Goal: Task Accomplishment & Management: Manage account settings

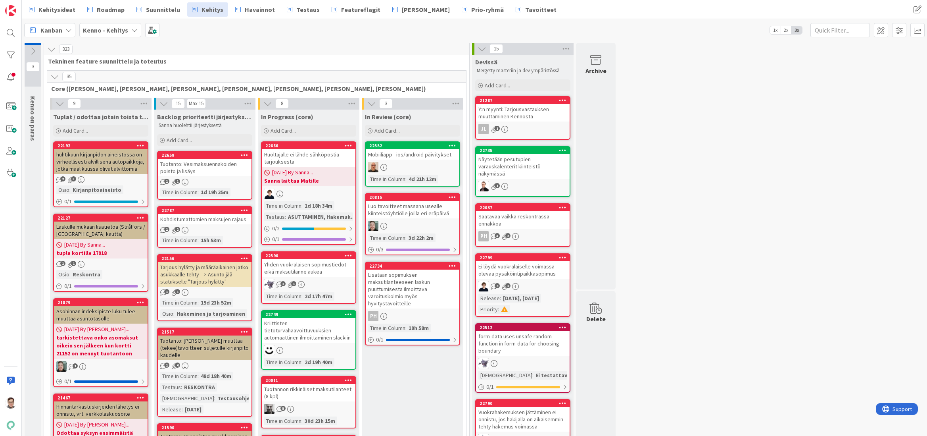
drag, startPoint x: 1151, startPoint y: 0, endPoint x: 670, endPoint y: 135, distance: 499.1
click at [246, 10] on span "Havainnot" at bounding box center [260, 10] width 30 height 10
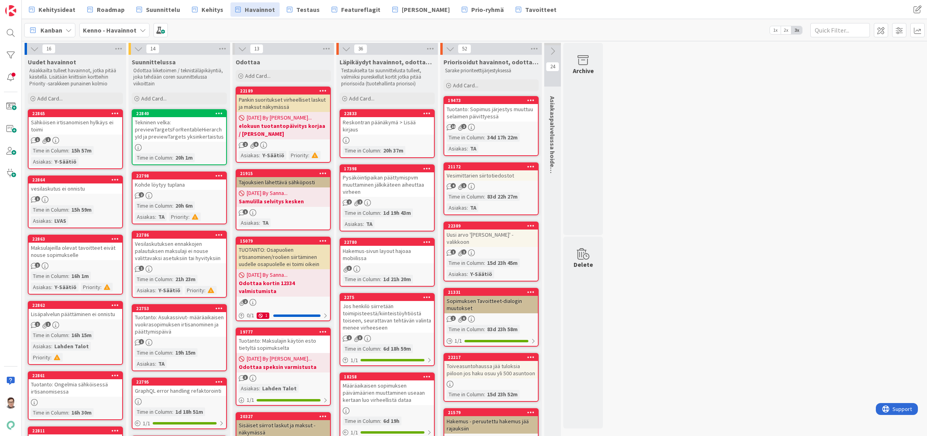
click at [164, 190] on link "22798 Kohde löytyy tuplana 2 Time in Column : 20h 6m Asiakas : TA Priority :" at bounding box center [179, 197] width 95 height 53
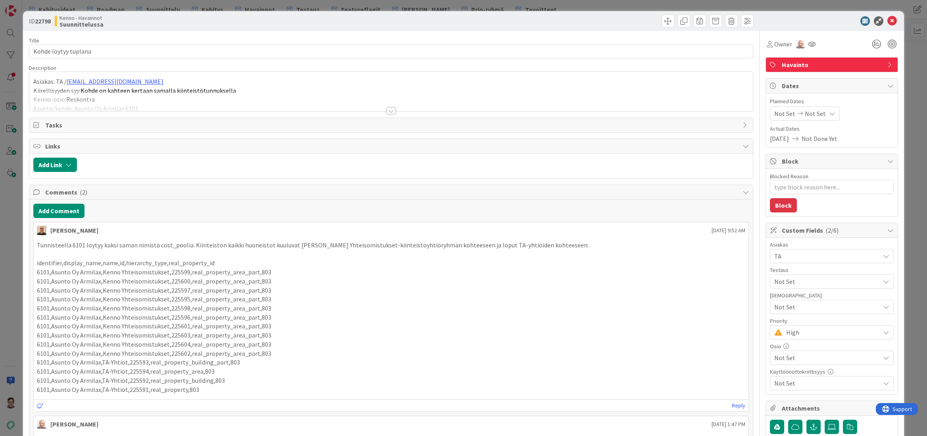
click at [389, 110] on div at bounding box center [391, 111] width 9 height 6
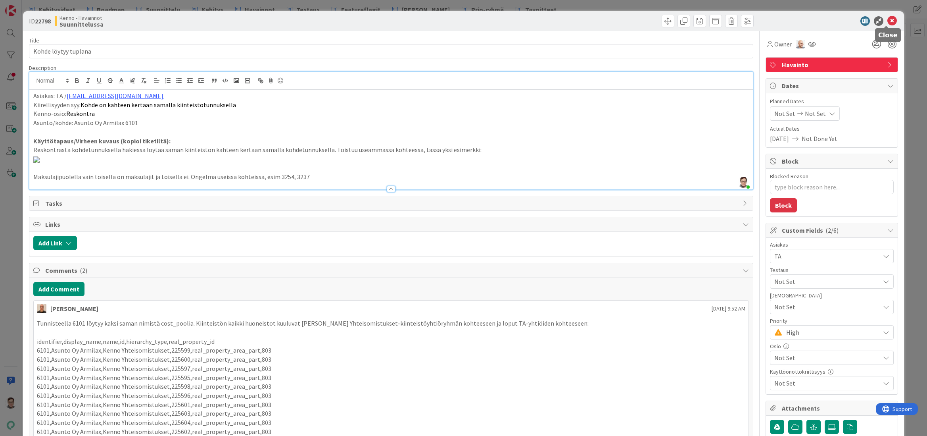
click at [888, 20] on icon at bounding box center [893, 21] width 10 height 10
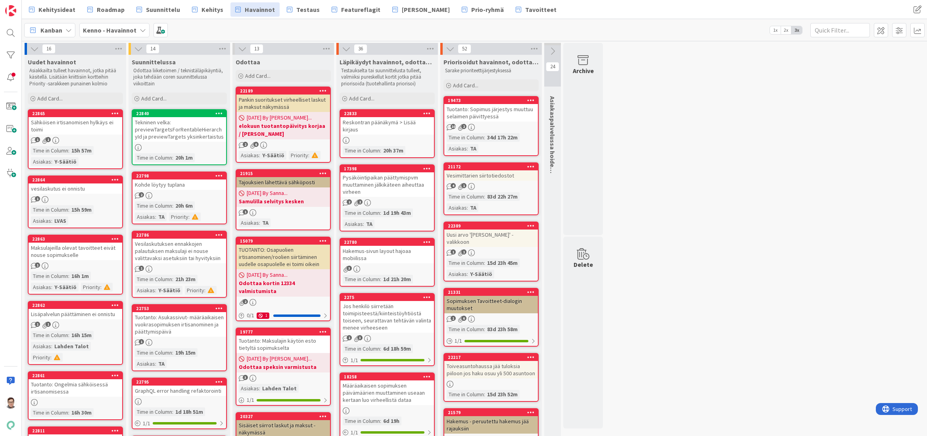
click at [180, 249] on div "Vesilaskutuksen ennakkojen palautuksen maksulaji ei nouse valittavaksi asetuksi…" at bounding box center [180, 250] width 94 height 25
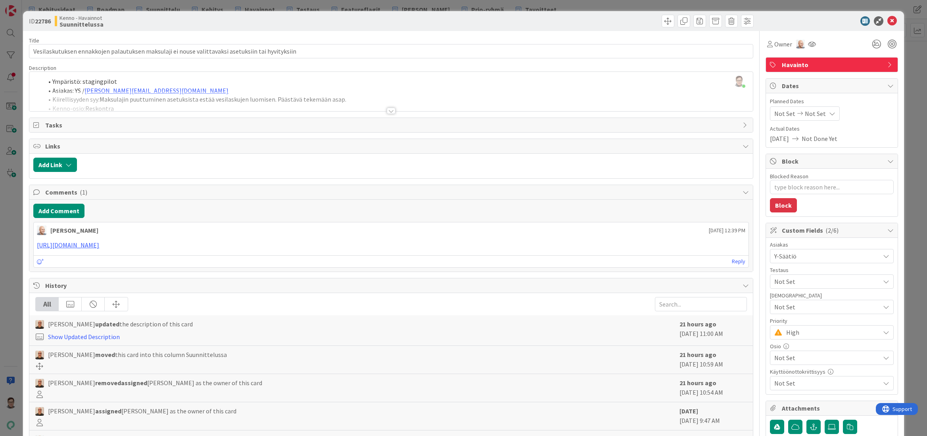
click at [391, 111] on div at bounding box center [391, 111] width 9 height 6
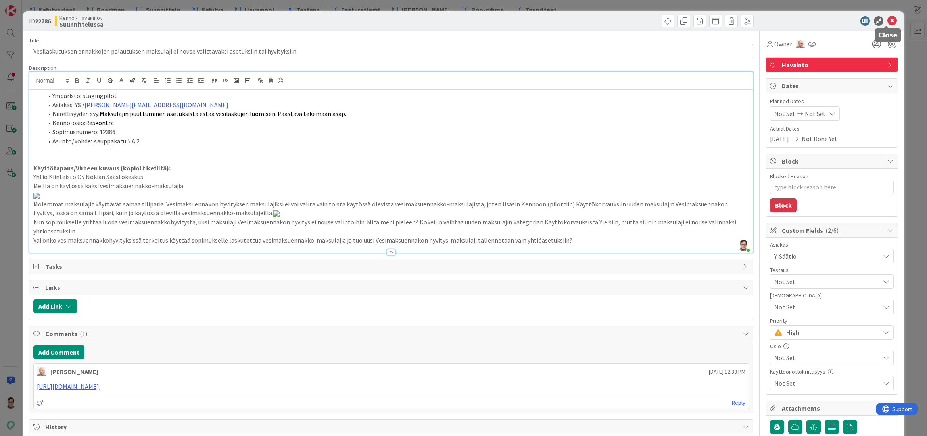
click at [888, 22] on icon at bounding box center [893, 21] width 10 height 10
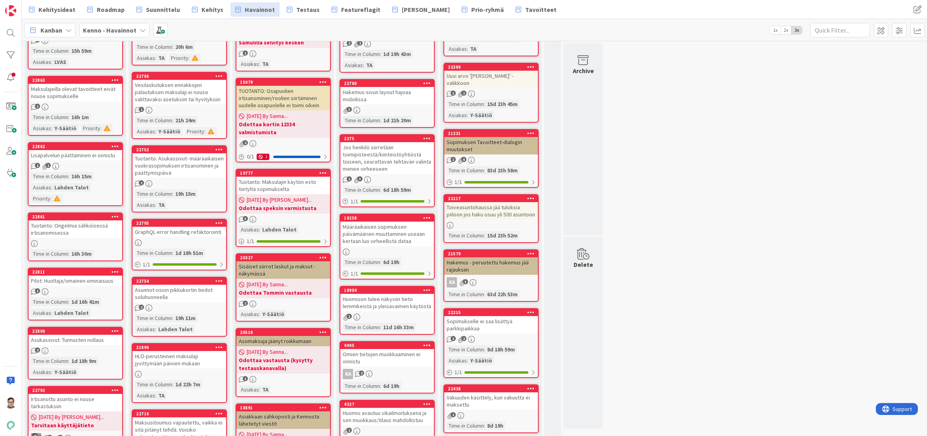
click at [175, 178] on link "22753 Tuotanto: Asukassivut- määräaikaisen vuokrasopimuksen irtisanominen ja pä…" at bounding box center [179, 178] width 95 height 67
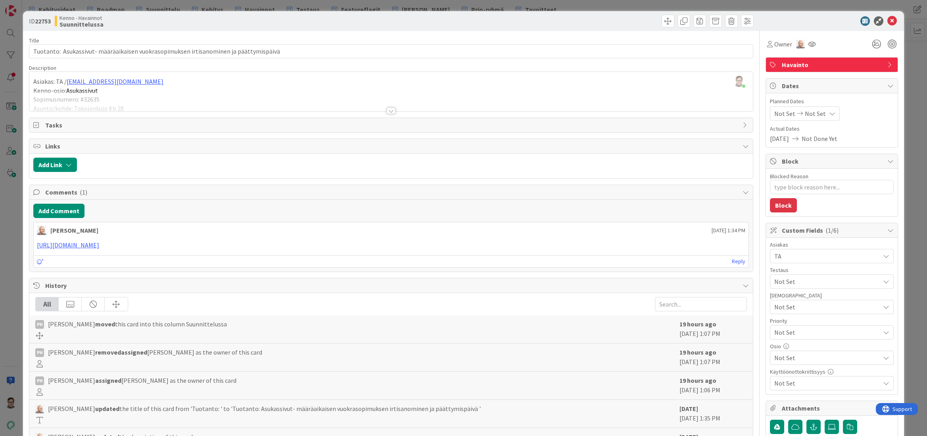
click at [888, 26] on div "ID 22753 Kenno - Havainnot Suunnittelussa" at bounding box center [463, 21] width 881 height 20
click at [888, 23] on icon at bounding box center [893, 21] width 10 height 10
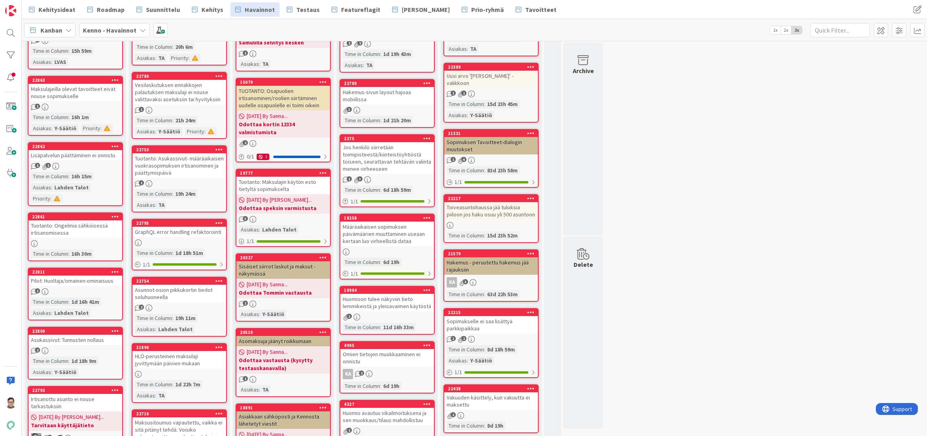
click at [218, 150] on icon at bounding box center [219, 149] width 8 height 6
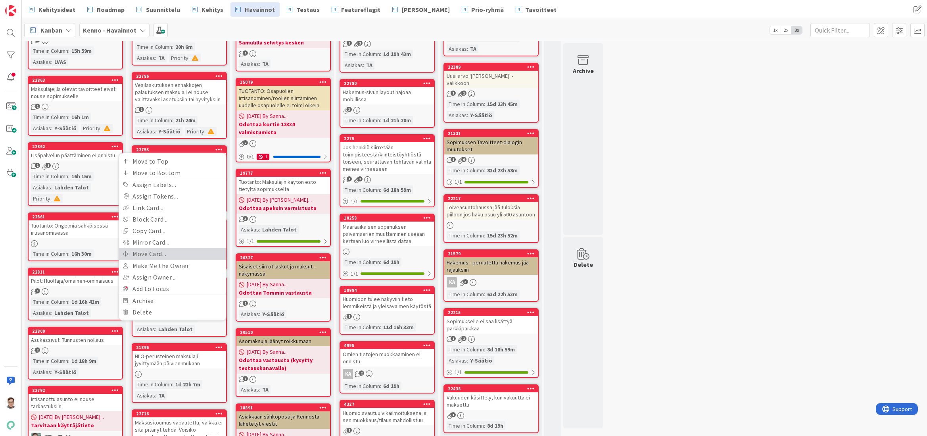
click at [149, 254] on link "Move Card..." at bounding box center [172, 254] width 107 height 12
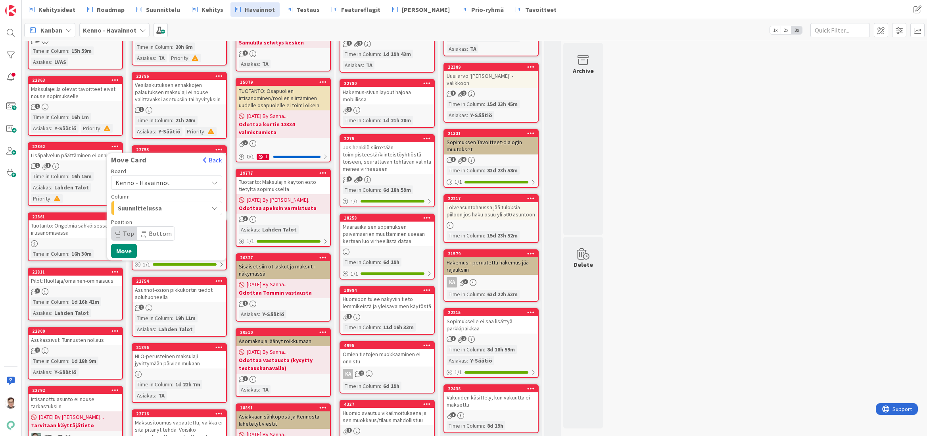
click at [160, 184] on span "Kenno - Havainnot" at bounding box center [142, 183] width 55 height 8
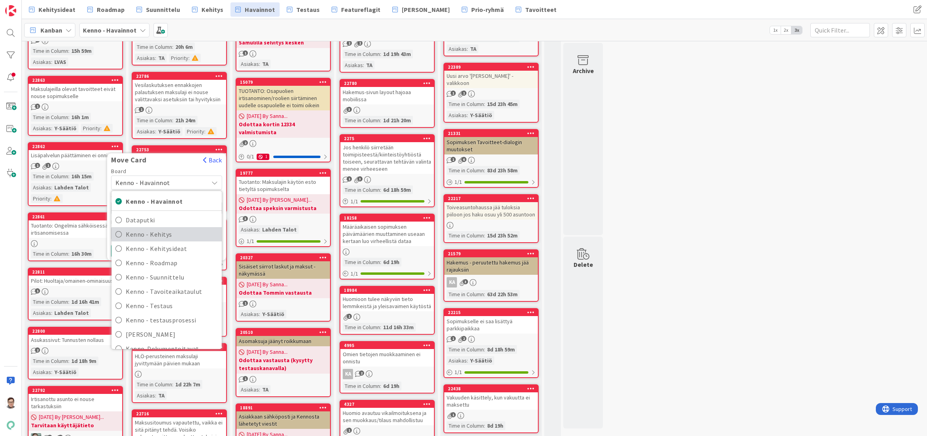
click at [157, 235] on span "Kenno - Kehitys" at bounding box center [172, 234] width 92 height 12
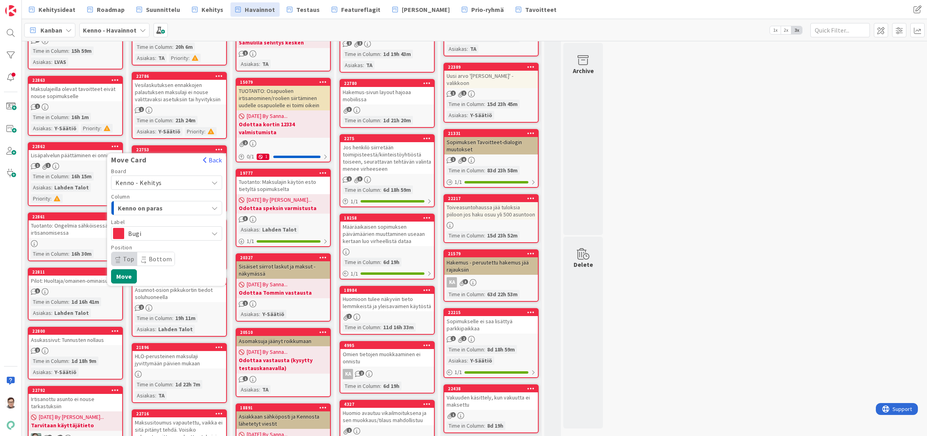
click at [155, 208] on span "Kenno on paras" at bounding box center [148, 208] width 60 height 10
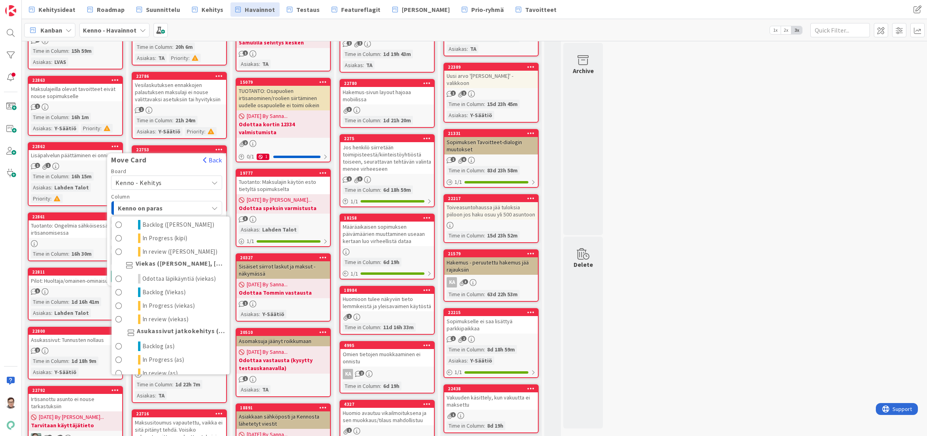
scroll to position [476, 0]
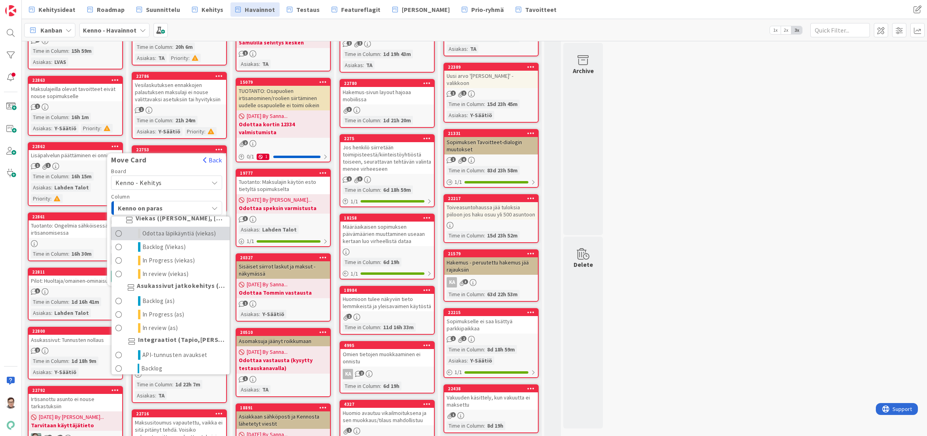
click at [159, 238] on span "Odottaa läpikäyntiä (viekas)" at bounding box center [179, 234] width 74 height 10
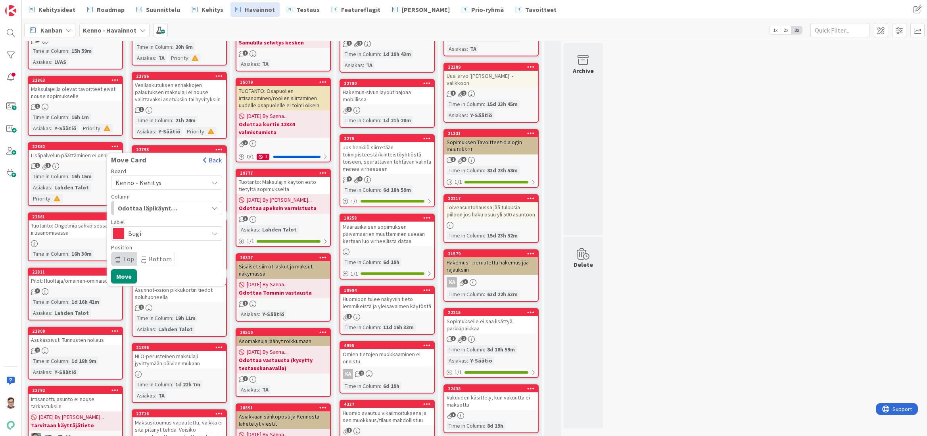
click at [125, 260] on span "Top" at bounding box center [129, 259] width 12 height 8
click at [123, 275] on button "Move" at bounding box center [124, 276] width 26 height 14
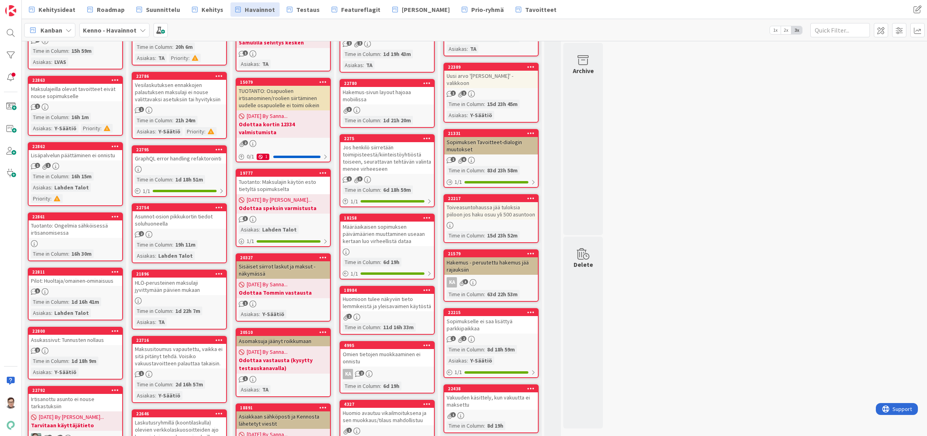
click at [172, 225] on div "Asunnot-osion pikkukortin tiedot soluhuoneella" at bounding box center [180, 219] width 94 height 17
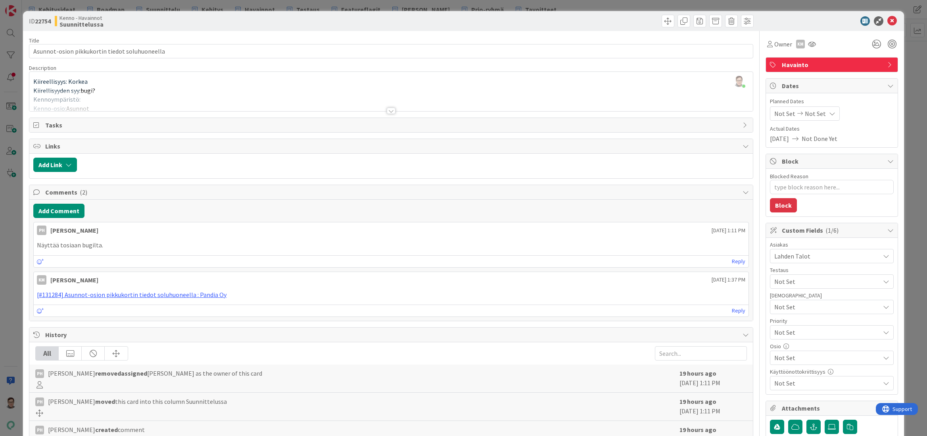
click at [388, 113] on div at bounding box center [391, 111] width 9 height 6
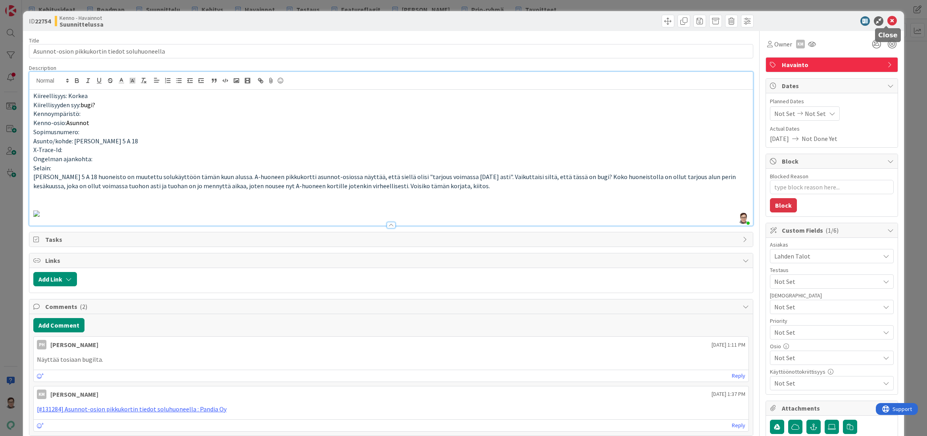
click at [888, 20] on icon at bounding box center [893, 21] width 10 height 10
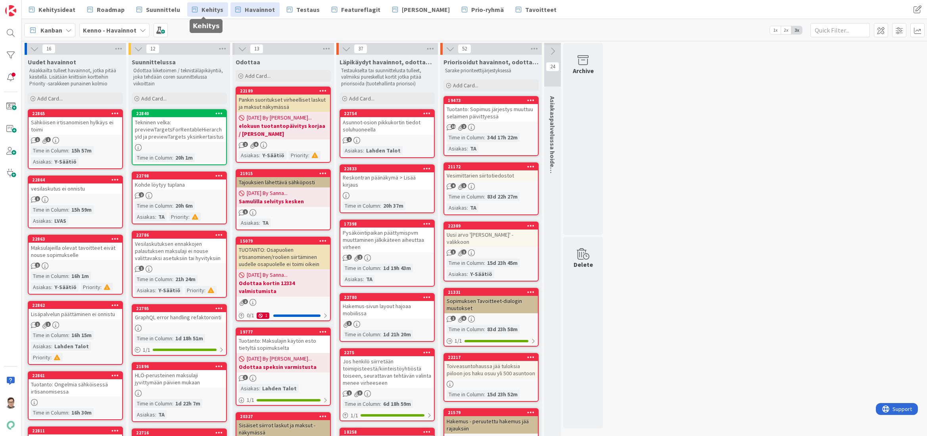
click at [205, 10] on span "Kehitys" at bounding box center [213, 10] width 22 height 10
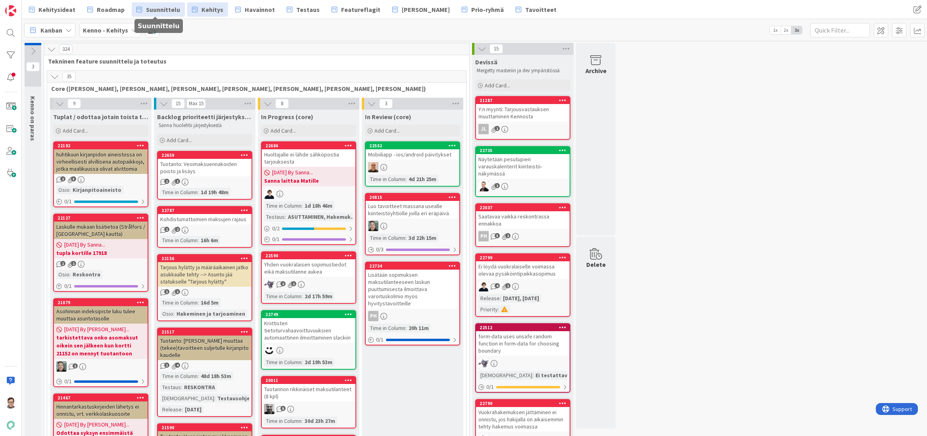
click at [162, 9] on span "Suunnittelu" at bounding box center [163, 10] width 34 height 10
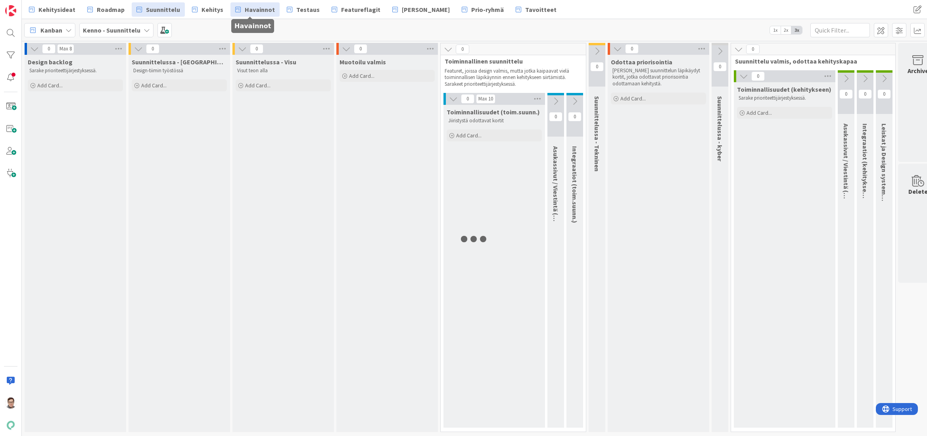
click at [261, 9] on span "Havainnot" at bounding box center [260, 10] width 30 height 10
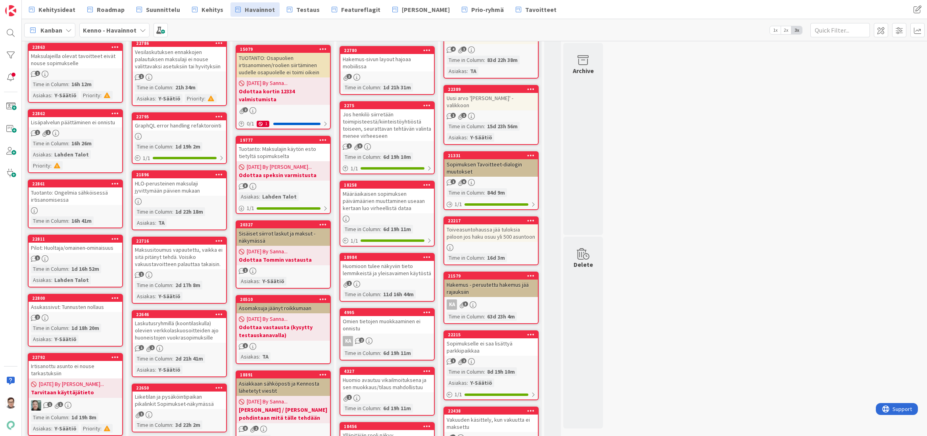
scroll to position [198, 0]
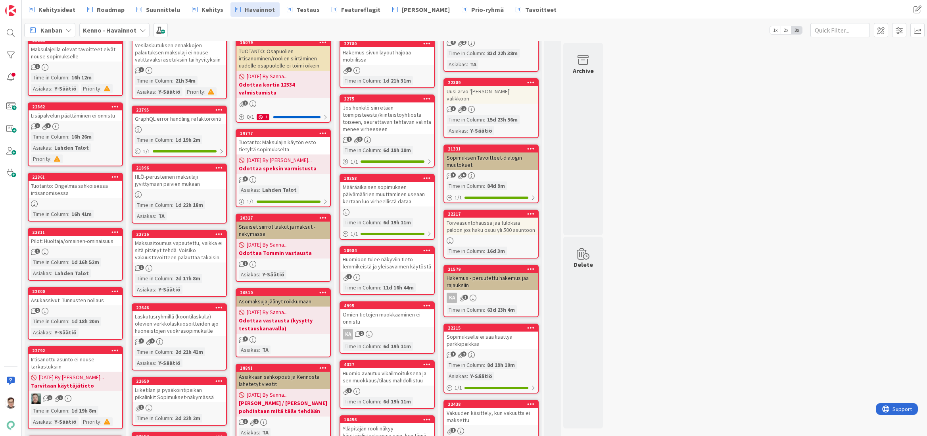
click at [179, 184] on div "HLÖ-perusteinen maksulaji jyvittymään päivien mukaan" at bounding box center [180, 179] width 94 height 17
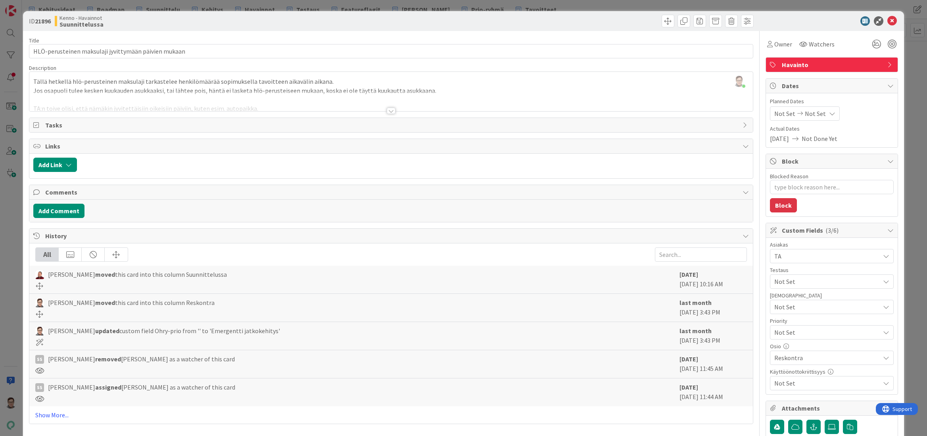
click at [387, 109] on div at bounding box center [391, 111] width 9 height 6
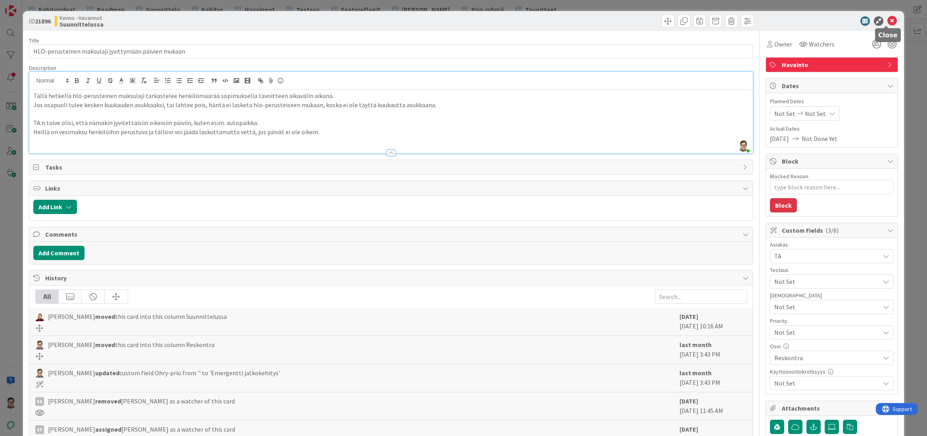
click at [888, 19] on icon at bounding box center [893, 21] width 10 height 10
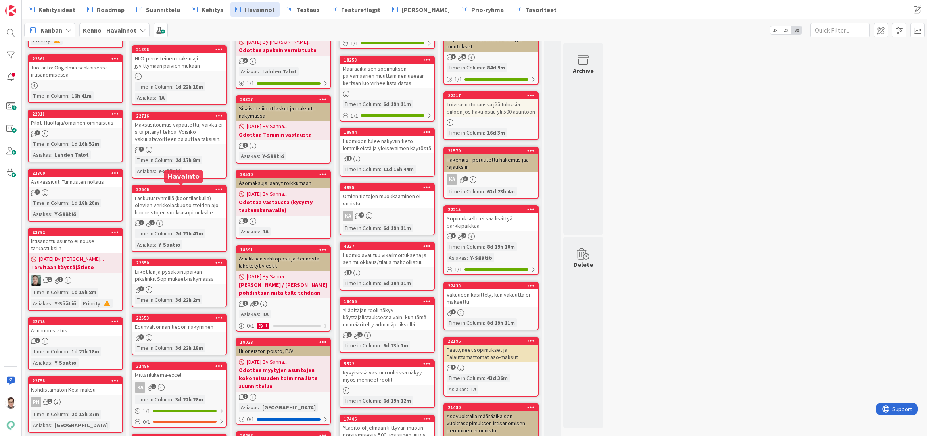
scroll to position [317, 0]
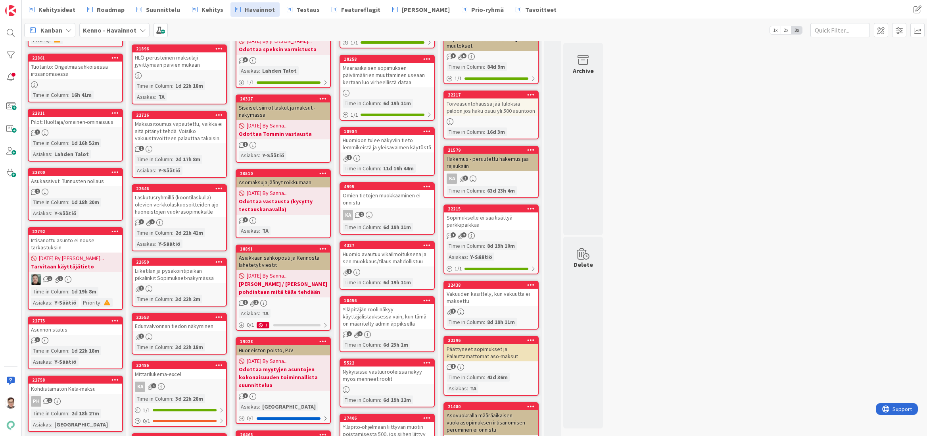
click at [188, 136] on div "Maksusitoumus vapautettu, vaikka ei sitä pitänyt tehdä. Voisiko vakuustavoittee…" at bounding box center [180, 131] width 94 height 25
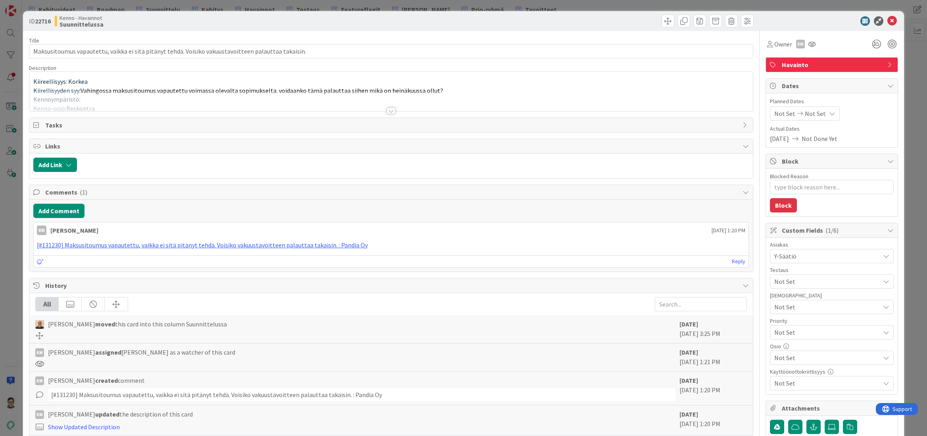
type textarea "x"
click at [389, 111] on div at bounding box center [391, 111] width 9 height 6
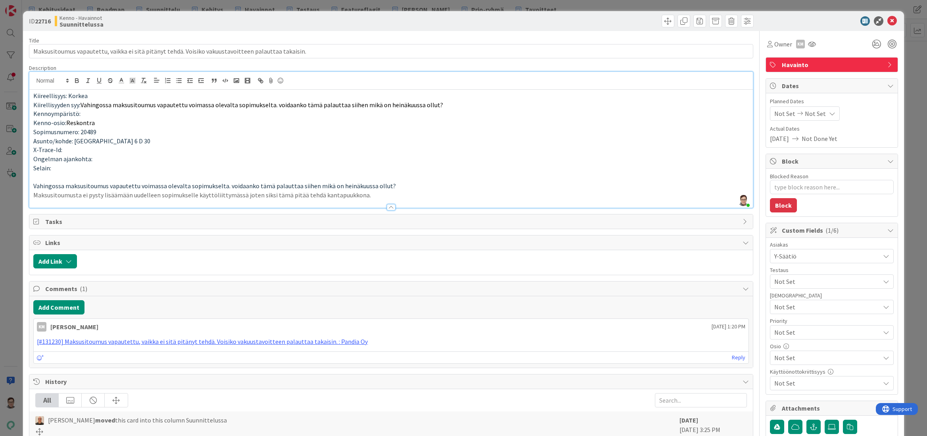
scroll to position [40, 0]
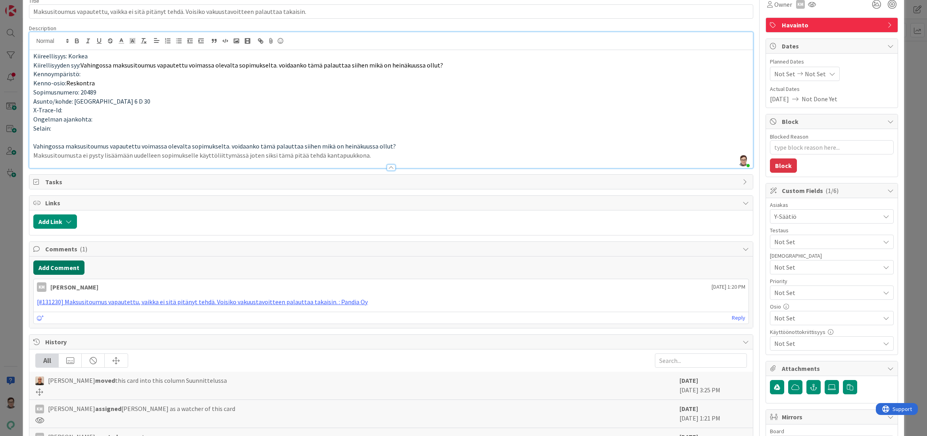
click at [59, 269] on button "Add Comment" at bounding box center [58, 267] width 51 height 14
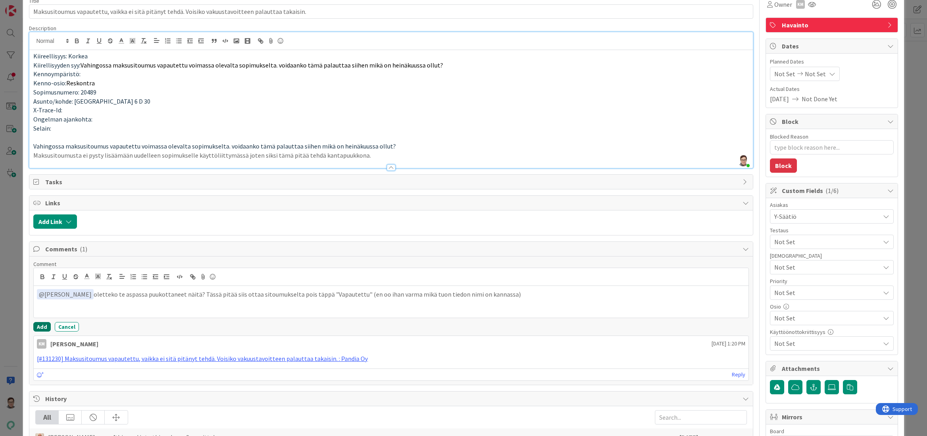
click at [41, 326] on button "Add" at bounding box center [41, 327] width 17 height 10
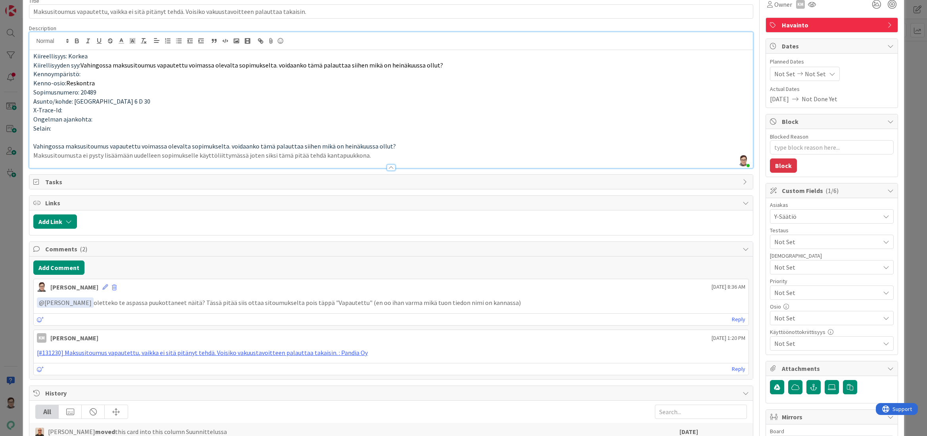
scroll to position [0, 0]
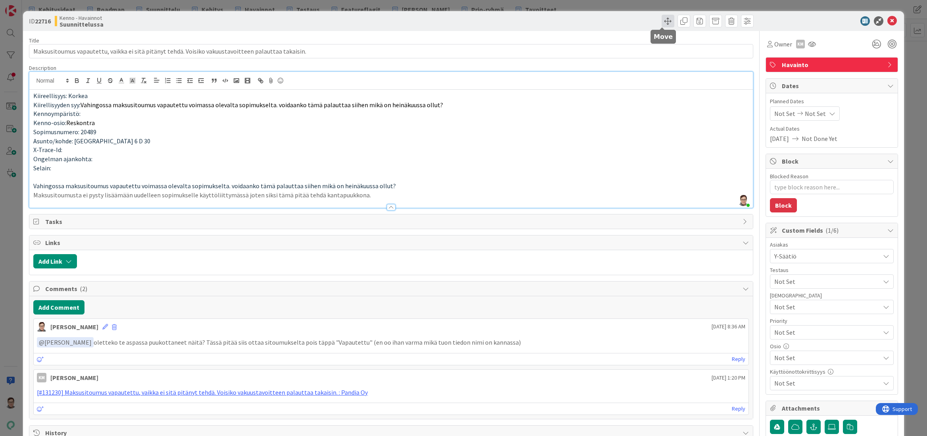
click at [662, 20] on span at bounding box center [668, 21] width 13 height 13
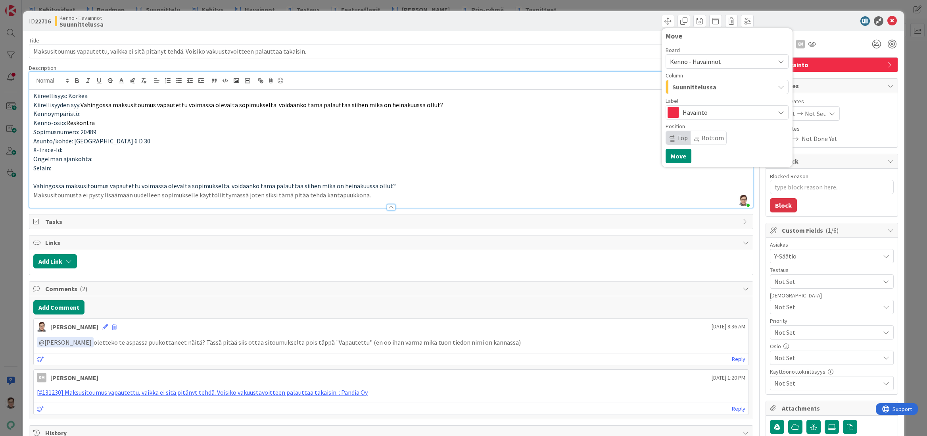
click at [705, 84] on span "Suunnittelussa" at bounding box center [695, 87] width 44 height 10
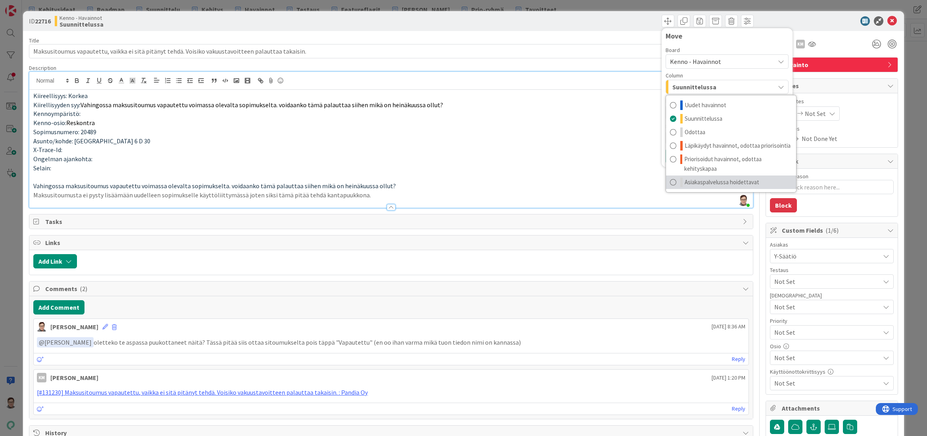
click at [719, 180] on span "Asiakaspalvelussa hoidettavat" at bounding box center [722, 182] width 75 height 10
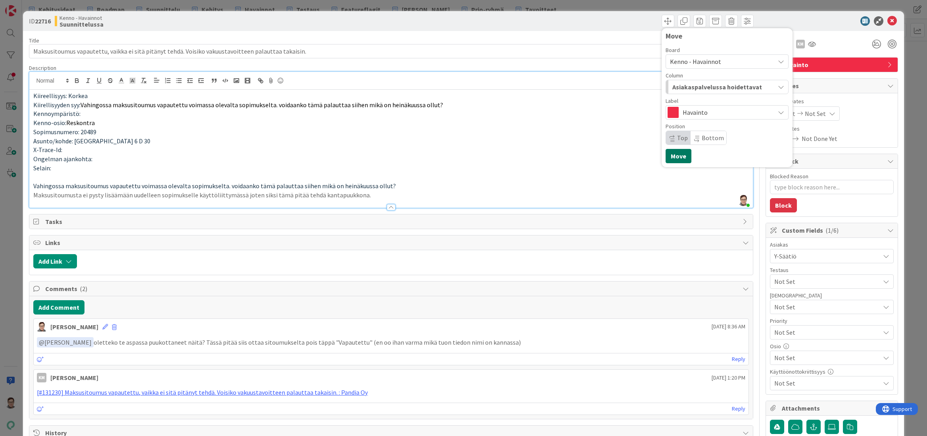
click at [676, 158] on button "Move" at bounding box center [679, 156] width 26 height 14
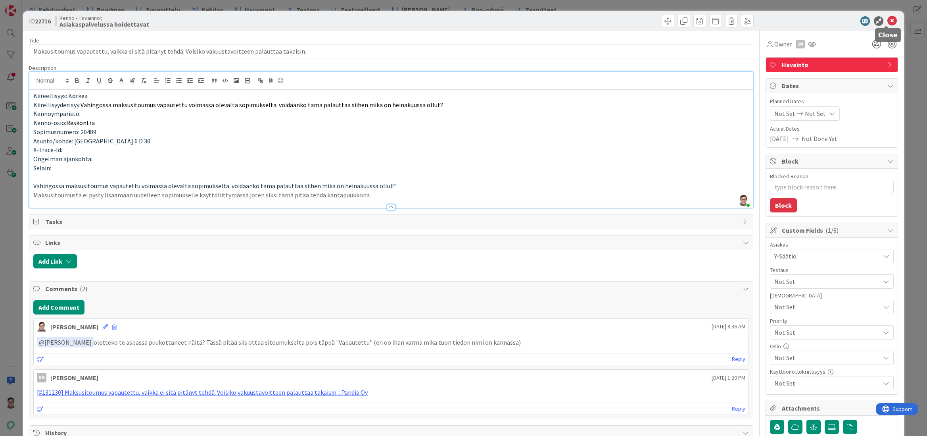
click at [888, 20] on icon at bounding box center [893, 21] width 10 height 10
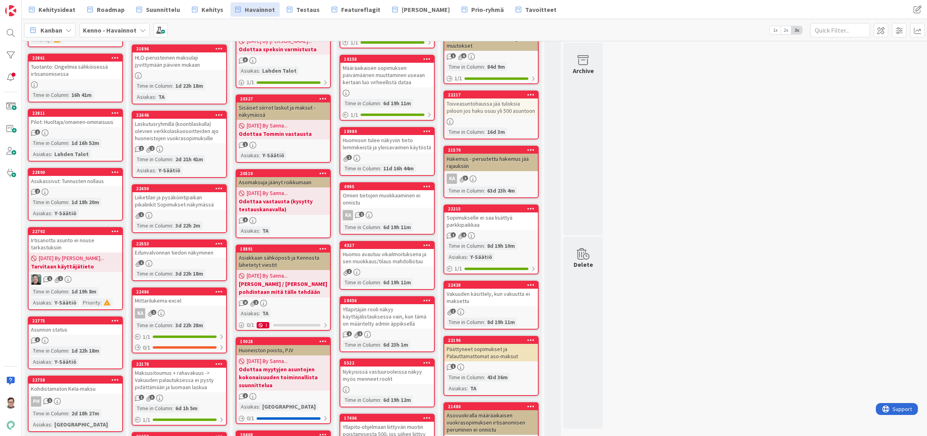
click at [187, 138] on div "Laskutusryhmillä (koontilaskulla) olevien verkkolaskuosoitteiden ajo huoneistoj…" at bounding box center [180, 131] width 94 height 25
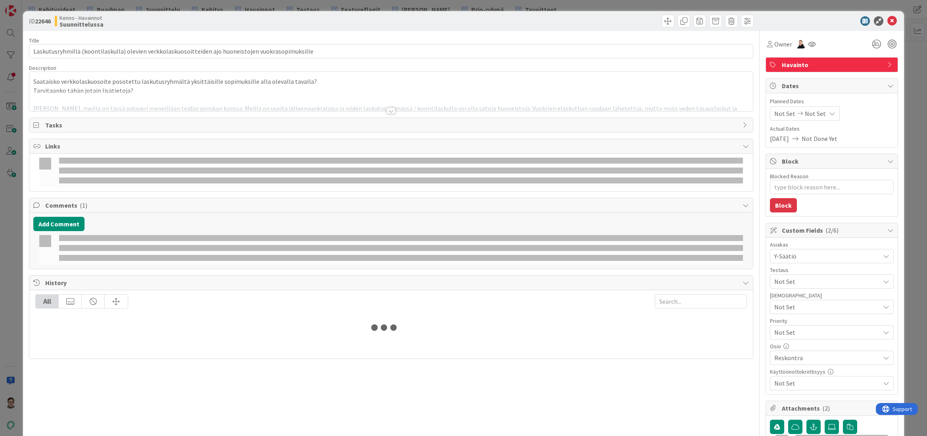
type textarea "x"
type input "Laskutusryhmillä (koontilaskulla) olevien verkkolaskuosoitteiden ajo huoneistoj…"
type textarea "x"
type input "Laskutusryhmillä (koontilaskulla) olevien verkkolaskuosoitteiden ajo huoneistoj…"
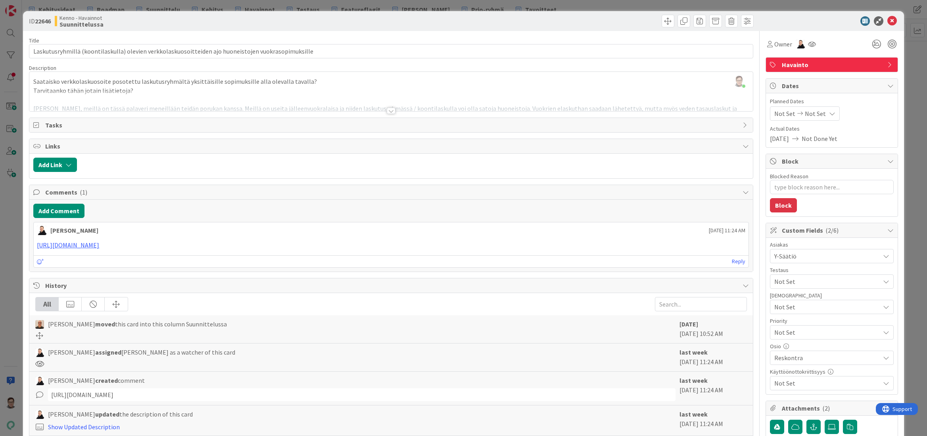
click at [387, 108] on div at bounding box center [391, 111] width 9 height 6
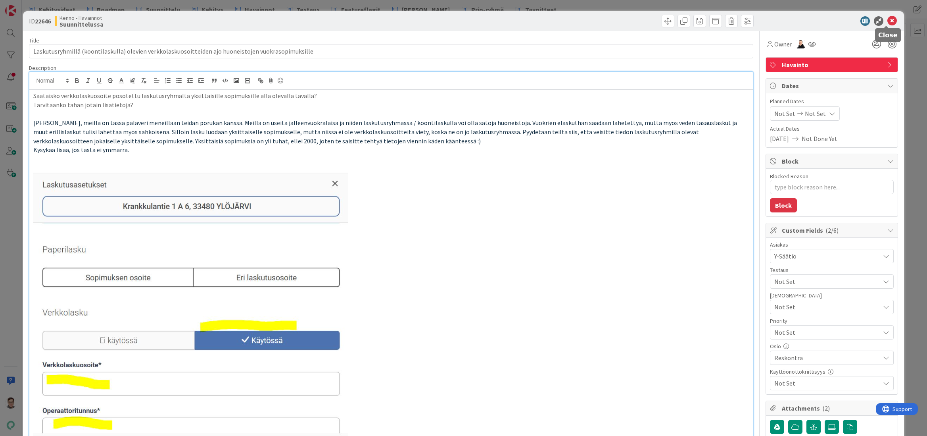
click at [888, 21] on icon at bounding box center [893, 21] width 10 height 10
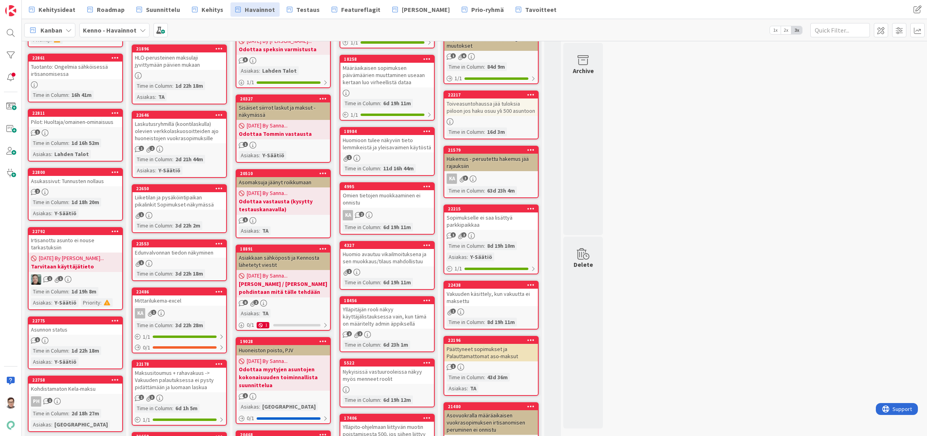
scroll to position [397, 0]
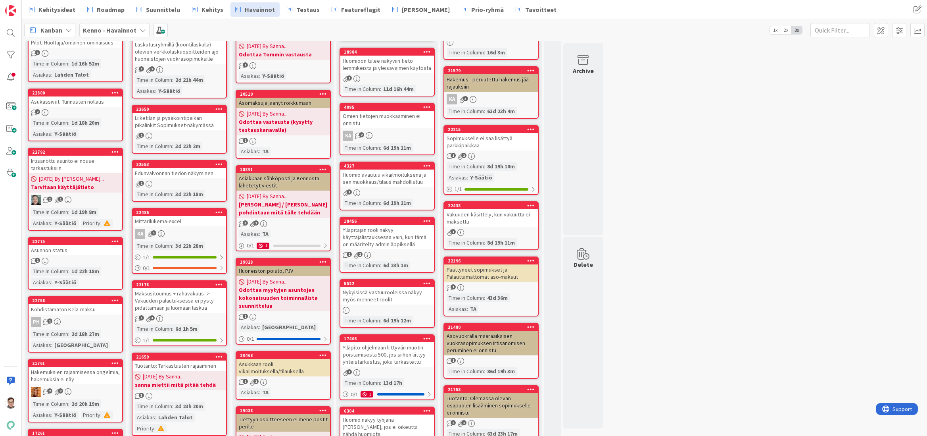
click at [175, 124] on div "Liiketilan ja pysäköintipaikan pikalinkit Sopimukset-näkymässä" at bounding box center [180, 121] width 94 height 17
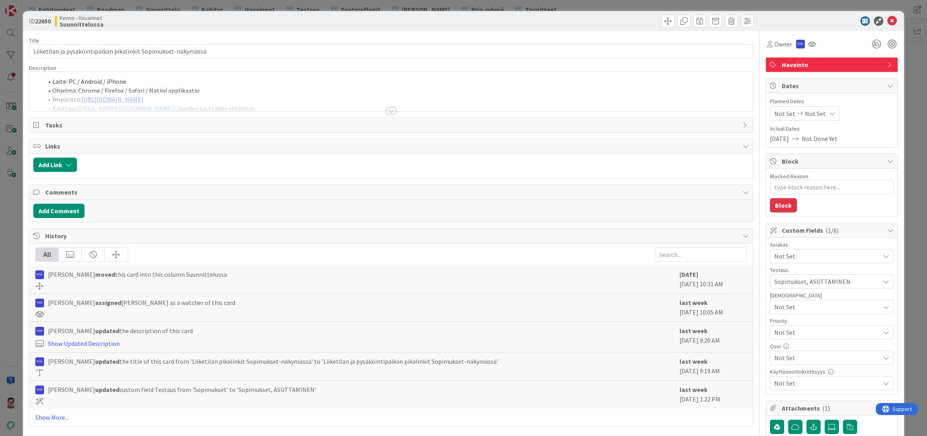
click at [387, 110] on div at bounding box center [391, 111] width 9 height 6
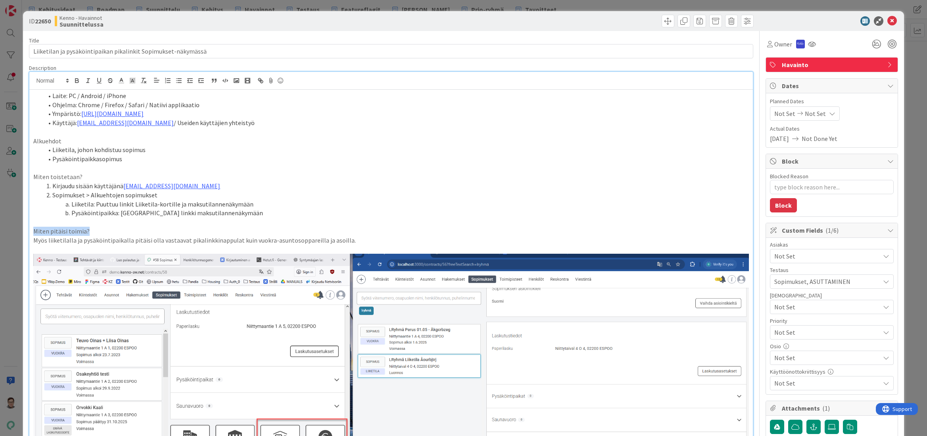
drag, startPoint x: 86, startPoint y: 232, endPoint x: 17, endPoint y: 231, distance: 68.7
click at [17, 231] on div "ID 22650 Kenno - Havainnot Suunnittelussa Title 62 / 128 Liiketilan ja pysäköin…" at bounding box center [463, 218] width 927 height 436
click at [888, 23] on icon at bounding box center [893, 21] width 10 height 10
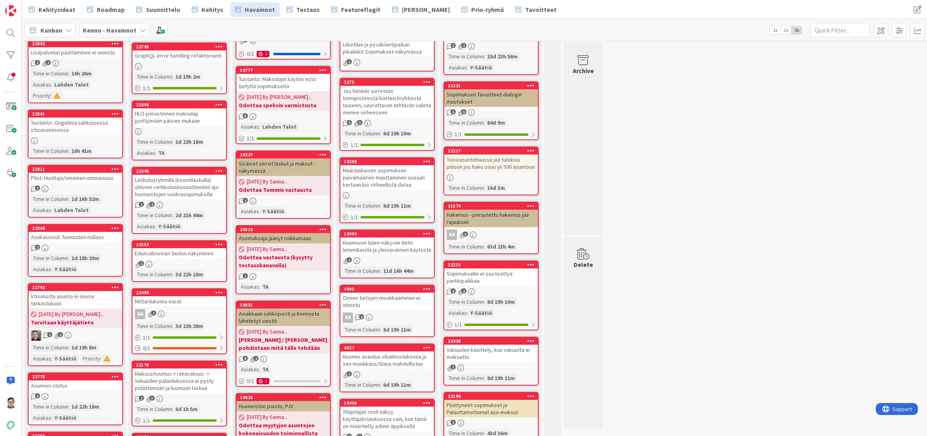
scroll to position [301, 0]
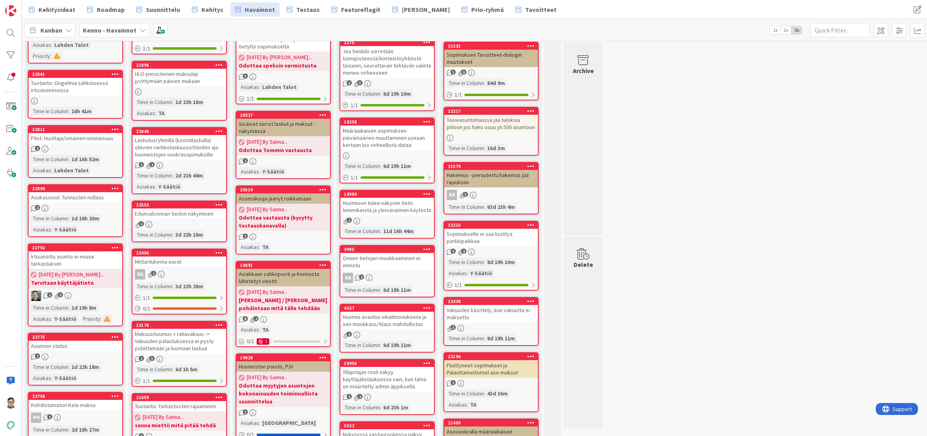
click at [170, 213] on div "Edunvalvonnan tiedon näkyminen" at bounding box center [180, 213] width 94 height 10
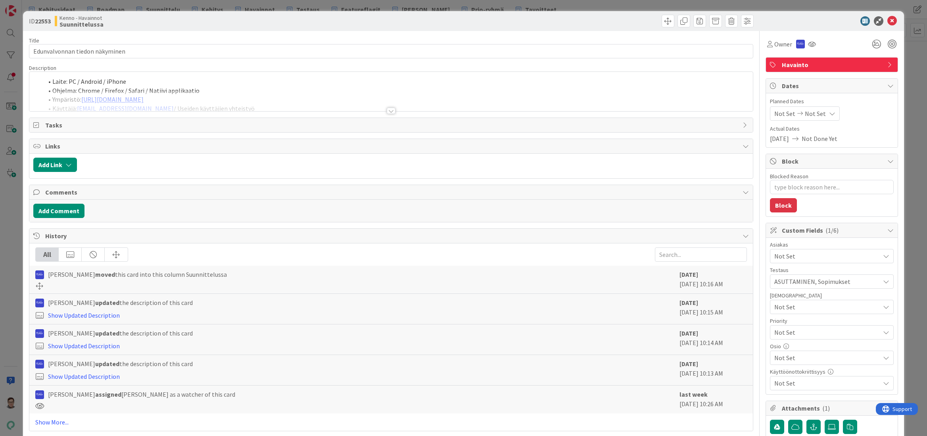
click at [388, 111] on div at bounding box center [391, 111] width 9 height 6
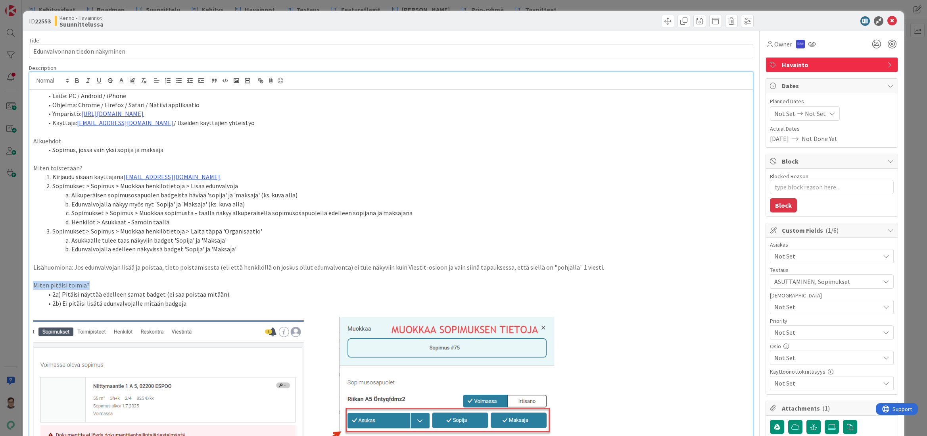
drag, startPoint x: 91, startPoint y: 287, endPoint x: 17, endPoint y: 284, distance: 74.7
click at [17, 284] on div "ID 22553 Kenno - Havainnot Suunnittelussa Title 30 / 128 Edunvalvonnan tiedon n…" at bounding box center [463, 218] width 927 height 436
click at [127, 286] on p "Miten pitäisi toimia?" at bounding box center [390, 285] width 715 height 9
click at [888, 22] on icon at bounding box center [893, 21] width 10 height 10
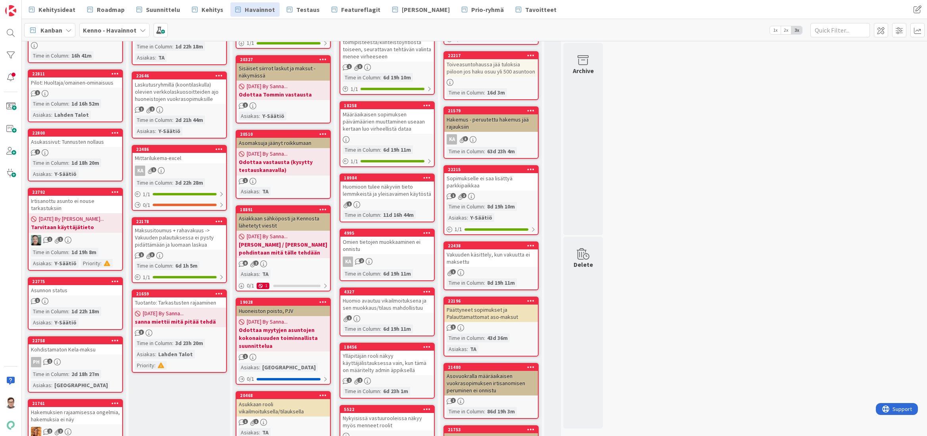
scroll to position [357, 0]
click at [185, 162] on div "Mittarilukema-excel" at bounding box center [180, 157] width 94 height 10
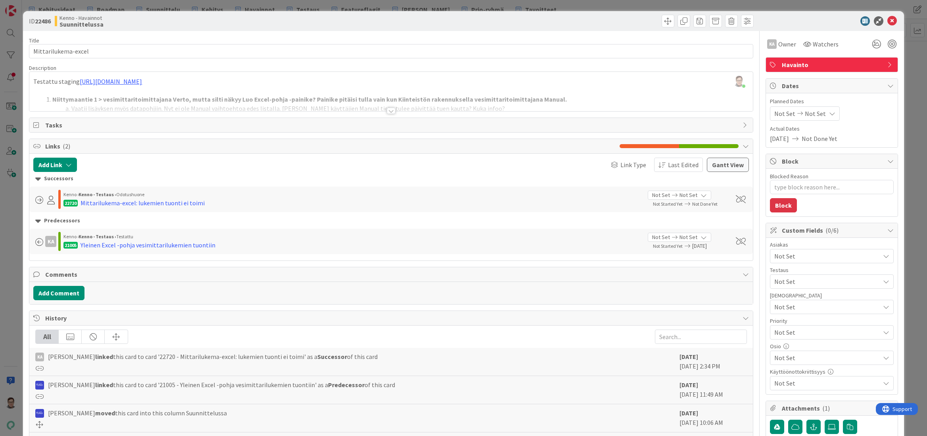
click at [389, 109] on div at bounding box center [391, 111] width 9 height 6
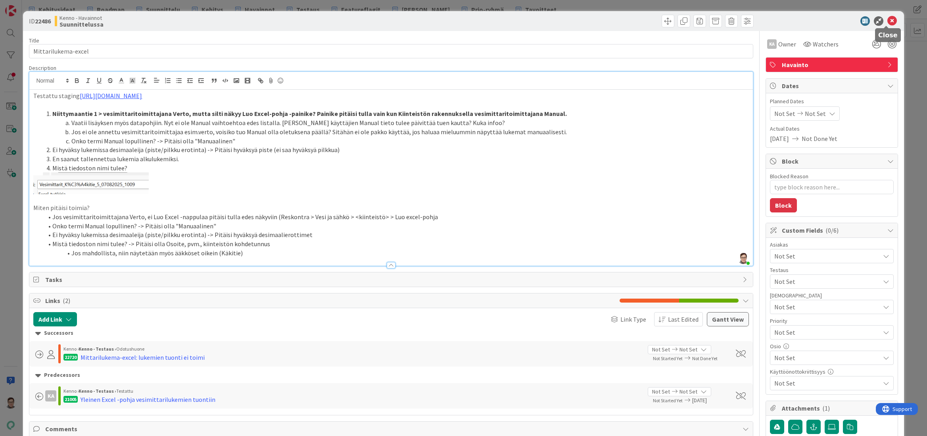
click at [888, 21] on icon at bounding box center [893, 21] width 10 height 10
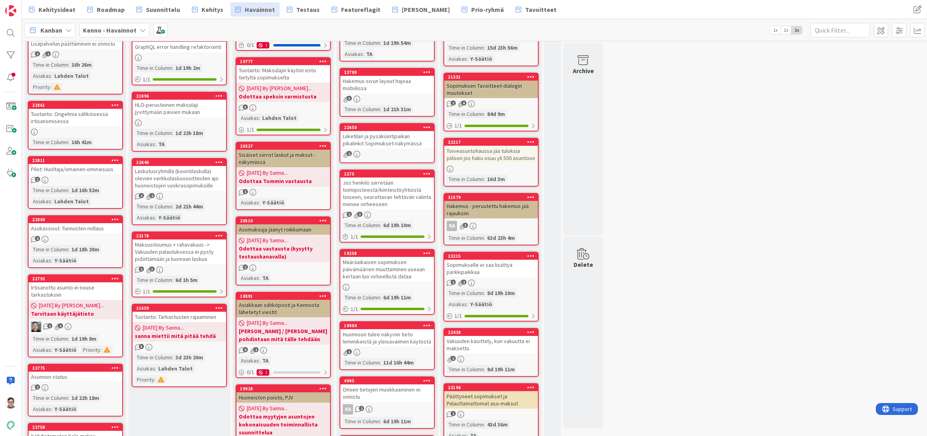
scroll to position [278, 0]
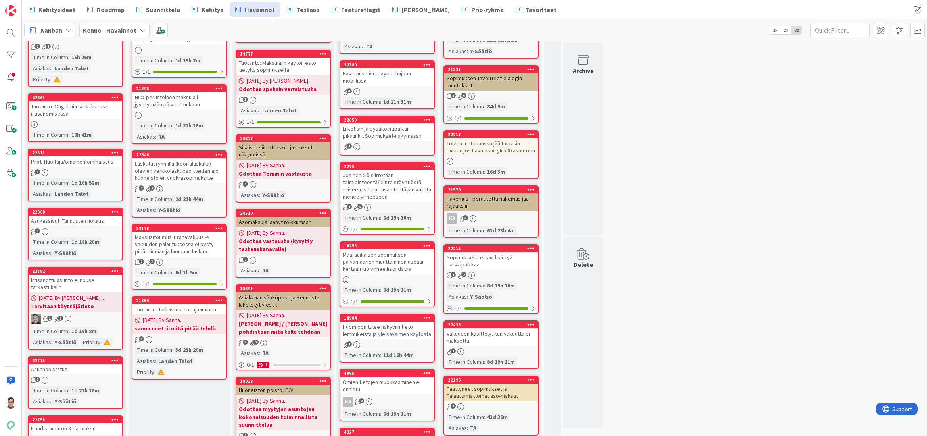
click at [174, 246] on div "Maksusitoumus + rahavakuus -> Vakuuden palautuksessa ei pysty pidättämään ja lu…" at bounding box center [180, 244] width 94 height 25
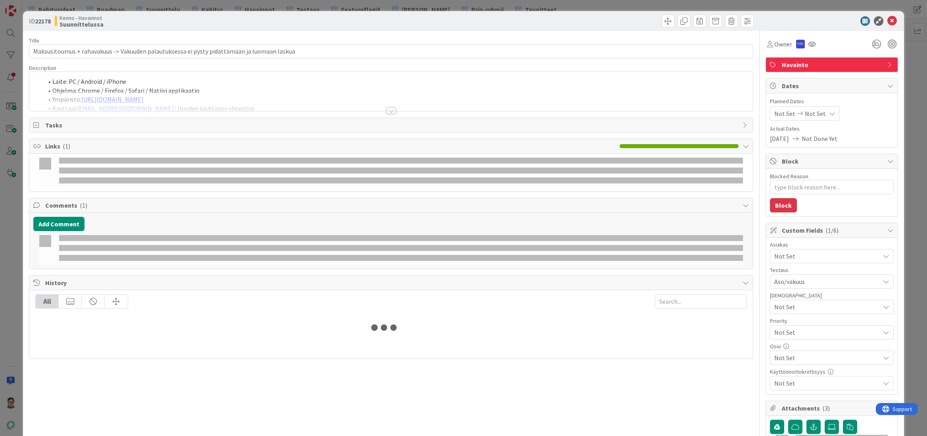
type textarea "x"
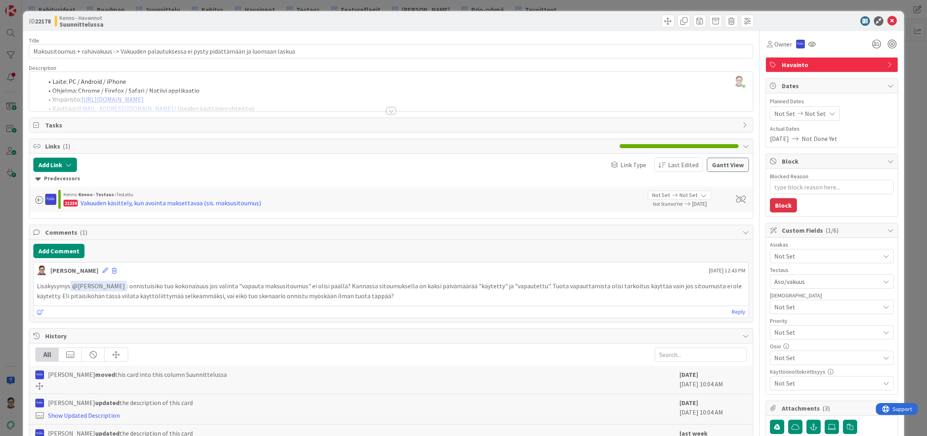
click at [387, 109] on div at bounding box center [391, 111] width 9 height 6
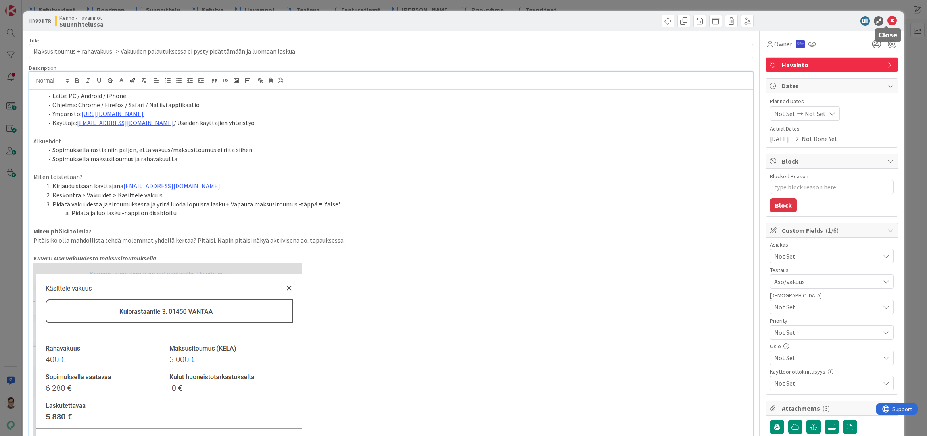
click at [888, 23] on icon at bounding box center [893, 21] width 10 height 10
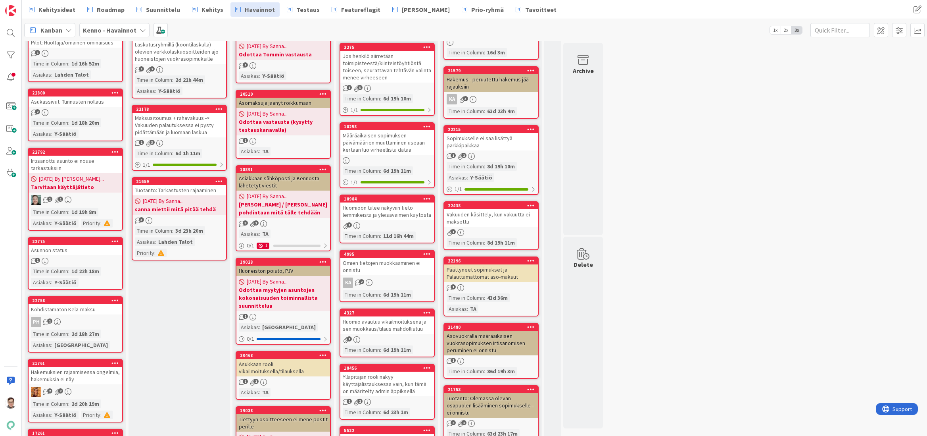
click at [198, 194] on div "Tuotanto: Tarkastusten rajaaminen" at bounding box center [180, 190] width 94 height 10
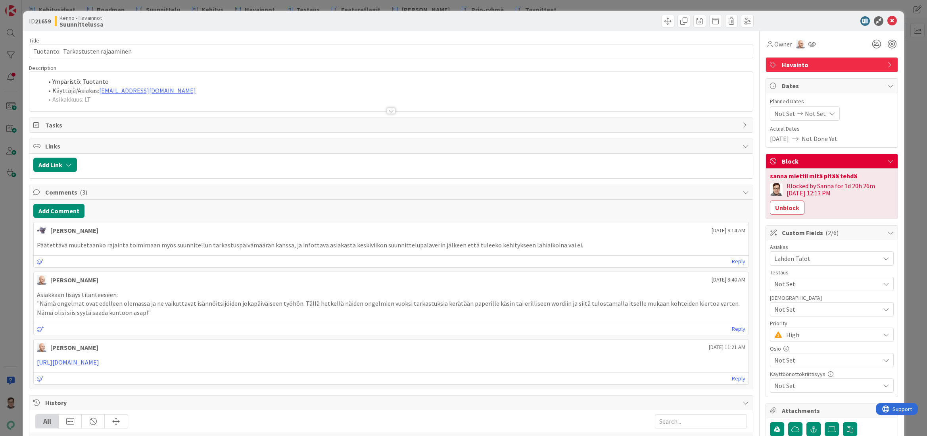
click at [392, 113] on div at bounding box center [391, 111] width 9 height 6
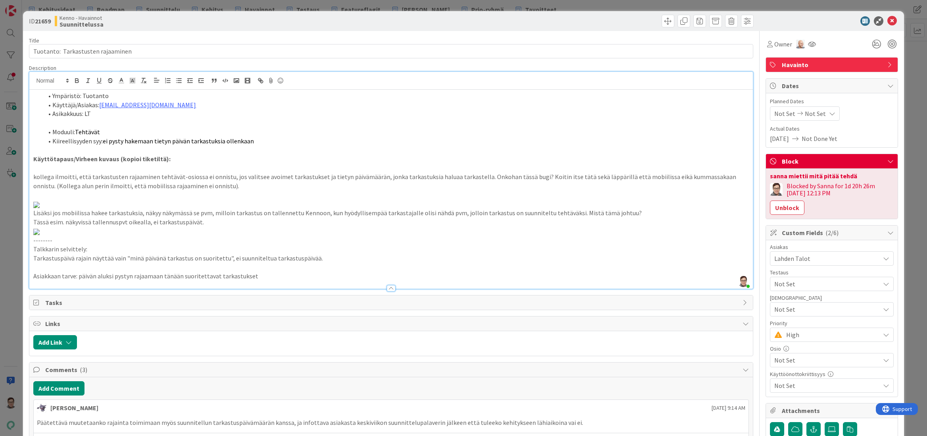
click at [791, 336] on span "High" at bounding box center [832, 334] width 90 height 11
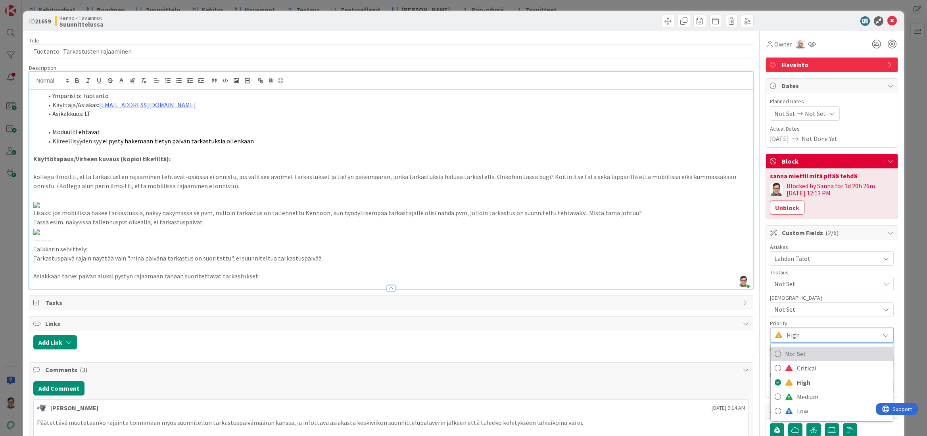
click at [791, 356] on span "Not Set" at bounding box center [837, 354] width 104 height 12
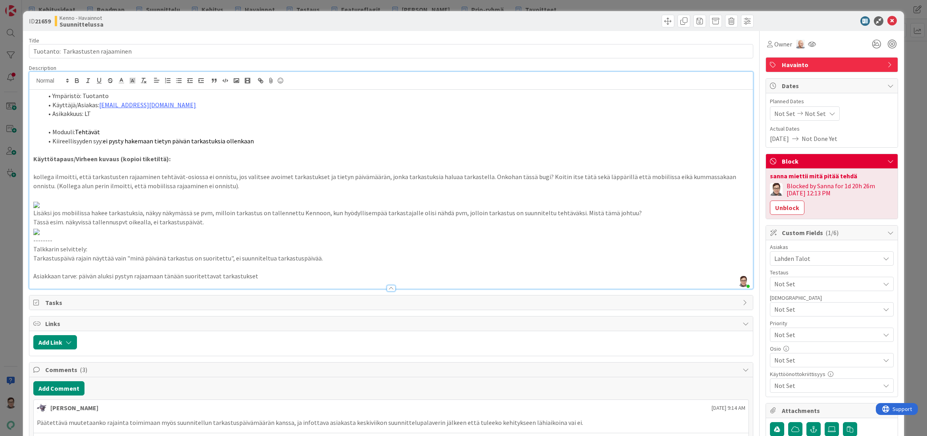
click at [676, 209] on p at bounding box center [390, 204] width 715 height 9
click at [799, 338] on span "Not Set" at bounding box center [826, 334] width 102 height 11
click at [797, 383] on span "High" at bounding box center [843, 382] width 92 height 12
click at [590, 209] on p at bounding box center [390, 204] width 715 height 9
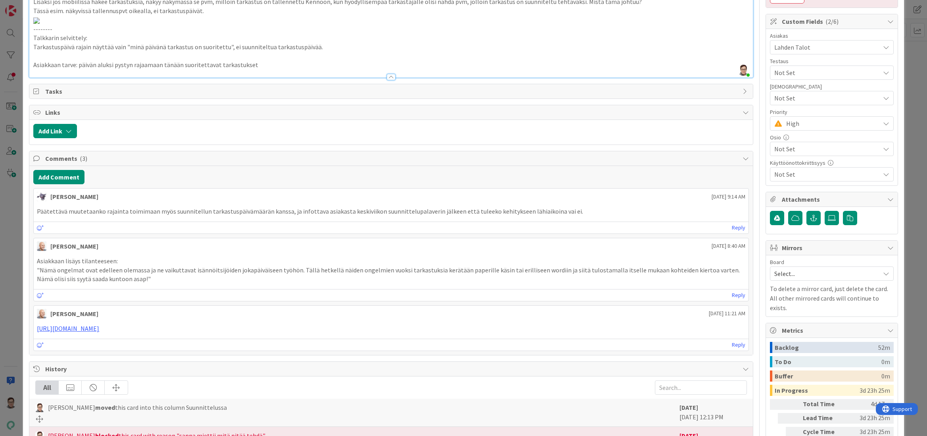
scroll to position [238, 0]
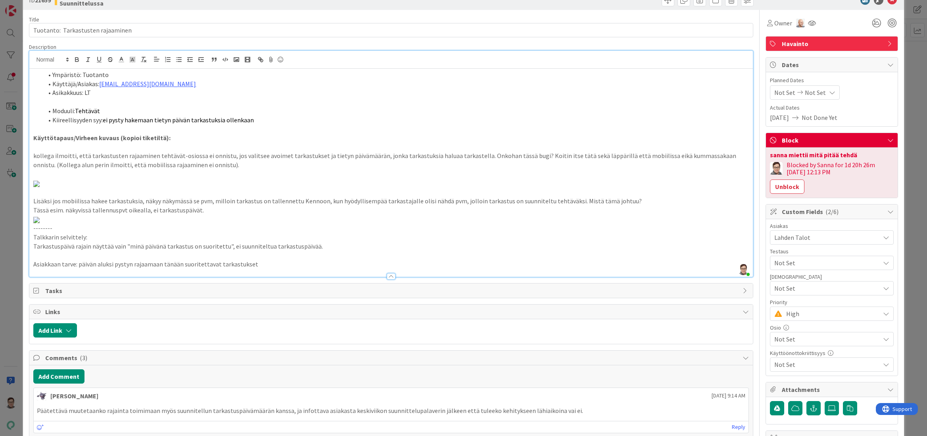
scroll to position [0, 0]
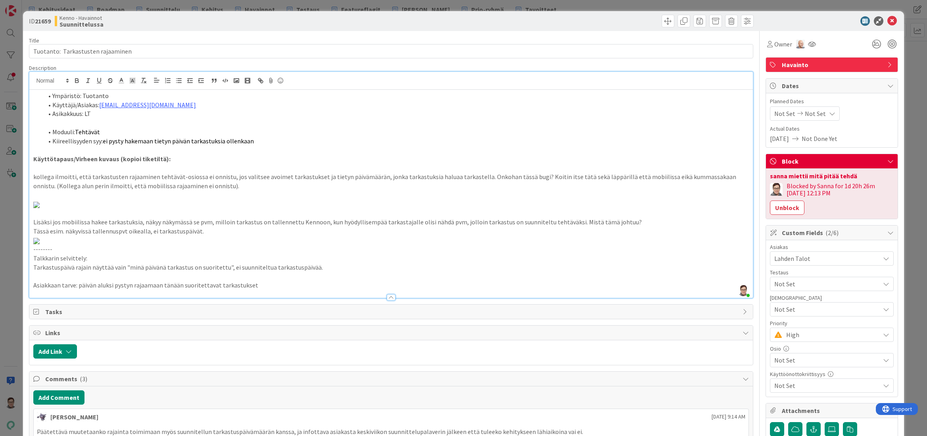
click at [40, 208] on img at bounding box center [36, 205] width 6 height 6
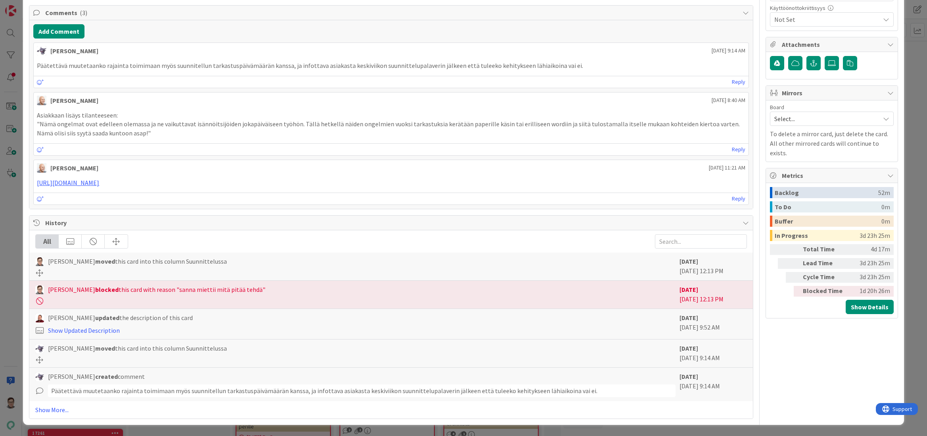
scroll to position [675, 0]
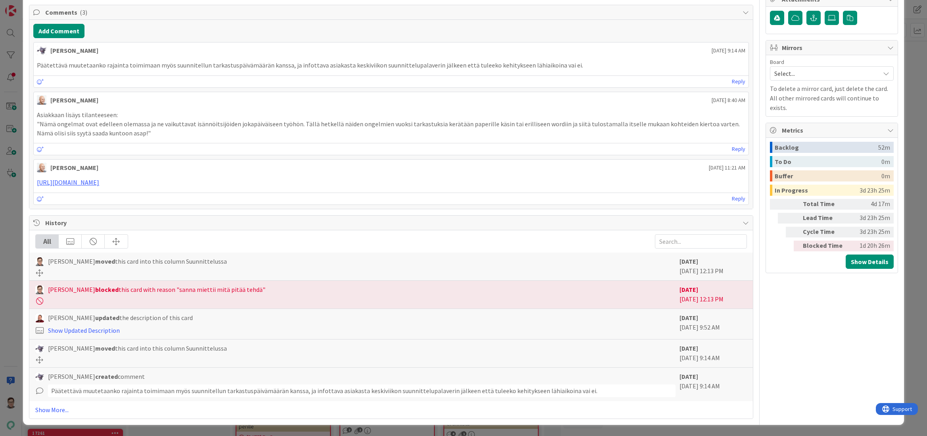
scroll to position [476, 0]
drag, startPoint x: 86, startPoint y: 252, endPoint x: 4, endPoint y: 255, distance: 82.6
click at [4, 255] on div "ID 21659 Kenno - Havainnot Suunnittelussa Title 35 / 128 Tuotanto: Tarkastusten…" at bounding box center [463, 218] width 927 height 436
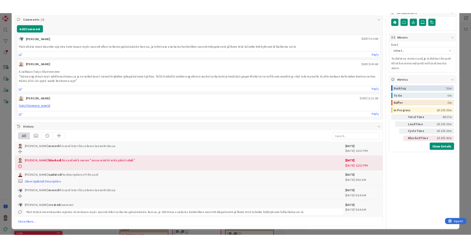
scroll to position [714, 0]
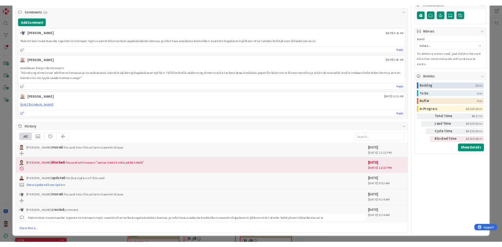
scroll to position [740, 0]
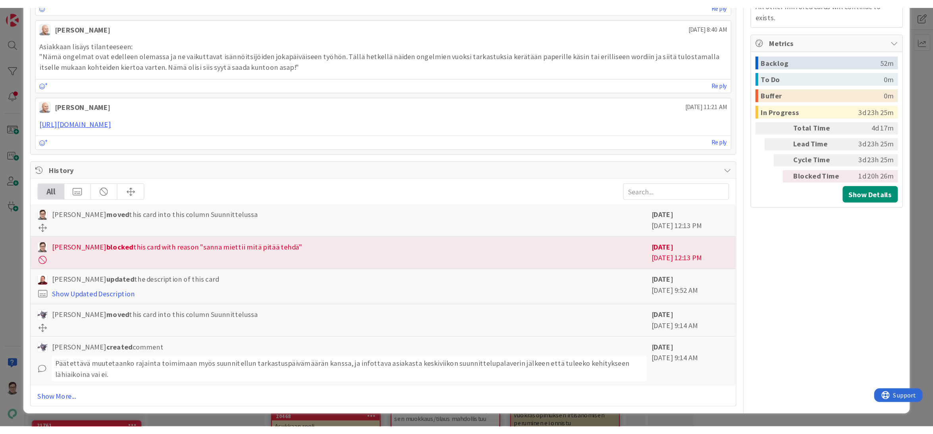
scroll to position [787, 0]
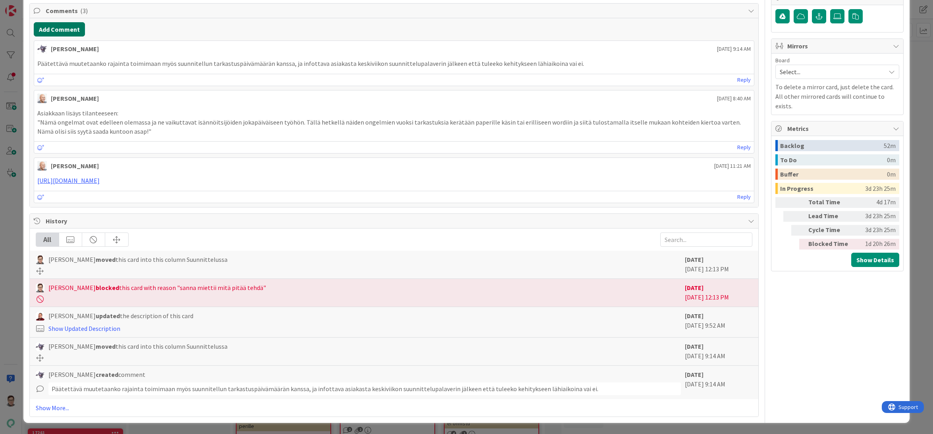
click at [60, 37] on button "Add Comment" at bounding box center [59, 29] width 51 height 14
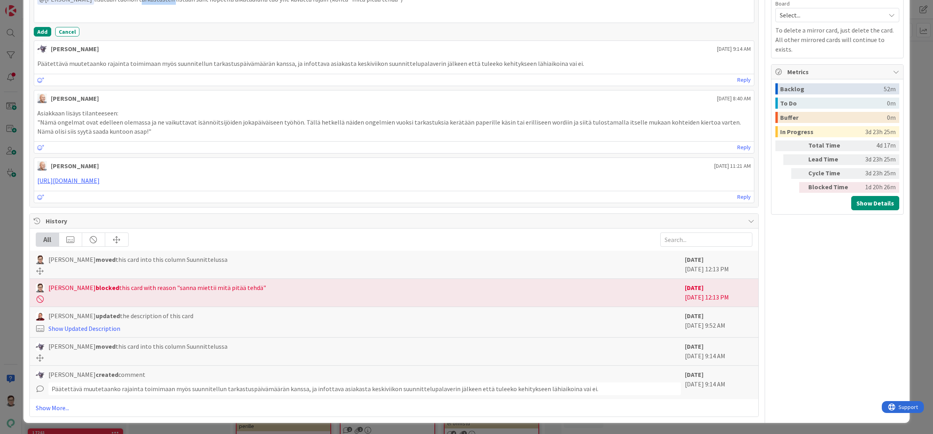
drag, startPoint x: 135, startPoint y: 306, endPoint x: 168, endPoint y: 308, distance: 33.8
click at [41, 37] on button "Add" at bounding box center [42, 32] width 17 height 10
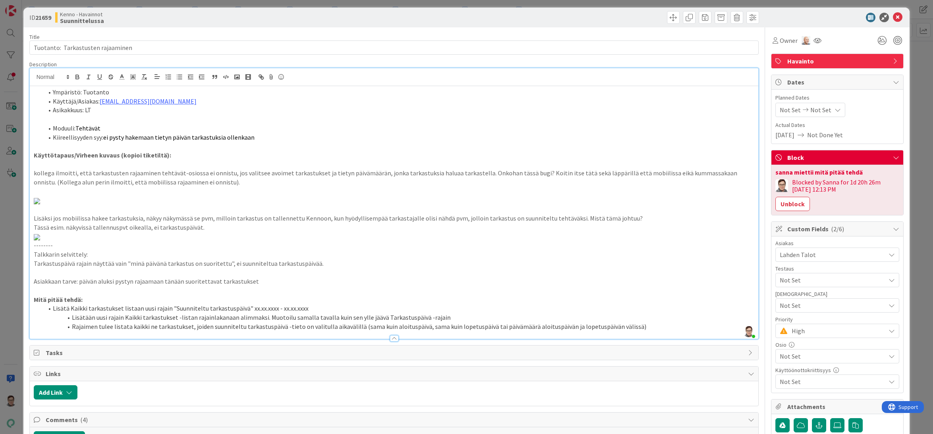
scroll to position [0, 0]
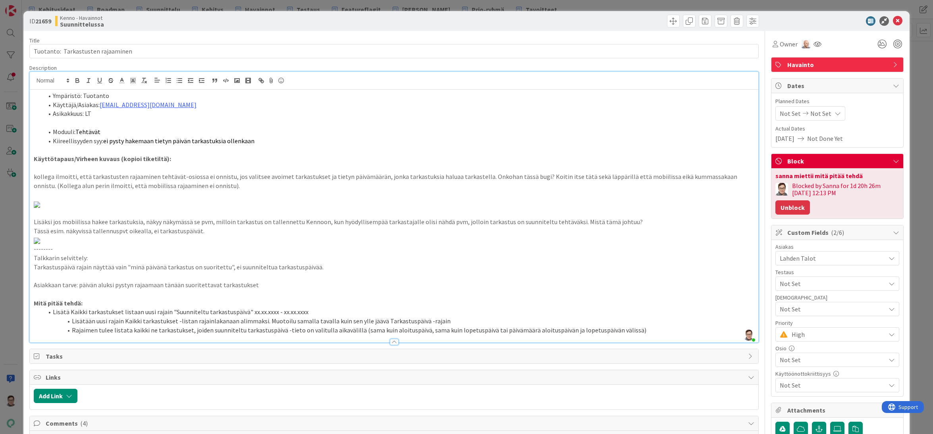
click at [784, 209] on button "Unblock" at bounding box center [792, 207] width 35 height 14
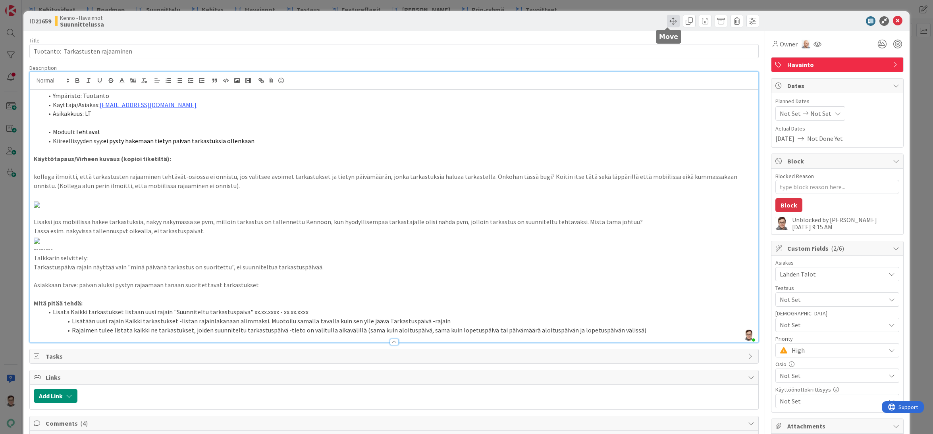
click at [667, 22] on span at bounding box center [673, 21] width 13 height 13
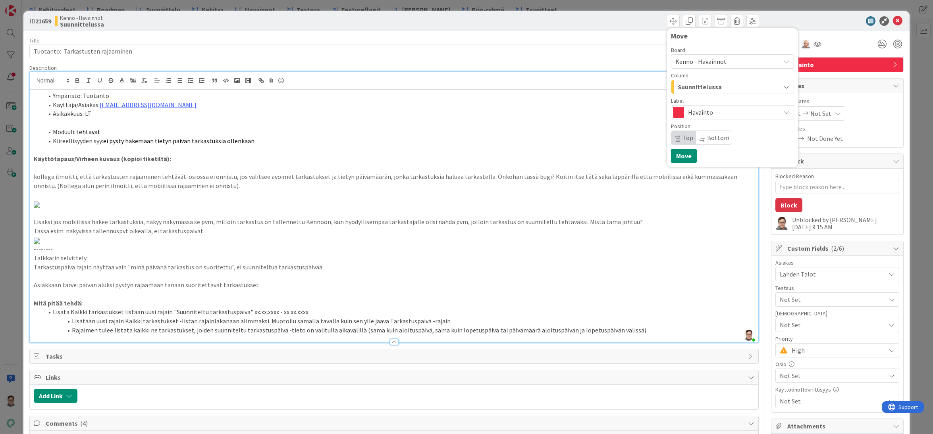
click at [682, 84] on span "Suunnittelussa" at bounding box center [699, 87] width 44 height 10
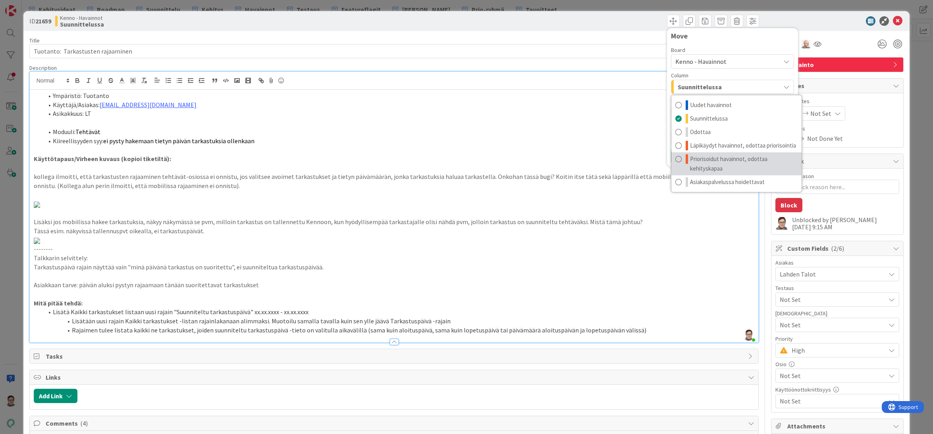
click at [700, 165] on span "Priorisoidut havainnot, odottaa kehityskapaa" at bounding box center [744, 163] width 108 height 19
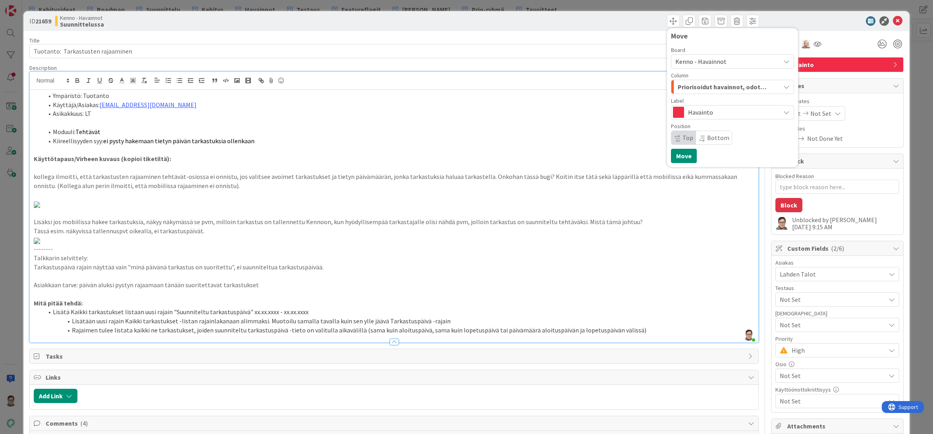
click at [675, 138] on span "Top" at bounding box center [683, 137] width 25 height 13
click at [675, 156] on button "Move" at bounding box center [684, 156] width 26 height 14
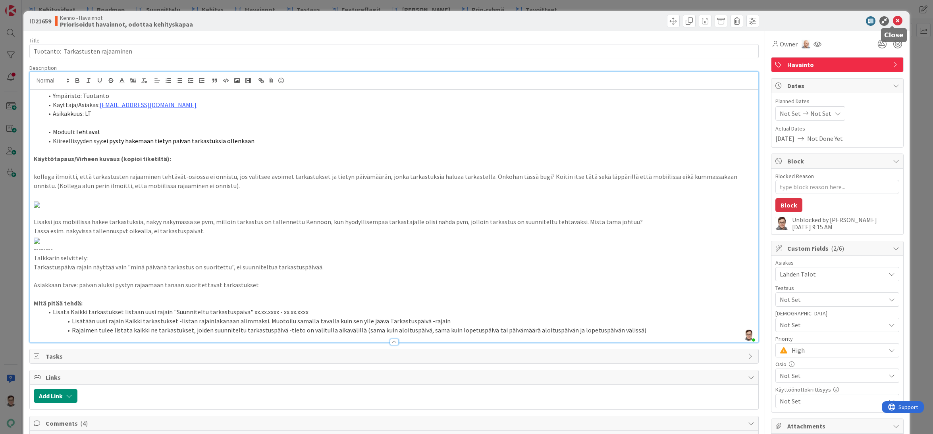
click at [892, 22] on icon at bounding box center [897, 21] width 10 height 10
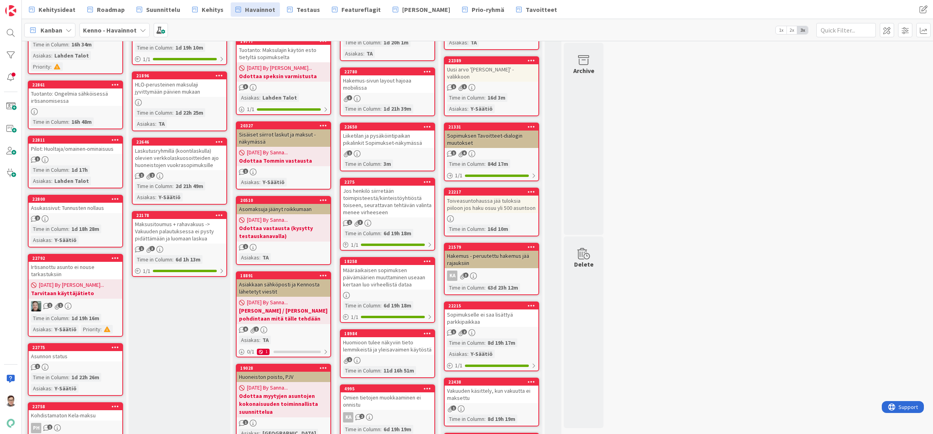
scroll to position [317, 0]
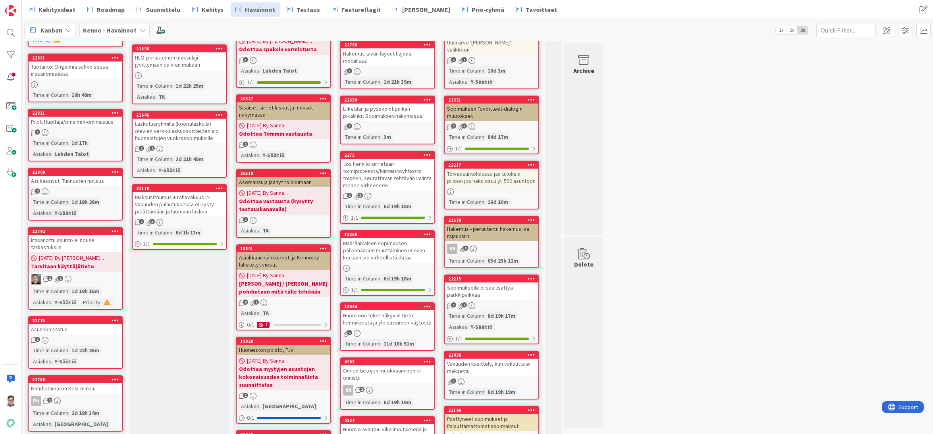
click at [472, 12] on span "Prio-ryhmä" at bounding box center [487, 10] width 33 height 10
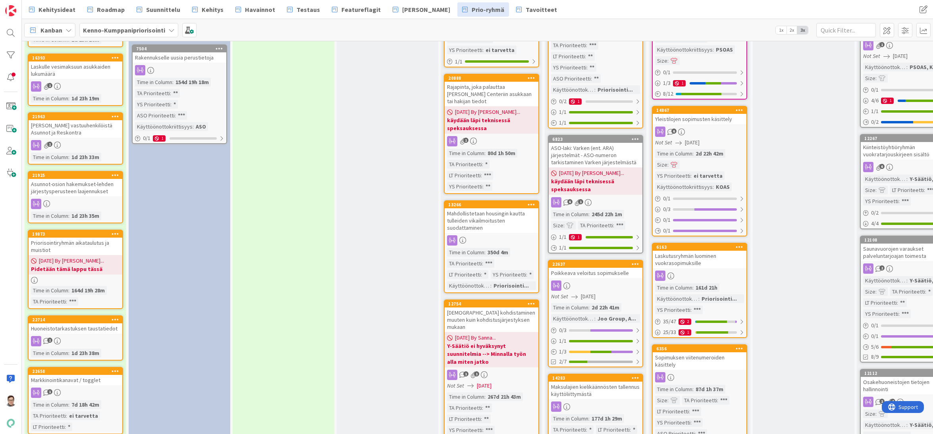
scroll to position [635, 0]
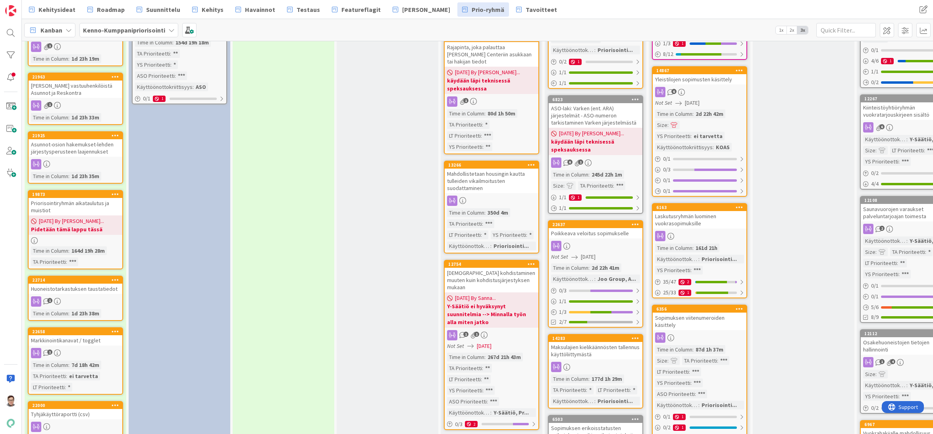
click at [113, 191] on icon at bounding box center [116, 194] width 8 height 6
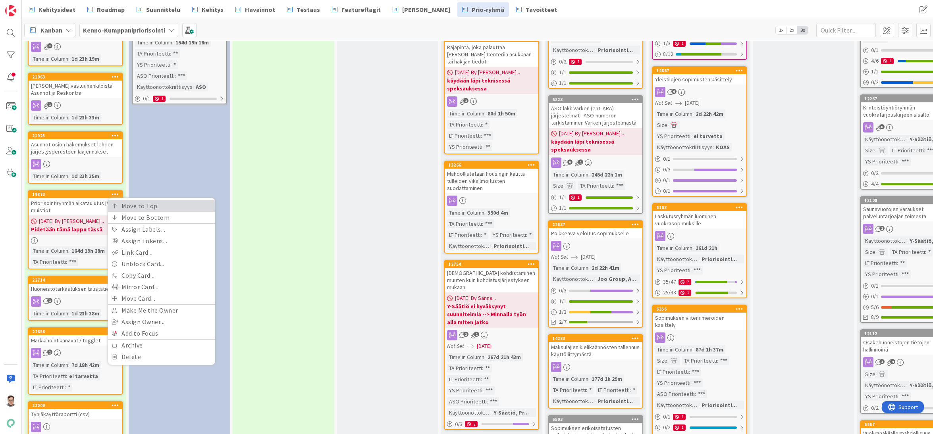
click at [138, 200] on link "Move to Top" at bounding box center [161, 206] width 107 height 12
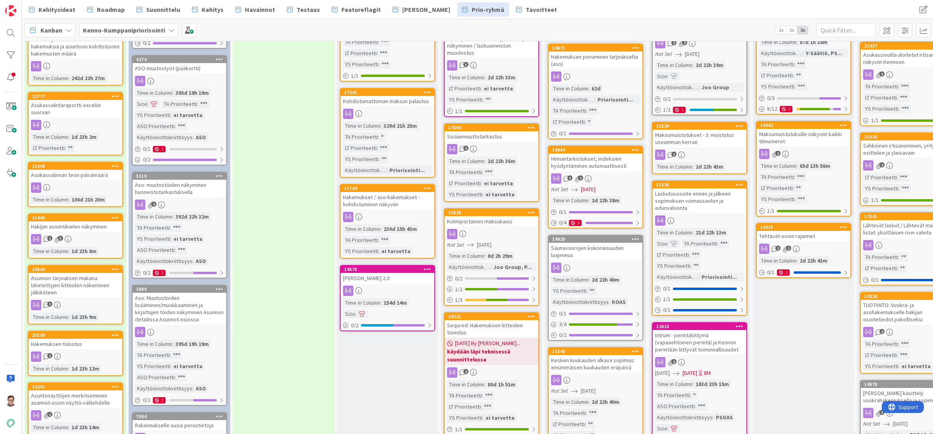
scroll to position [0, 0]
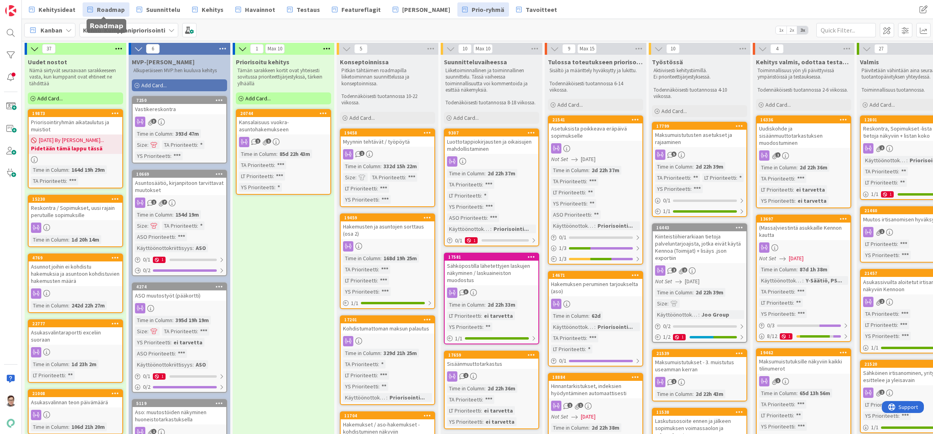
click at [99, 10] on span "Roadmap" at bounding box center [111, 10] width 28 height 10
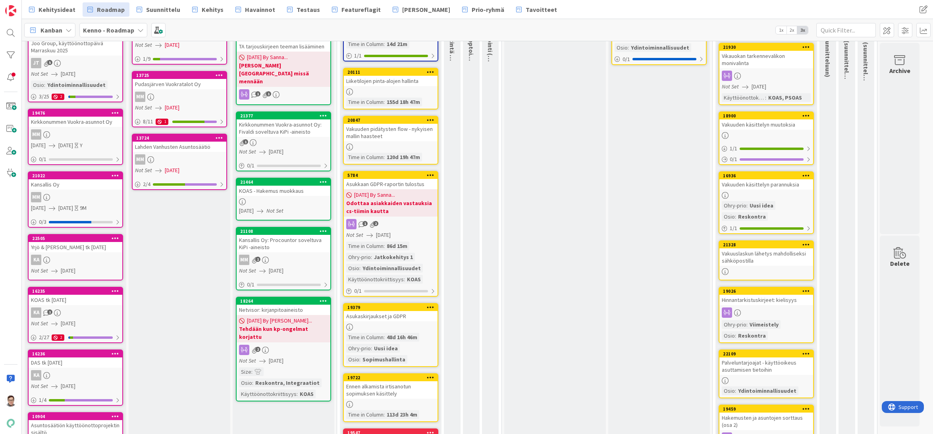
scroll to position [159, 0]
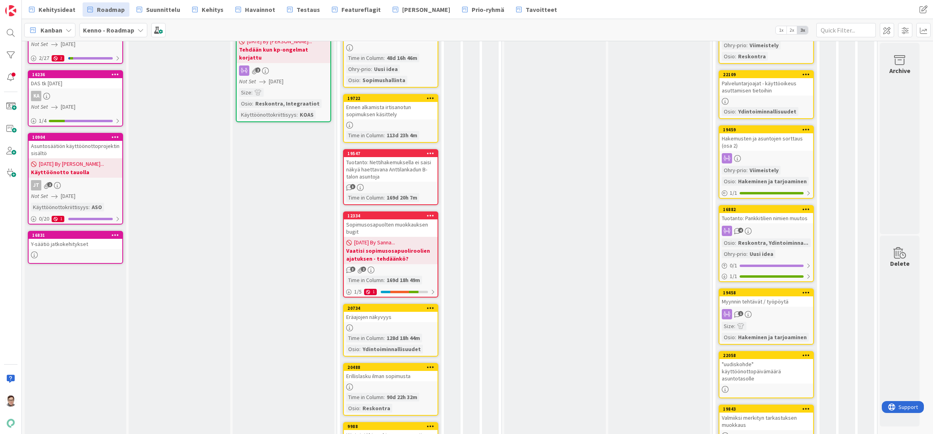
scroll to position [437, 0]
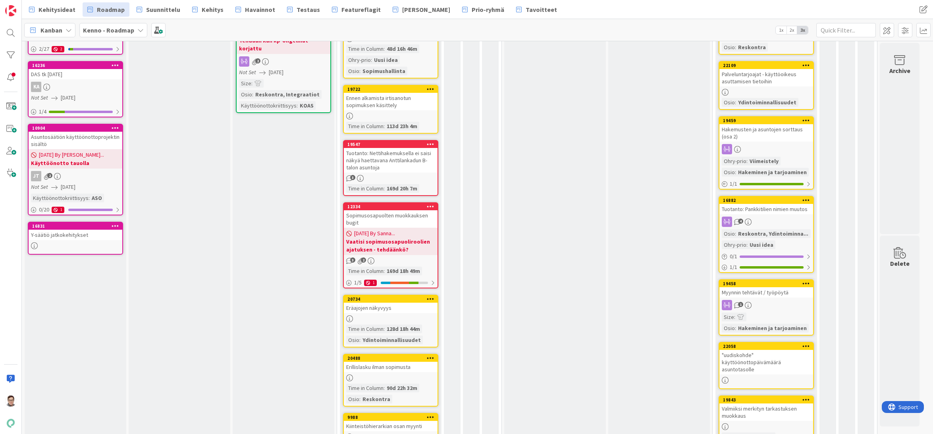
click at [648, 431] on div "Happotesti Kortit jotka käydään koko konseptointiporukalla läpi aina konseptoin…" at bounding box center [659, 367] width 102 height 1499
click at [215, 10] on span "Kehitys" at bounding box center [213, 10] width 22 height 10
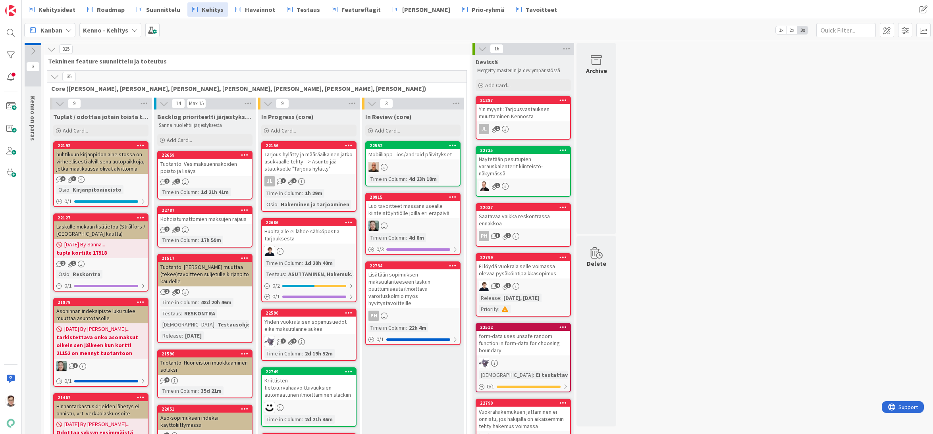
click at [54, 75] on icon at bounding box center [54, 76] width 9 height 9
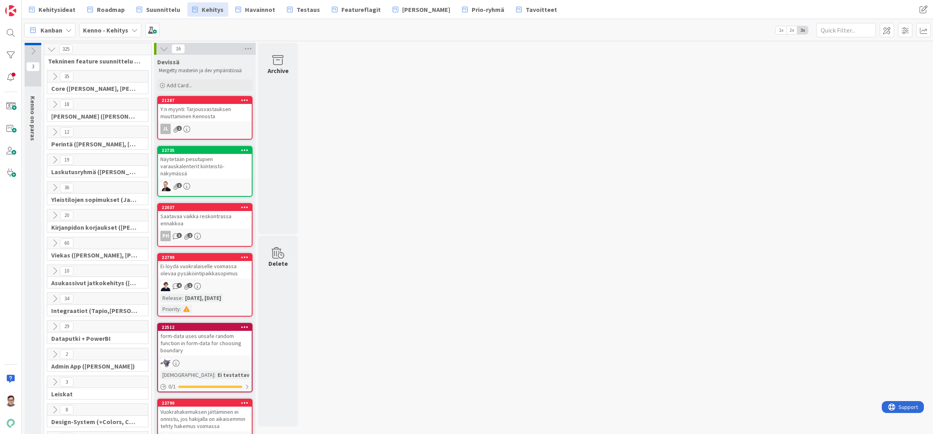
click at [53, 244] on icon at bounding box center [54, 243] width 9 height 9
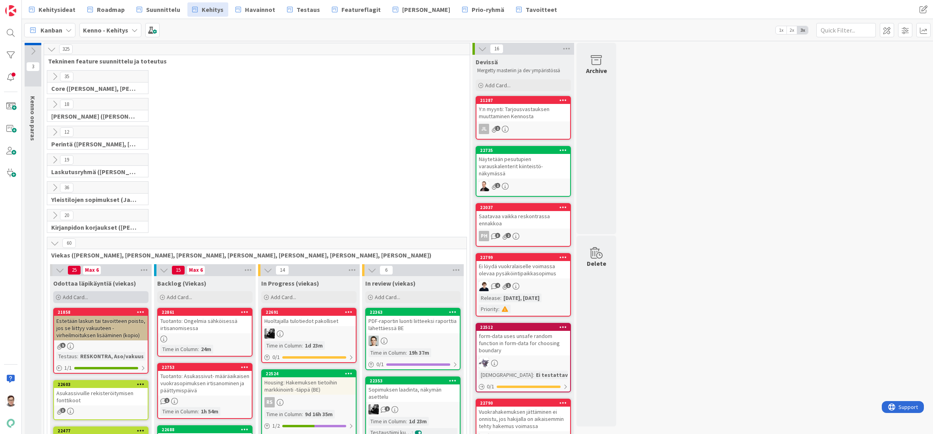
click at [77, 296] on span "Add Card..." at bounding box center [75, 297] width 25 height 7
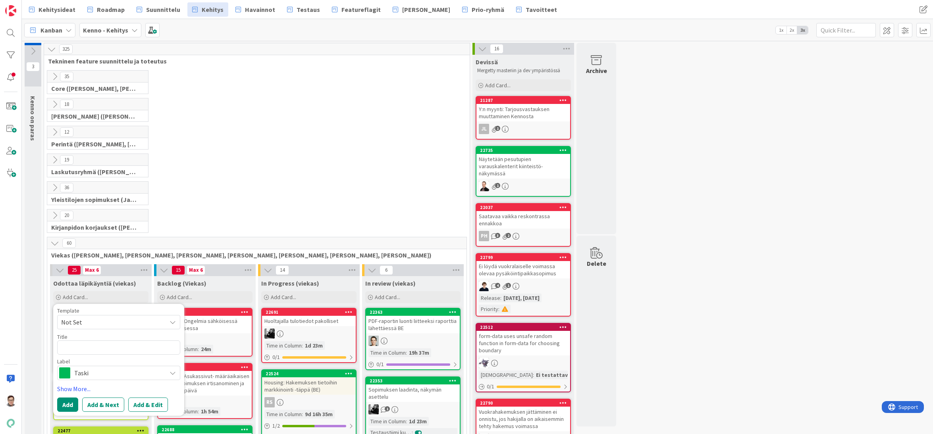
type textarea "x"
type textarea "V"
type textarea "x"
type textarea "Vi"
type textarea "x"
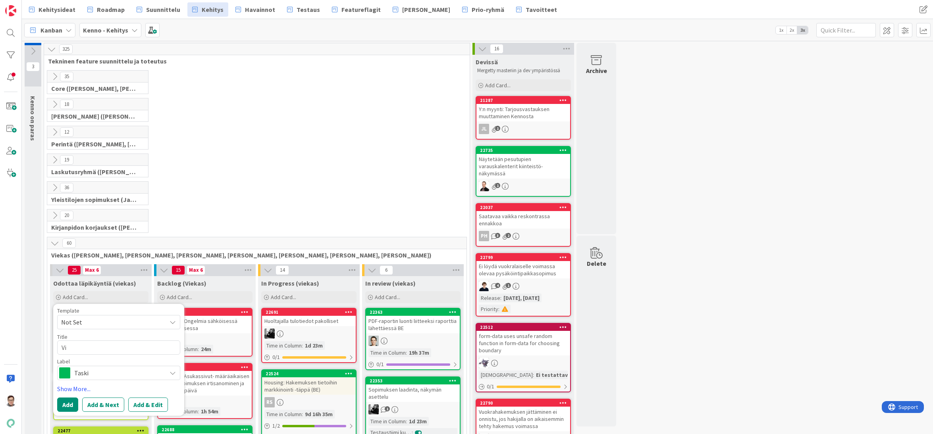
type textarea "Vie"
type textarea "x"
type textarea "Viest"
type textarea "x"
type textarea "Viesti"
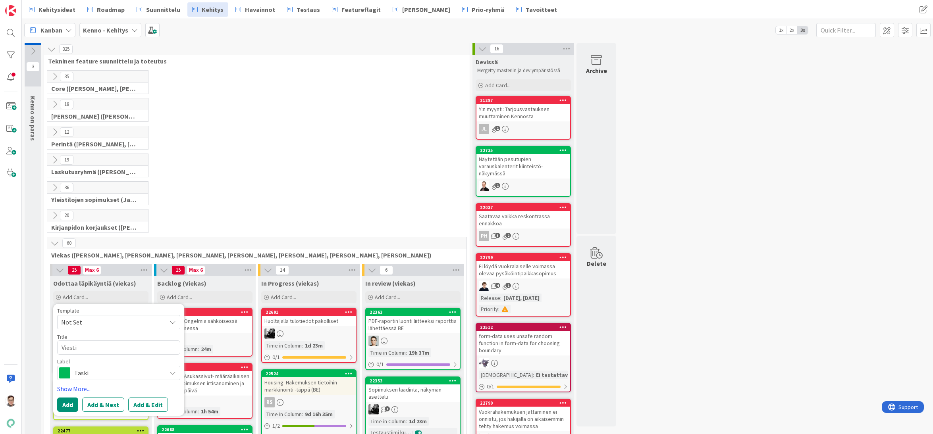
type textarea "x"
type textarea "Viestin"
type textarea "x"
type textarea "Viestin"
type textarea "x"
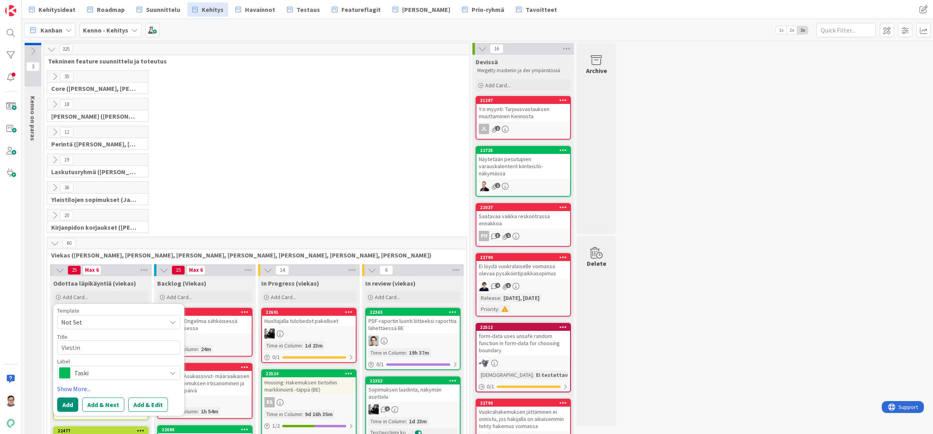
type textarea "Viestin v"
type textarea "x"
type textarea "Viestin va"
type textarea "x"
type textarea "Viestin vas"
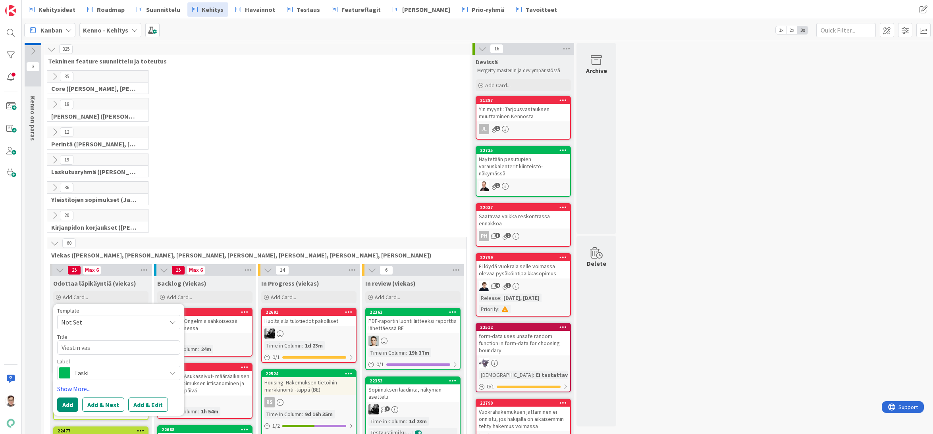
type textarea "x"
type textarea "Viestin vast"
type textarea "x"
type textarea "Viestin vasta"
type textarea "x"
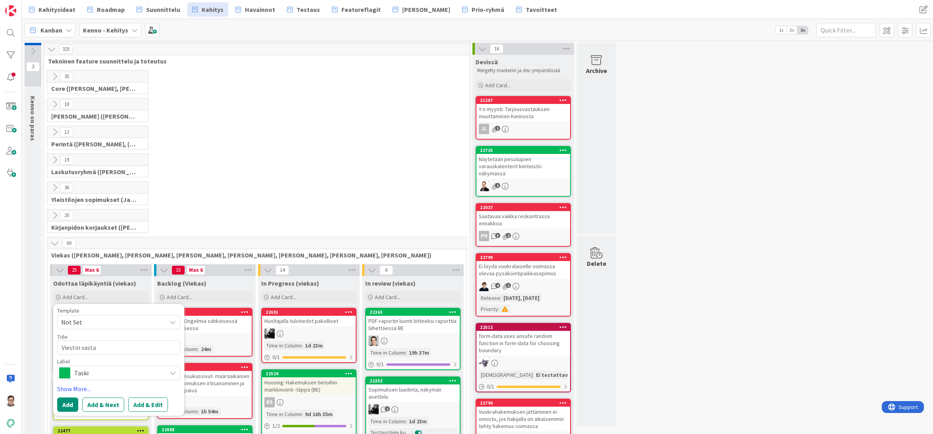
type textarea "Viestin vastaa"
type textarea "x"
type textarea "Viestin vastaan"
type textarea "x"
type textarea "Viestin vastaano"
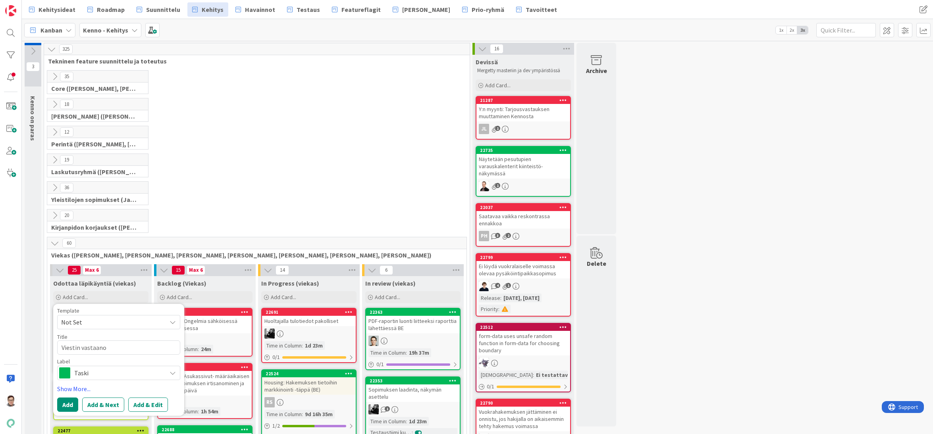
type textarea "x"
type textarea "Viestin vastaanot"
type textarea "x"
type textarea "Viestin vastaanott"
type textarea "x"
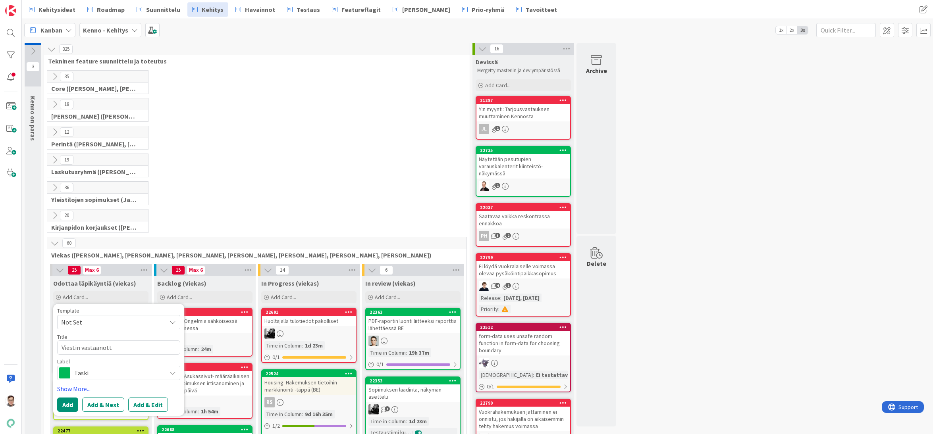
type textarea "Viestin vastaanotta"
type textarea "x"
type textarea "Viestin vastaanottaj"
type textarea "x"
type textarea "Viestin vastaanottaji"
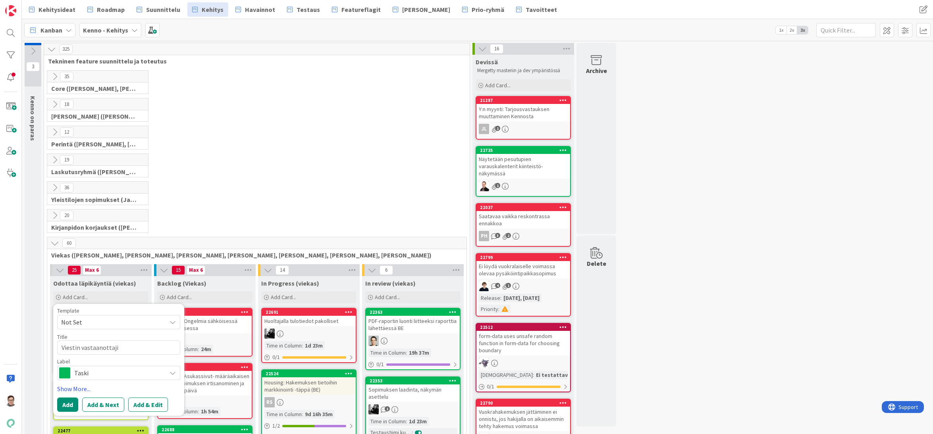
type textarea "x"
type textarea "Viestin vastaanottajie"
type textarea "x"
type textarea "Viestin vastaanottajien"
type textarea "x"
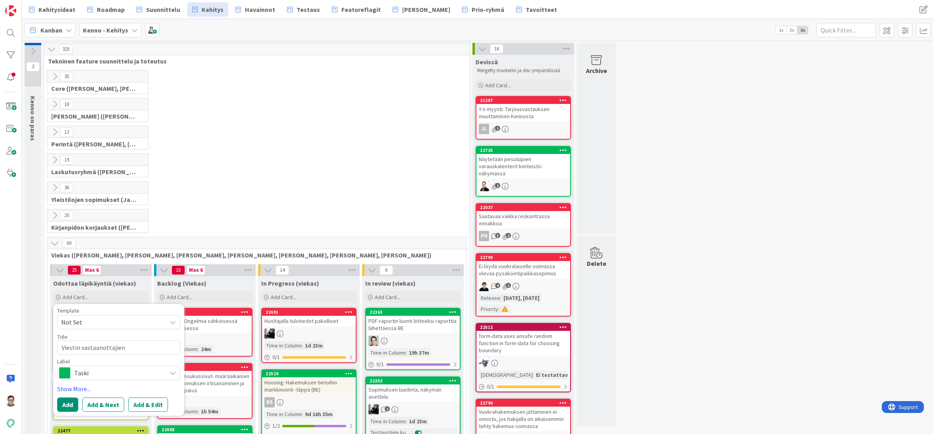
type textarea "Viestin vastaanottajien"
type textarea "x"
type textarea "Viestin vastaanottajien l"
type textarea "x"
type textarea "Viestin vastaanottajien lis"
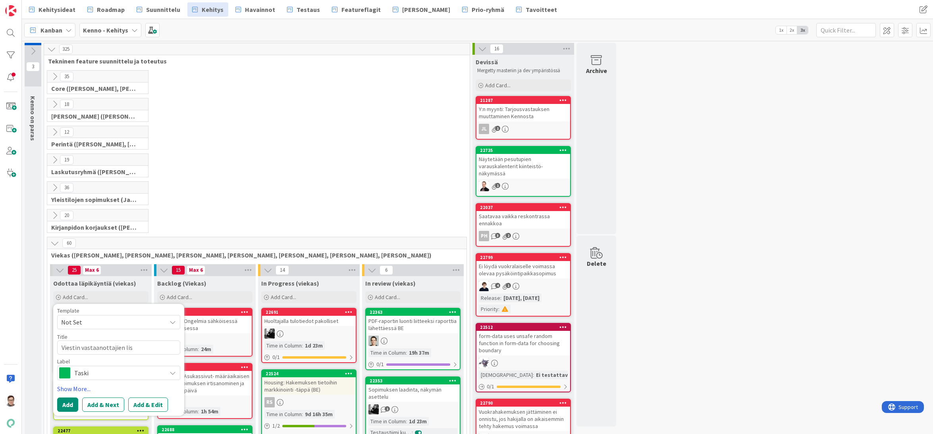
type textarea "x"
type textarea "Viestin vastaanottajien list"
type textarea "x"
type textarea "Viestin vastaanottajien listy"
type textarea "x"
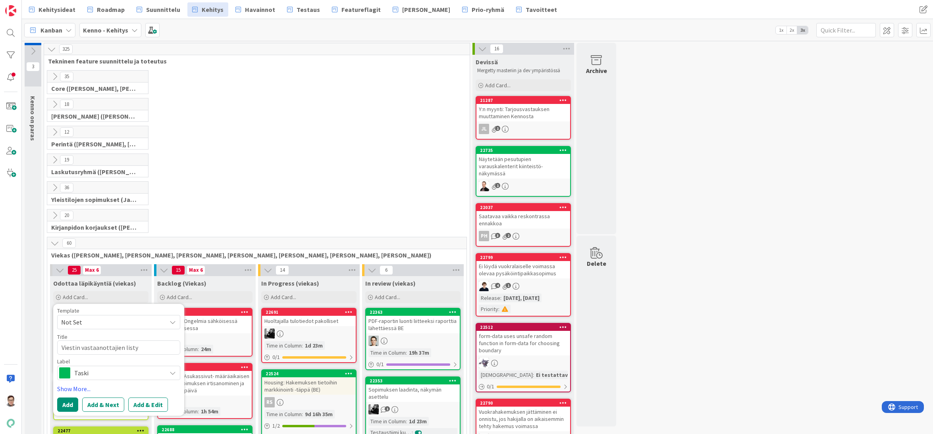
type textarea "Viestin vastaanottajien listya"
type textarea "x"
type textarea "Viestin vastaanottajien listy"
type textarea "x"
type textarea "Viestin vastaanottajien lista"
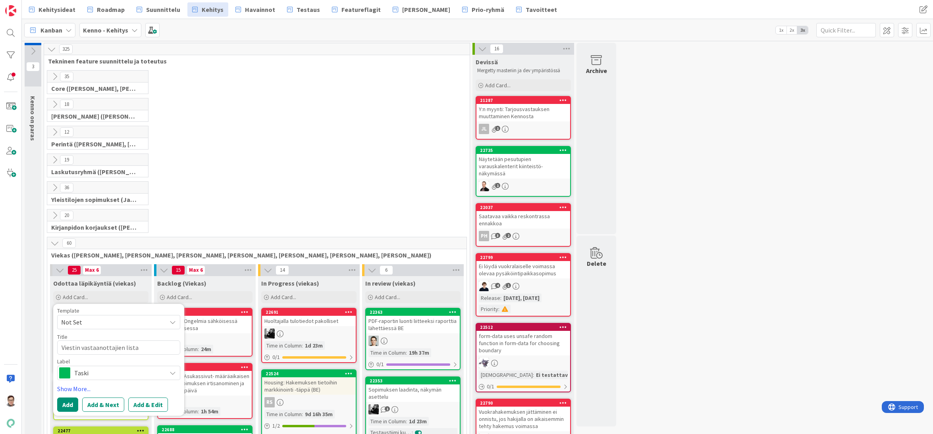
type textarea "x"
type textarea "Viestin vastaanottajien lista"
type textarea "x"
type textarea "Viestin vastaanottajien lista /"
type textarea "x"
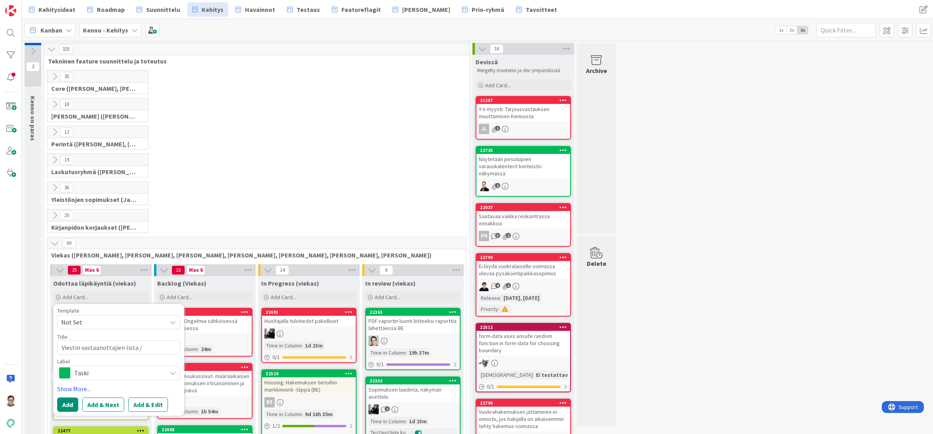
type textarea "Viestin vastaanottajien lista / H"
type textarea "x"
type textarea "Viestin vastaanottajien lista / Hak"
type textarea "x"
type textarea "Viestin vastaanottajien lista / Hake"
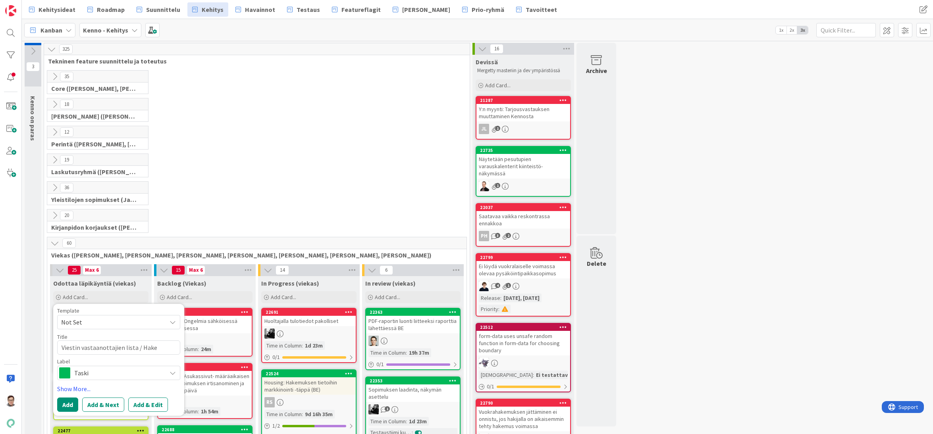
type textarea "x"
type textarea "Viestin vastaanottajien lista / Hakem"
type textarea "x"
type textarea "Viestin vastaanottajien lista / Hakemu"
type textarea "x"
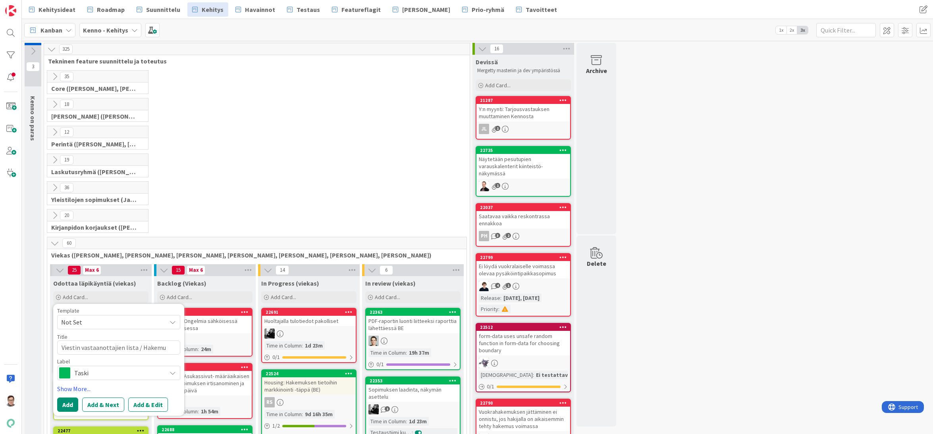
type textarea "Viestin vastaanottajien lista / Hakemus"
type textarea "x"
type textarea "Viestin vastaanottajien lista / Hakemu"
type textarea "x"
type textarea "Viestin vastaanottajien lista / Hakemuk"
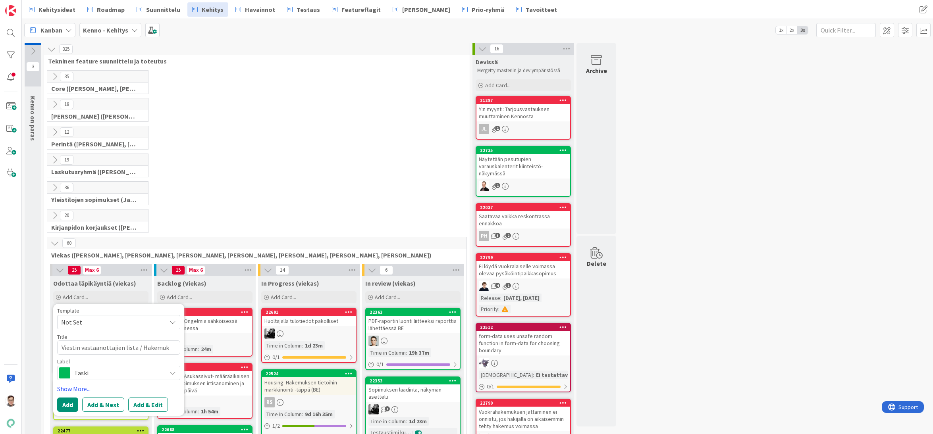
type textarea "x"
type textarea "Viestin vastaanottajien lista / Hakemuks"
type textarea "x"
type textarea "Viestin vastaanottajien lista / Hakemukse"
type textarea "x"
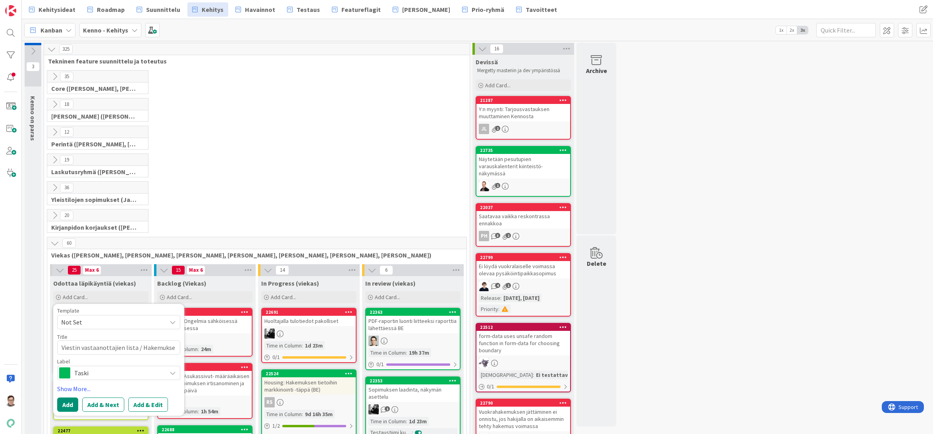
type textarea "Viestin vastaanottajien lista / Hakemuksen"
type textarea "x"
type textarea "Viestin vastaanottajien lista / Hakemuksen"
type textarea "x"
type textarea "Viestin vastaanottajien lista / Hakemuksen o"
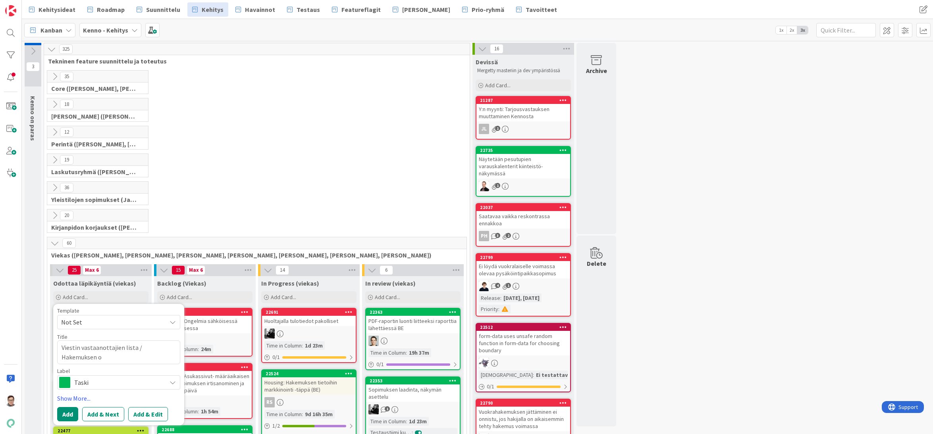
type textarea "x"
type textarea "Viestin vastaanottajien lista / Hakemuksen os"
type textarea "x"
type textarea "Viestin vastaanottajien lista / Hakemuksen osi"
type textarea "x"
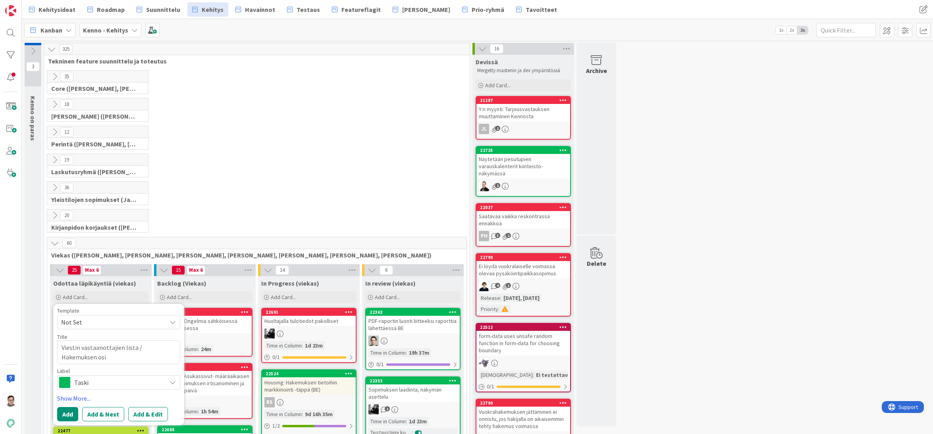
type textarea "Viestin vastaanottajien lista / Hakemuksen osio"
type textarea "x"
type textarea "Viestin vastaanottajien lista / Hakemuksen osi"
type textarea "x"
type textarea "Viestin vastaanottajien lista / Hakemuksen os"
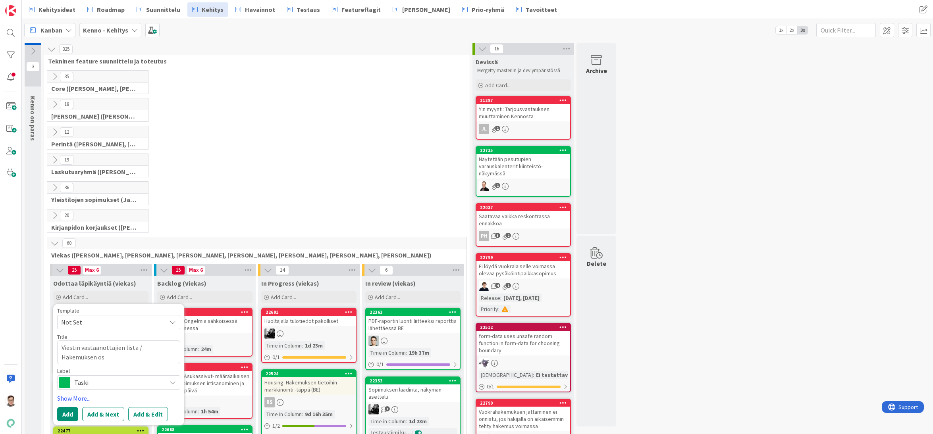
type textarea "x"
type textarea "Viestin vastaanottajien lista / Hakemuksen o"
type textarea "x"
type textarea "Viestin vastaanottajien lista / Hakemuksen"
type textarea "x"
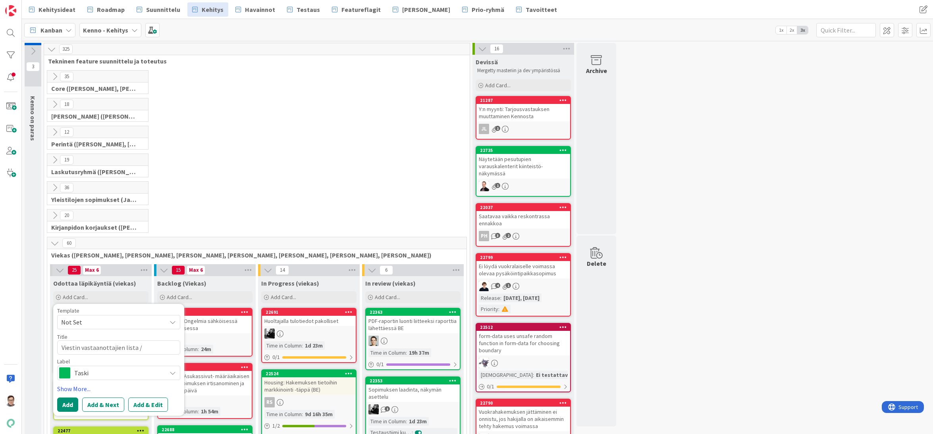
type textarea "Viestin vastaanottajien lista / Hakemuksen"
type textarea "x"
type textarea "Viestin vastaanottajien lista / Hakemukse"
type textarea "x"
type textarea "Viestin vastaanottajien lista / Hakemukset"
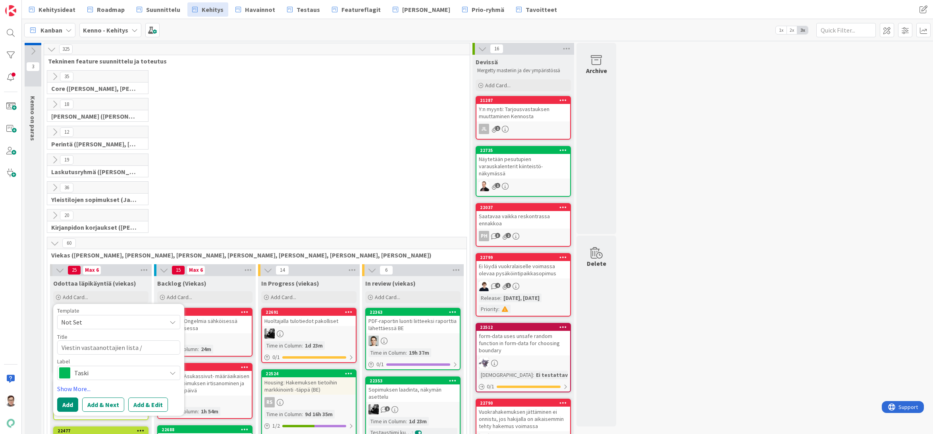
type textarea "x"
type textarea "Viestin vastaanottajien lista / Hakemukset"
type textarea "x"
type textarea "Viestin vastaanottajien lista / Hakemukset -"
type textarea "x"
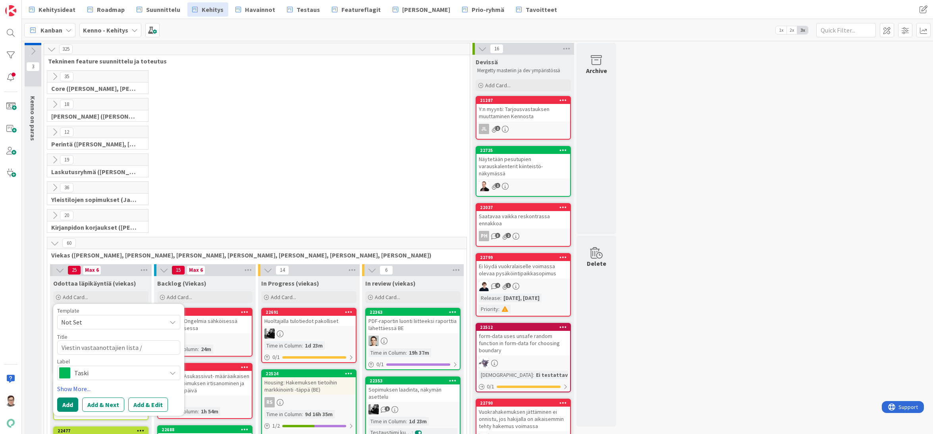
type textarea "Viestin vastaanottajien lista / Hakemukset -o"
type textarea "x"
type textarea "Viestin vastaanottajien lista / Hakemukset -os"
type textarea "x"
type textarea "Viestin vastaanottajien lista / Hakemukset -osi"
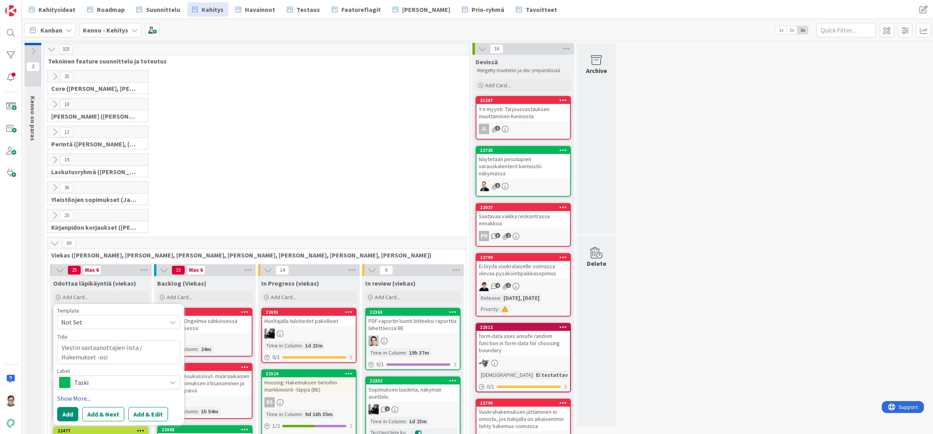
type textarea "x"
type textarea "Viestin vastaanottajien lista / Hakemukset -osio"
click at [150, 415] on button "Add & Edit" at bounding box center [148, 414] width 40 height 14
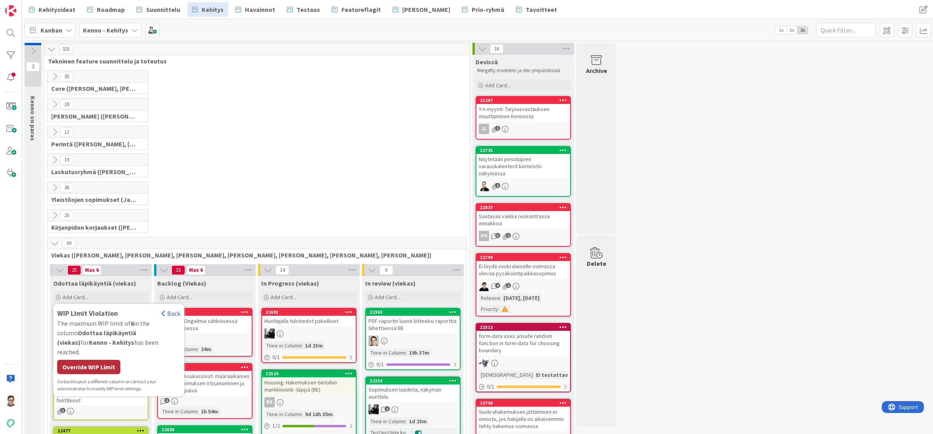
click at [90, 360] on div "Override WIP Limit" at bounding box center [88, 367] width 63 height 14
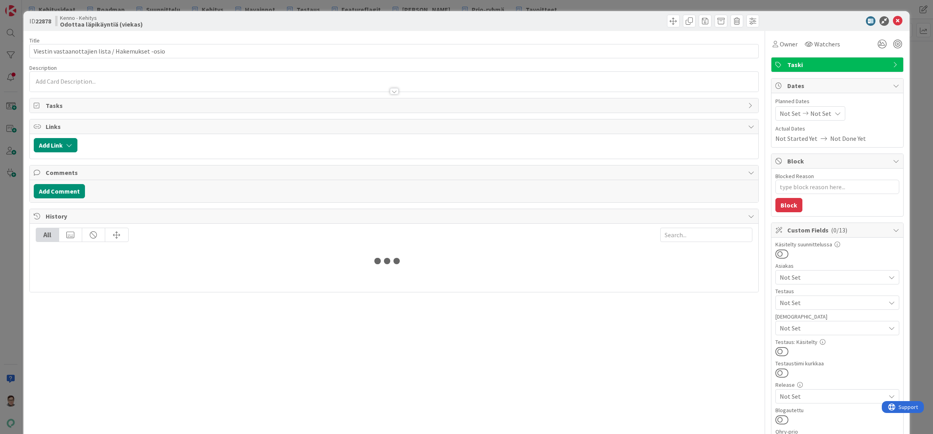
type textarea "x"
click at [390, 90] on div at bounding box center [394, 91] width 9 height 6
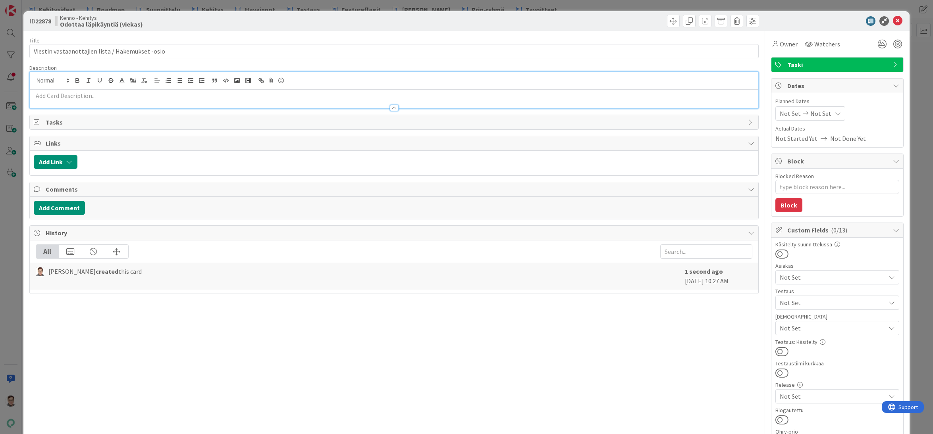
click at [90, 90] on div at bounding box center [394, 99] width 729 height 19
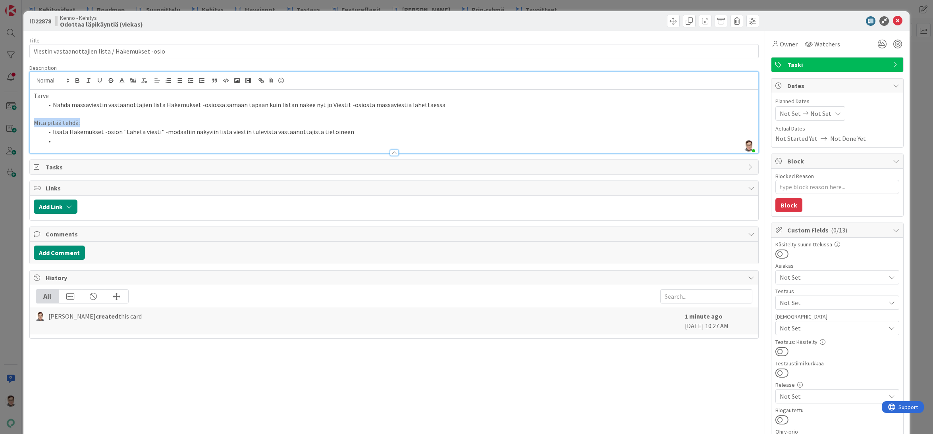
drag, startPoint x: 81, startPoint y: 124, endPoint x: 8, endPoint y: 121, distance: 73.5
click at [8, 121] on div "ID 22878 Kenno - Kehitys Odottaa läpikäyntiä (viekas) Title 48 / 128 Viestin va…" at bounding box center [466, 217] width 933 height 434
click at [61, 141] on li at bounding box center [398, 141] width 711 height 9
click at [186, 140] on li "Listan lisäys samalla tavalla kuin näkymässä Viestit /" at bounding box center [398, 141] width 711 height 9
click at [208, 140] on li "Listan lisäys samalla tavalla kuin näkymässä Viestintä /" at bounding box center [398, 141] width 711 height 9
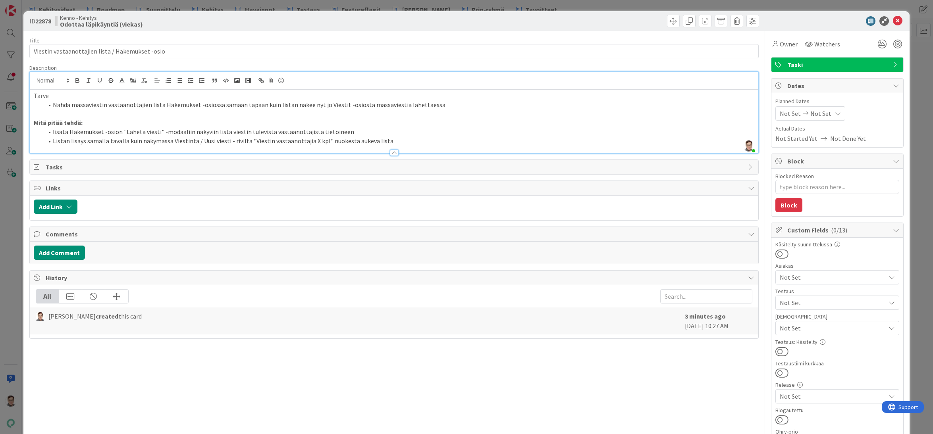
click at [229, 140] on li "Listan lisäys samalla tavalla kuin näkymässä Viestintä / Uusi viesti - riviltä …" at bounding box center [398, 141] width 711 height 9
click at [389, 135] on li "lisätä Hakemukset -osion "Lähetä viesti" -modaaliin näkyviin lista viestin tule…" at bounding box center [398, 131] width 711 height 9
click at [382, 134] on li "lisätä Hakemukset -osion "Lähetä viesti" -modaaliin näkyviin lista viestin tule…" at bounding box center [398, 131] width 711 height 9
click at [384, 140] on li "Listan lisäys samalla tavalla kuin näkymässä Viestintä / Uusi viesti / riviltä …" at bounding box center [398, 141] width 711 height 9
click at [345, 132] on li "lisätä Hakemukset -osion "Lähetä viesti" -modaaliin näkyviin lista viestin tule…" at bounding box center [398, 131] width 711 height 9
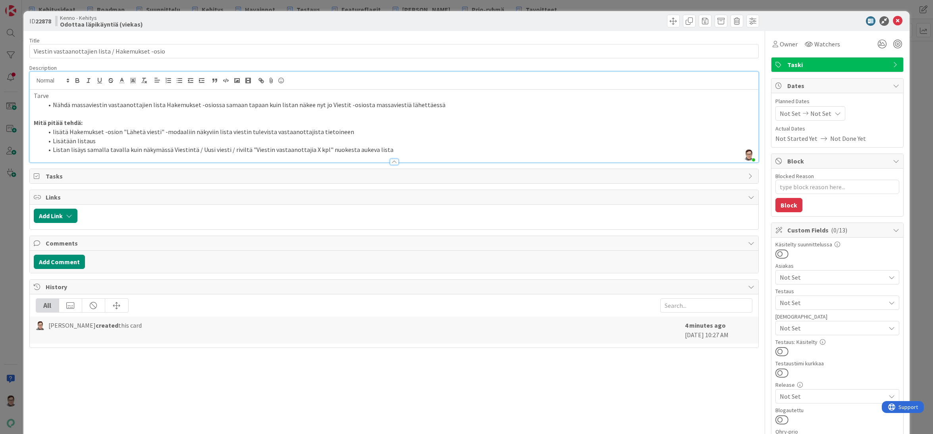
click at [223, 131] on li "lisätä Hakemukset -osion "Lähetä viesti" -modaaliin näkyviin lista viestin tule…" at bounding box center [398, 131] width 711 height 9
click at [68, 149] on li "Listan lisäys samalla tavalla kuin näkymässä Viestintä / Uusi viesti / riviltä …" at bounding box center [398, 149] width 711 height 9
click at [98, 137] on li "Lisätään listaus" at bounding box center [398, 141] width 711 height 9
type textarea "x"
click at [396, 148] on li "Listauksen lisäys samalla tavalla kuin näkymässä Viestintä / Uusi viesti / rivi…" at bounding box center [398, 149] width 711 height 9
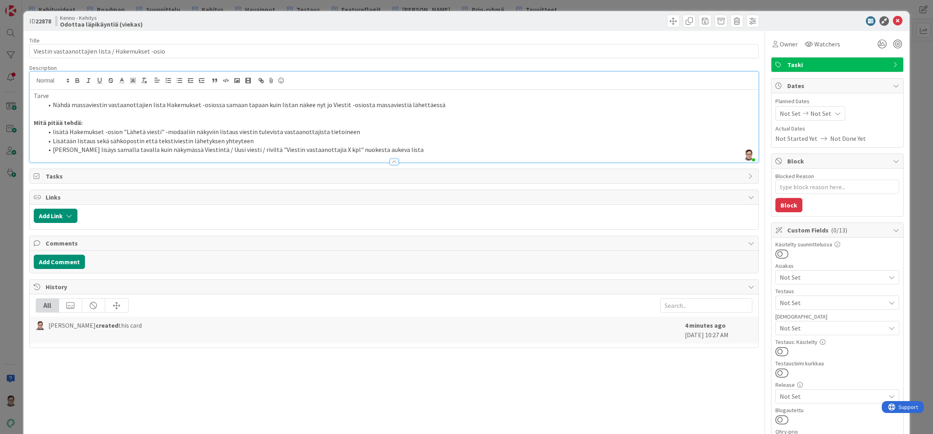
click at [390, 161] on div at bounding box center [394, 162] width 9 height 6
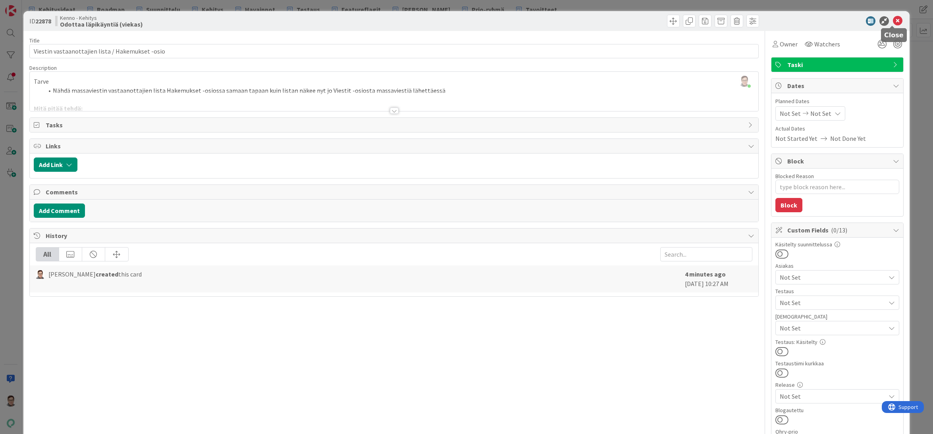
click at [893, 20] on icon at bounding box center [897, 21] width 10 height 10
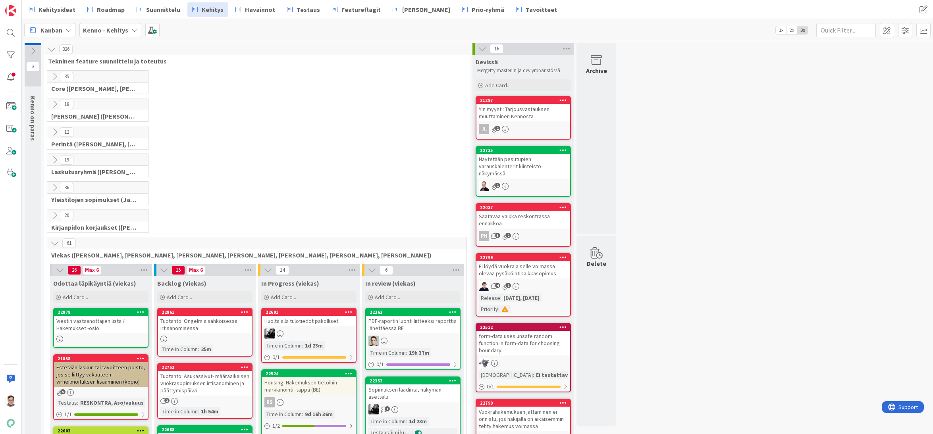
click at [58, 8] on span "Kehitysideat" at bounding box center [56, 10] width 37 height 10
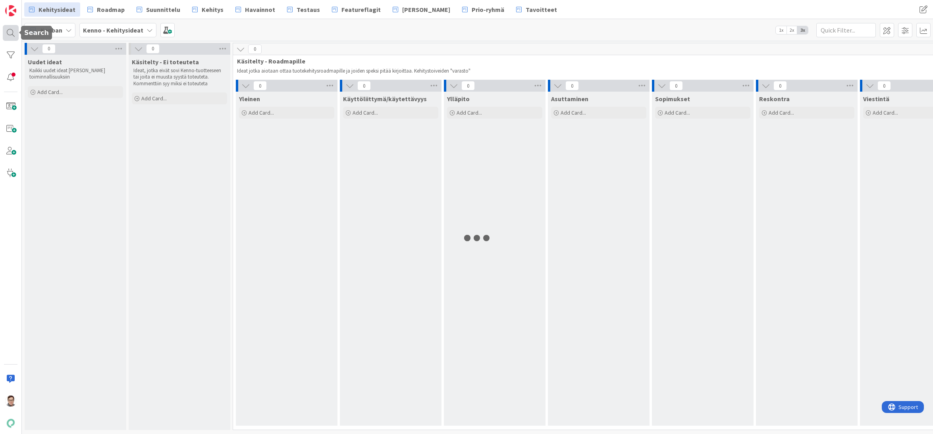
click at [8, 31] on div at bounding box center [11, 33] width 16 height 16
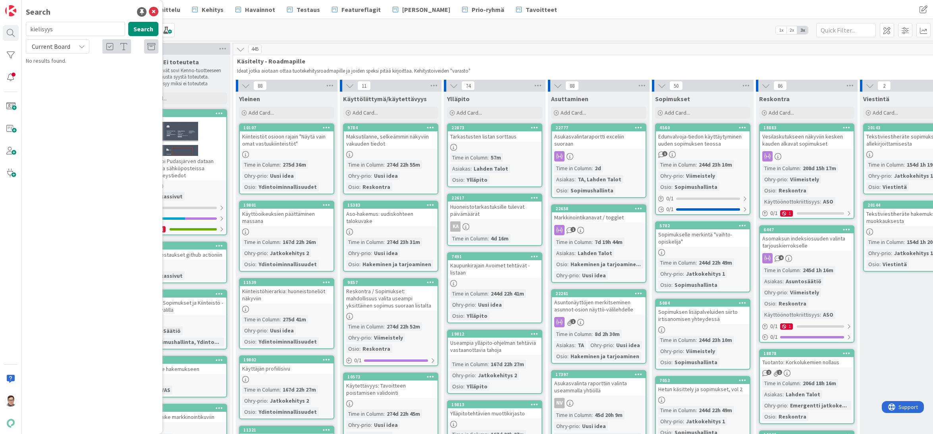
click at [50, 43] on span "Current Board" at bounding box center [51, 46] width 38 height 8
click at [55, 83] on span "All Boards" at bounding box center [71, 79] width 83 height 12
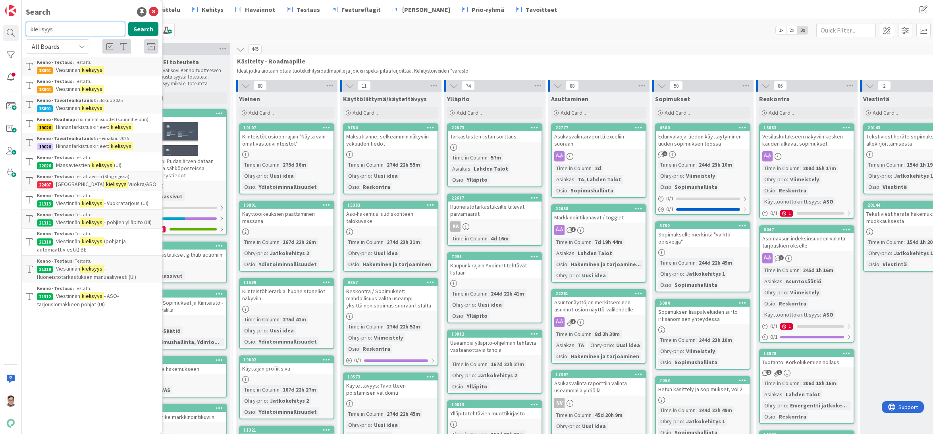
click at [65, 29] on input "kielisyys" at bounding box center [75, 29] width 99 height 14
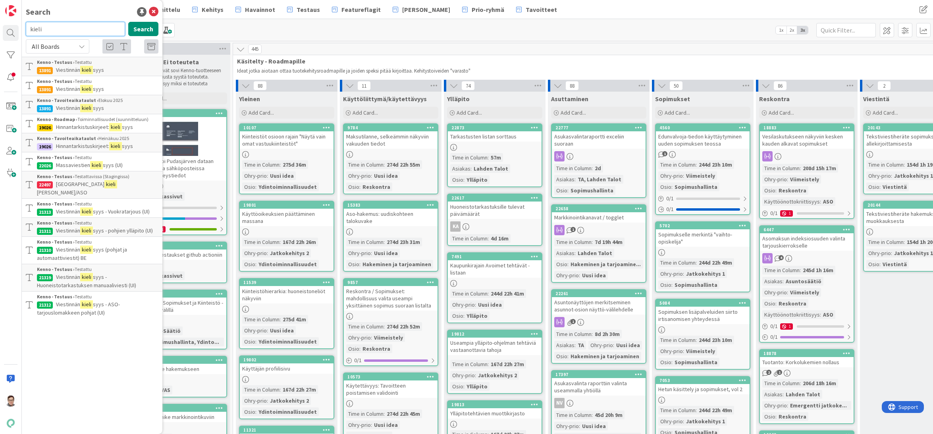
type input "kieli"
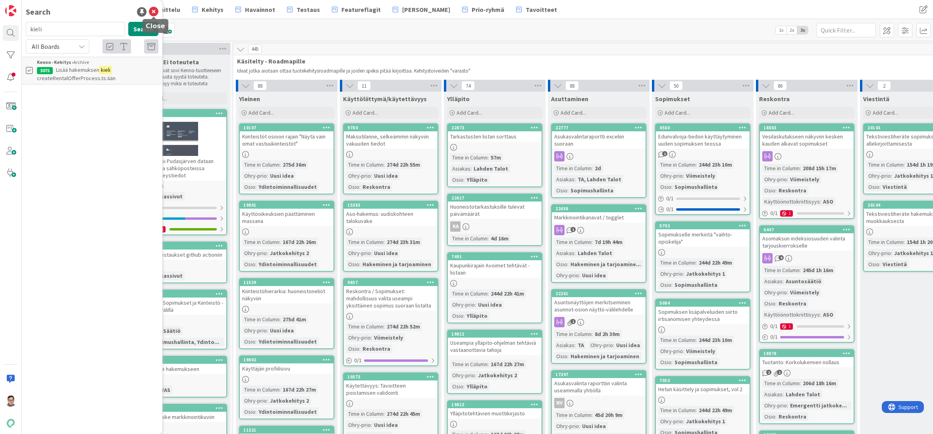
click at [154, 12] on icon at bounding box center [154, 12] width 10 height 10
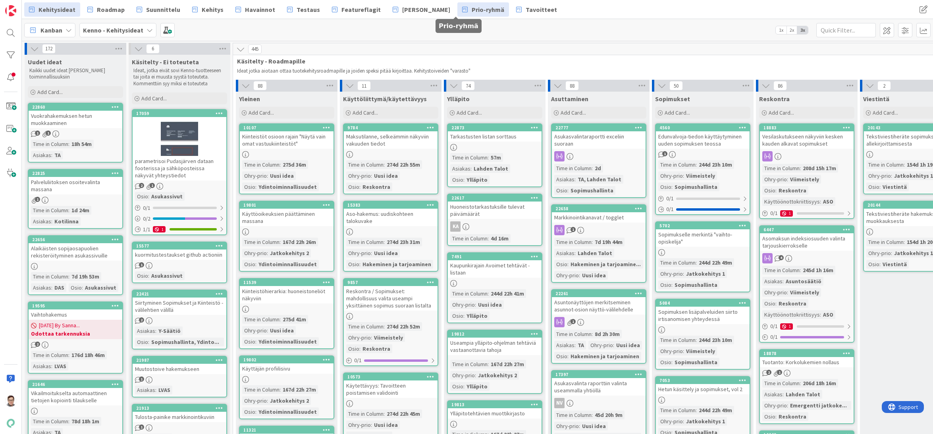
click at [471, 11] on span "Prio-ryhmä" at bounding box center [487, 10] width 33 height 10
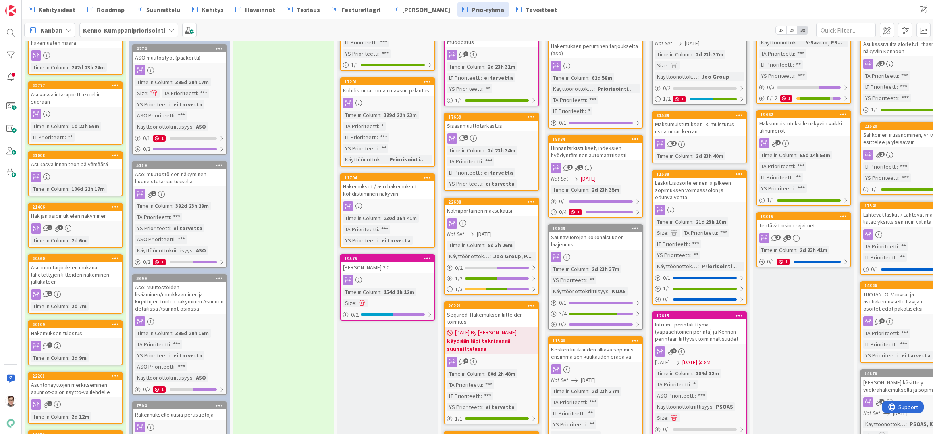
scroll to position [278, 0]
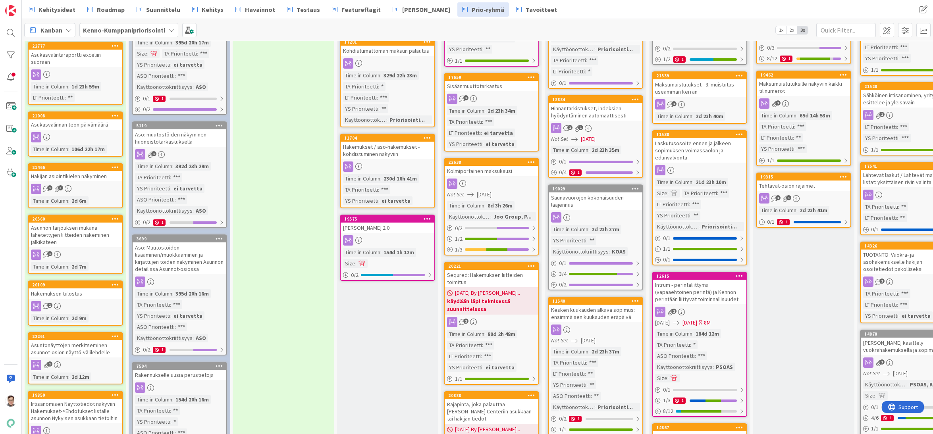
click at [76, 172] on div "Hakijan asiointikielen näkyminen" at bounding box center [76, 176] width 94 height 10
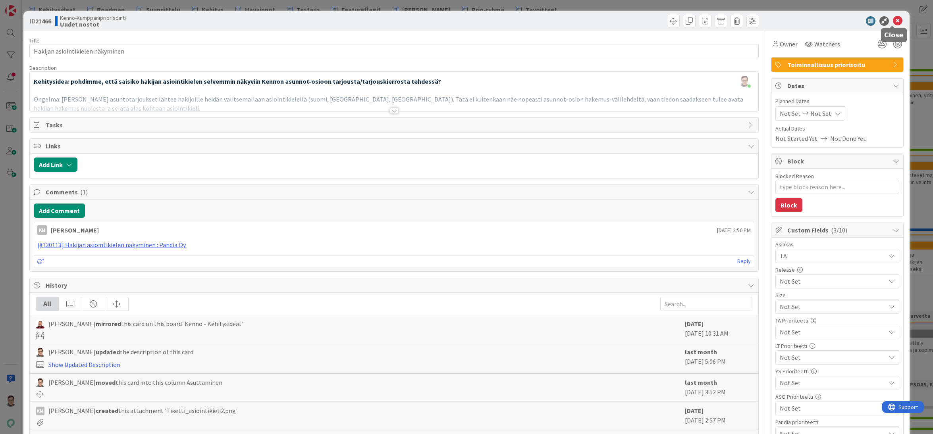
click at [892, 22] on icon at bounding box center [897, 21] width 10 height 10
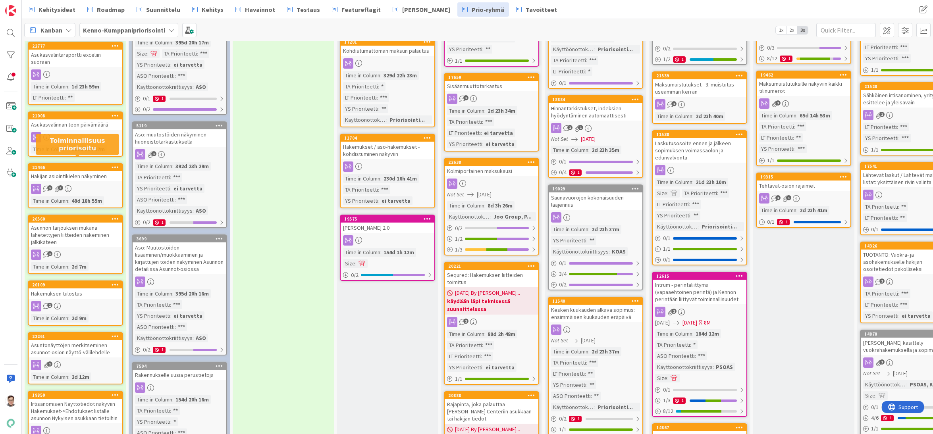
click at [86, 172] on div "Hakijan asiointikielen näkyminen" at bounding box center [76, 176] width 94 height 10
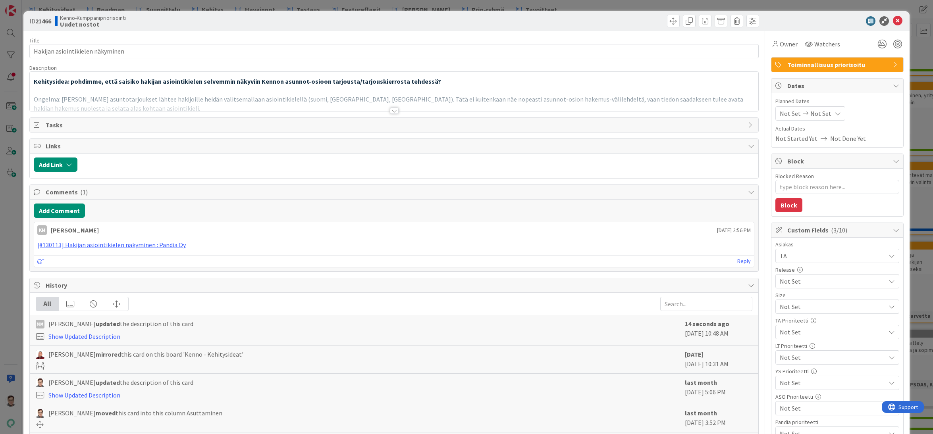
click at [392, 110] on div at bounding box center [394, 111] width 9 height 6
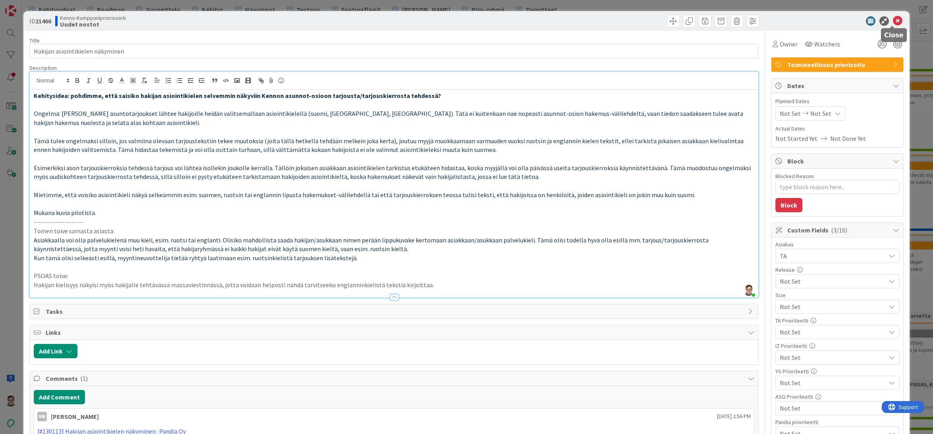
click at [896, 23] on icon at bounding box center [897, 21] width 10 height 10
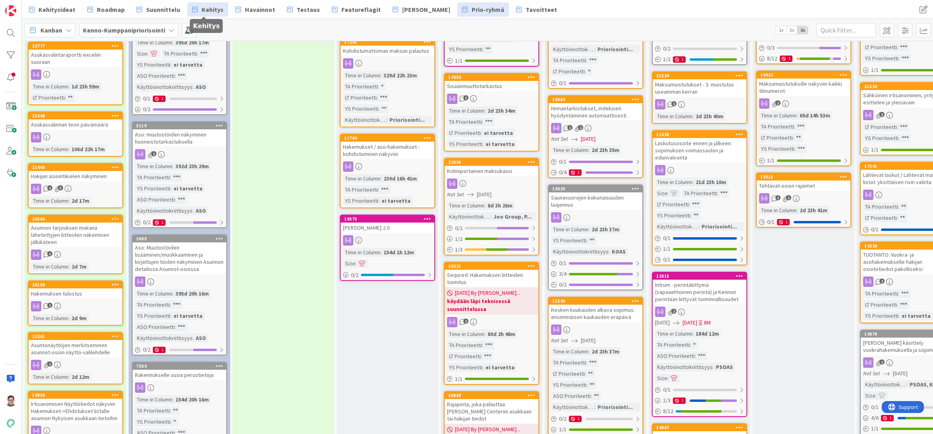
click at [214, 8] on span "Kehitys" at bounding box center [213, 10] width 22 height 10
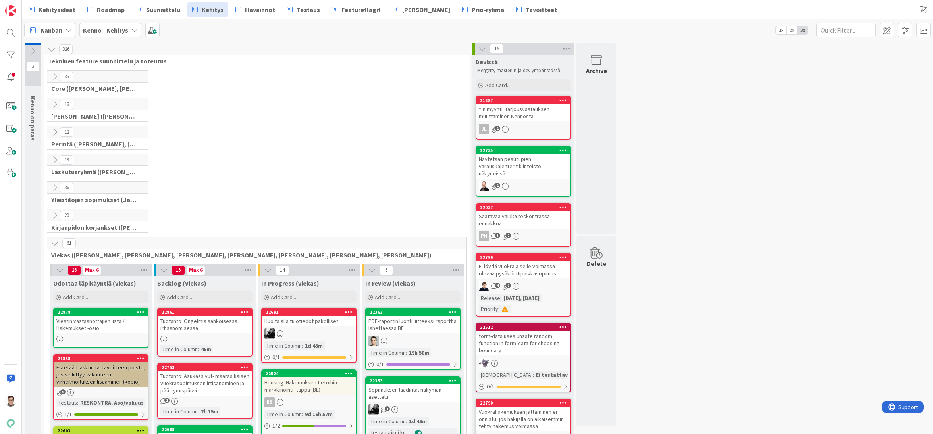
click at [54, 244] on icon at bounding box center [54, 243] width 9 height 9
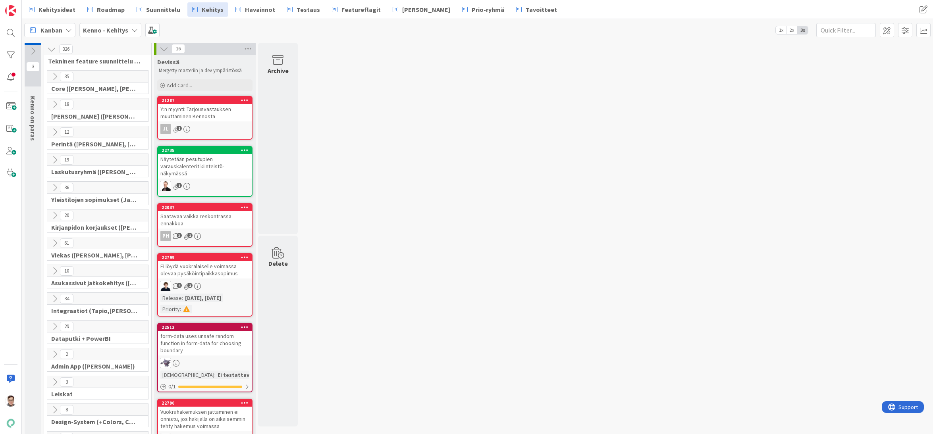
click at [54, 78] on icon at bounding box center [54, 76] width 9 height 9
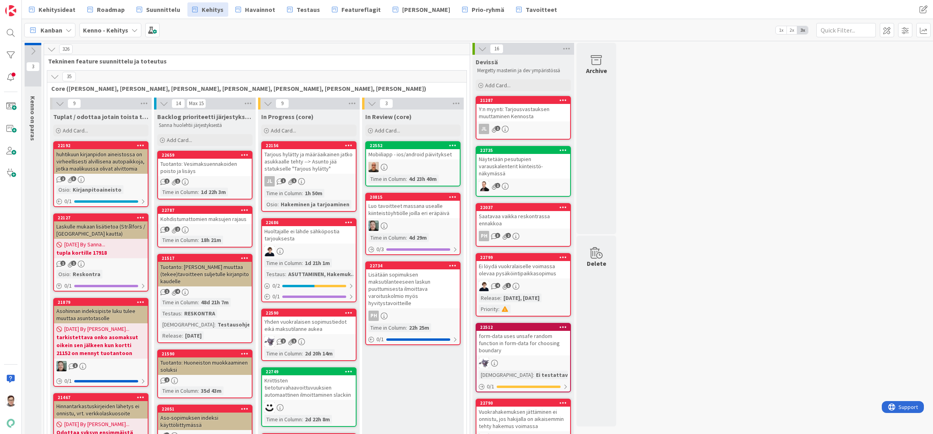
click at [54, 75] on icon at bounding box center [54, 76] width 9 height 9
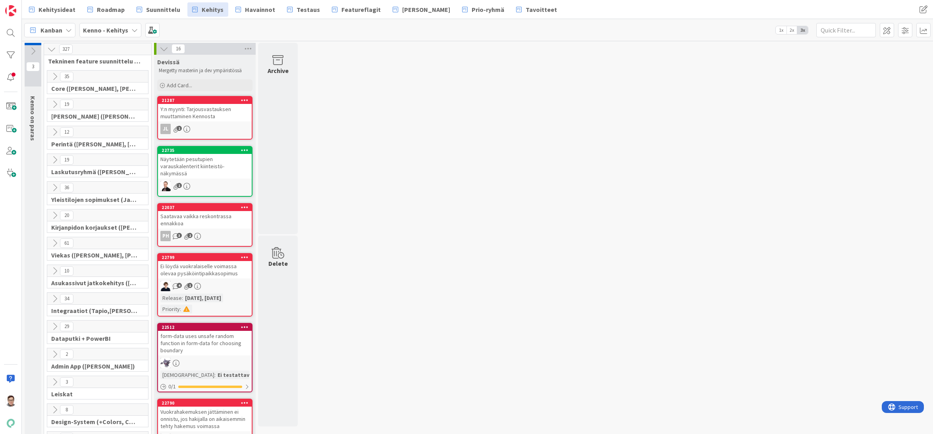
click at [54, 103] on icon at bounding box center [54, 104] width 9 height 9
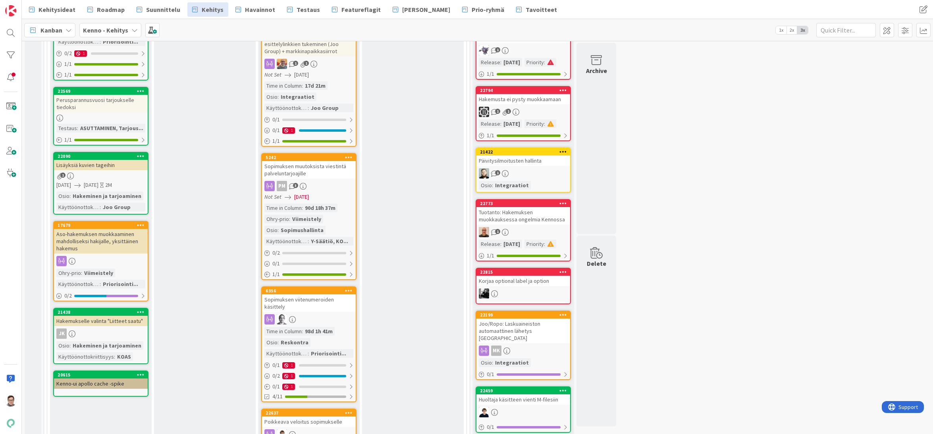
scroll to position [516, 0]
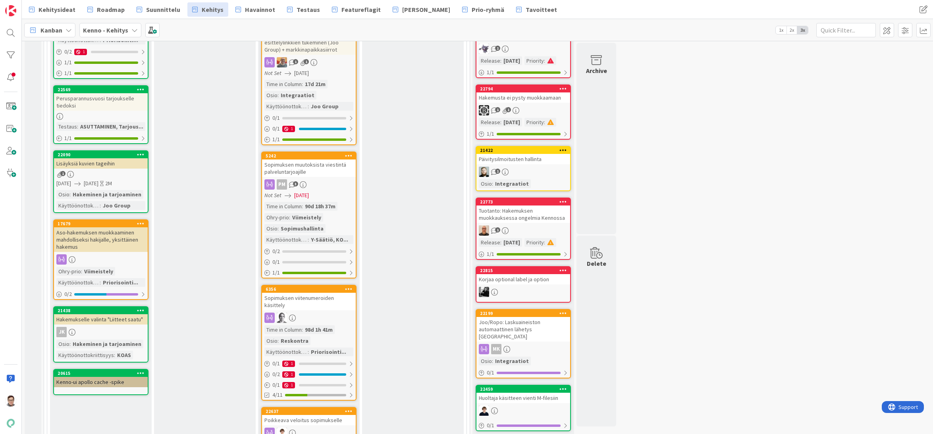
click at [324, 168] on div "Sopimuksen muutoksista viestintä palveluntarjoajille" at bounding box center [309, 168] width 94 height 17
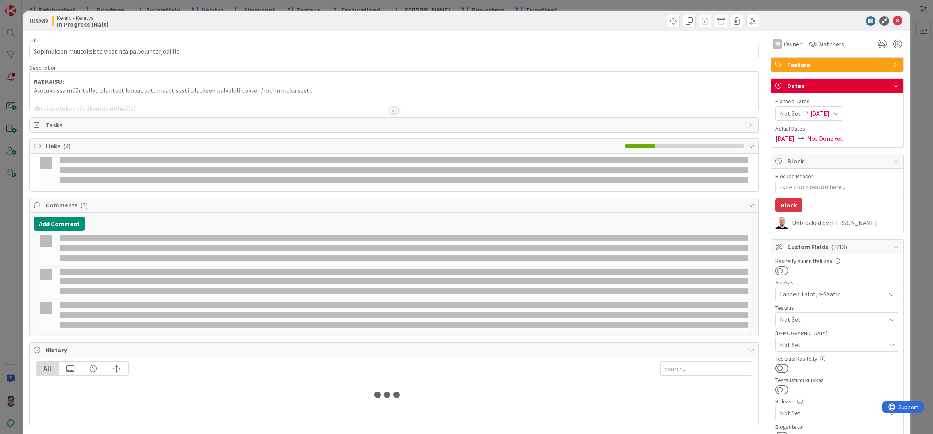
type textarea "x"
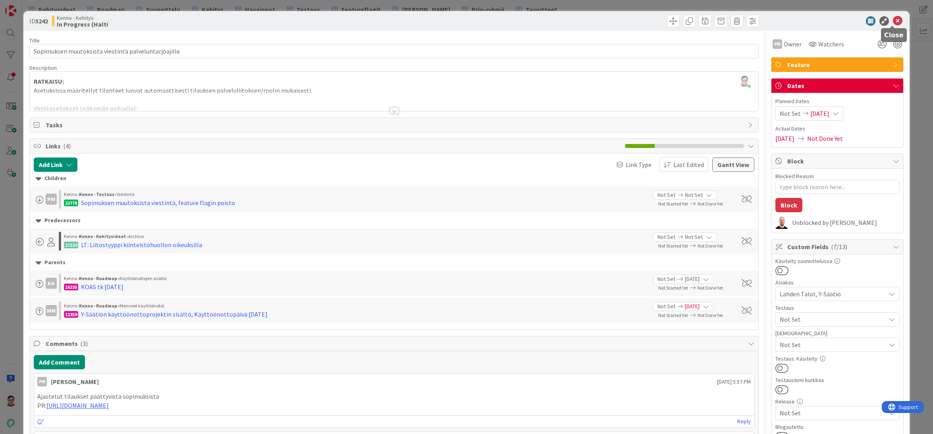
click at [895, 23] on icon at bounding box center [897, 21] width 10 height 10
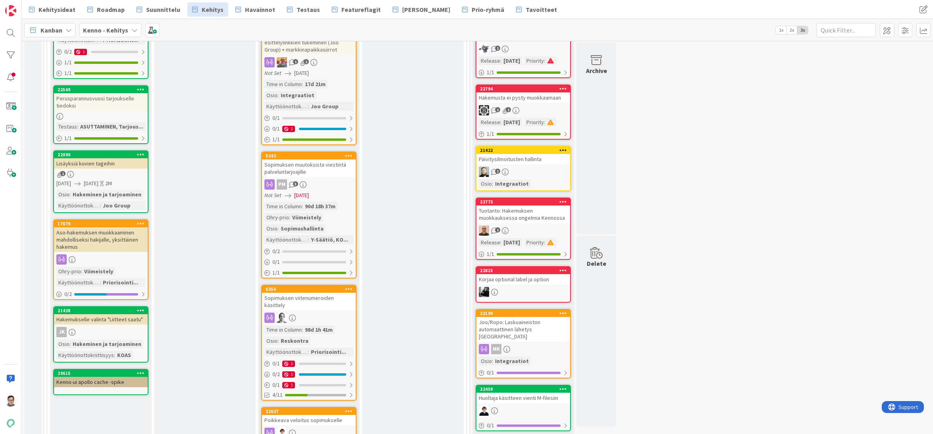
click at [89, 431] on div "Odottaa läpikäyntiä (Halti) Add Card... 16377 Koontilaskun/hinnantarkistuskirje…" at bounding box center [101, 109] width 102 height 977
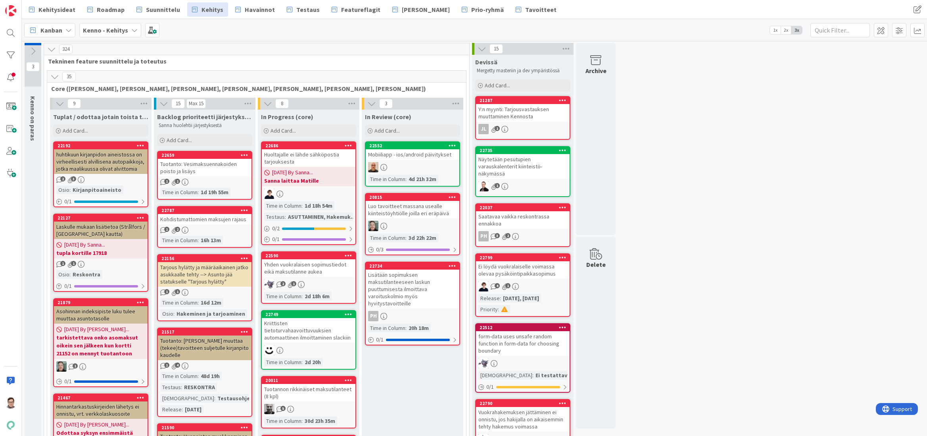
click at [308, 153] on div "Huoltajalle ei lähde sähköpostia tarjouksesta" at bounding box center [309, 157] width 94 height 17
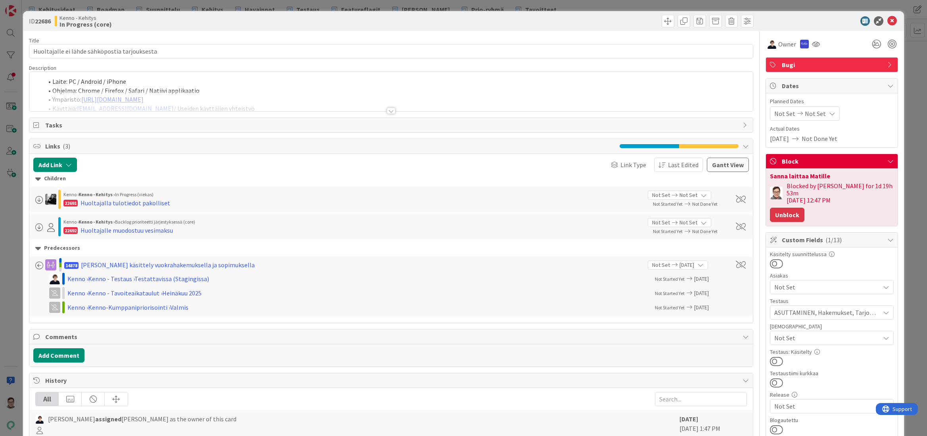
click at [785, 208] on button "Unblock" at bounding box center [787, 215] width 35 height 14
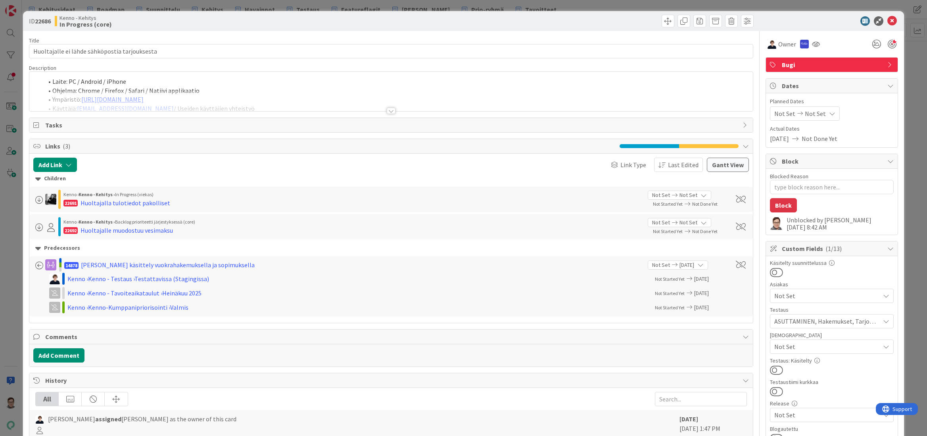
type textarea "x"
click at [888, 22] on icon at bounding box center [893, 21] width 10 height 10
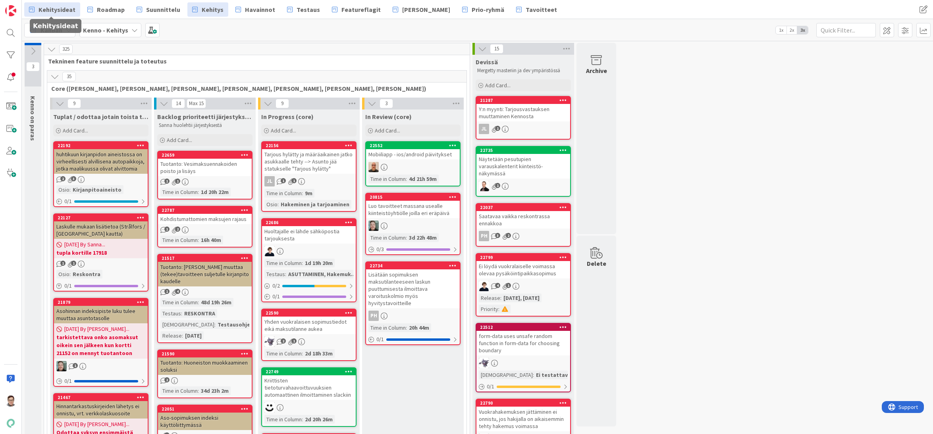
click at [56, 8] on span "Kehitysideat" at bounding box center [56, 10] width 37 height 10
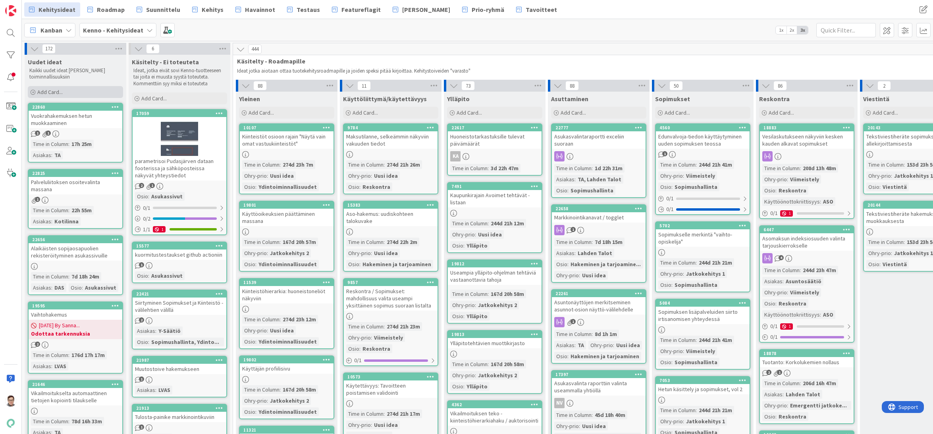
click at [52, 91] on span "Add Card..." at bounding box center [49, 91] width 25 height 7
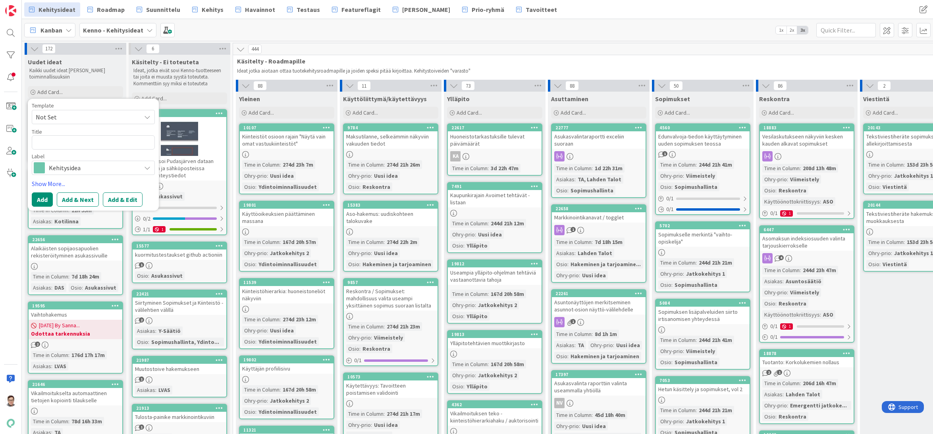
type textarea "x"
type textarea "T"
type textarea "x"
type textarea "Tar"
type textarea "x"
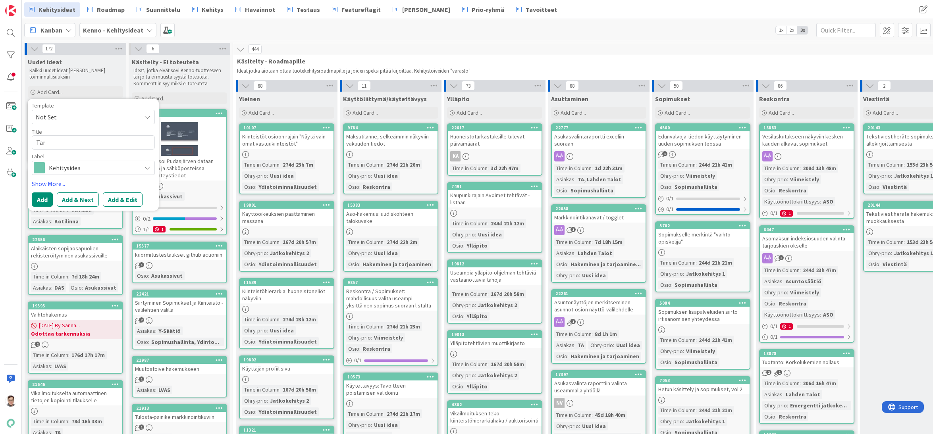
type textarea "Tark"
type textarea "x"
type textarea "Tarka"
type textarea "x"
type textarea "Tarkas"
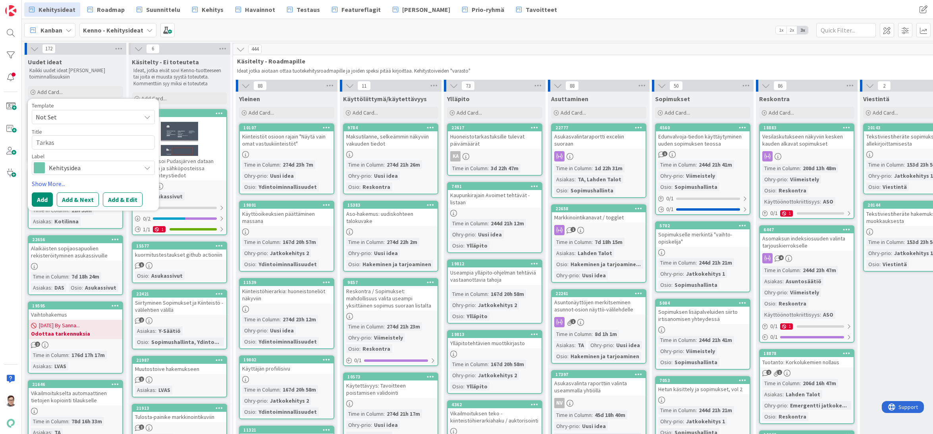
type textarea "x"
type textarea "Tarkast"
type textarea "x"
type textarea "Tarkastue"
type textarea "x"
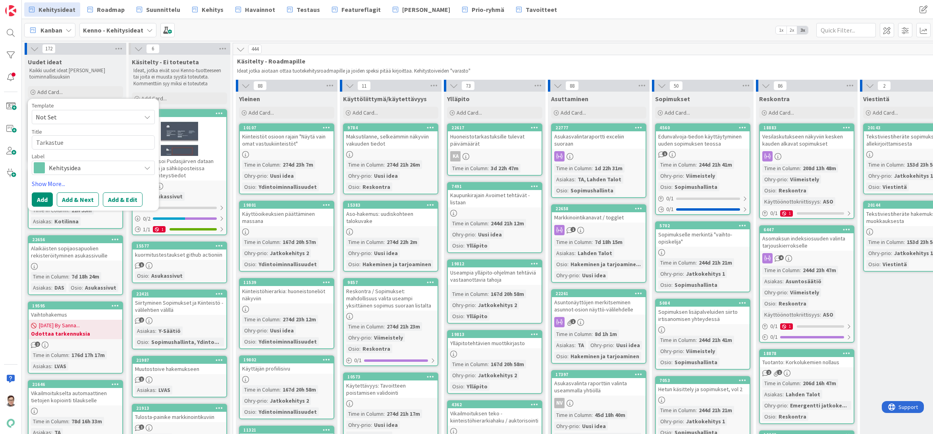
type textarea "Tarkastuet"
type textarea "x"
type textarea "Tarkastuetn"
type textarea "x"
type textarea "Tarkastuetn"
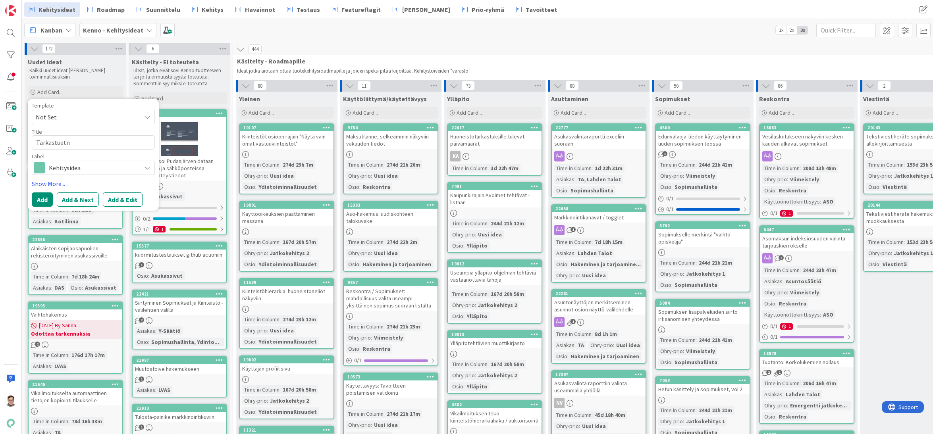
type textarea "x"
type textarea "Tarkastuetn l"
type textarea "x"
type textarea "Tarkastuetn li"
type textarea "x"
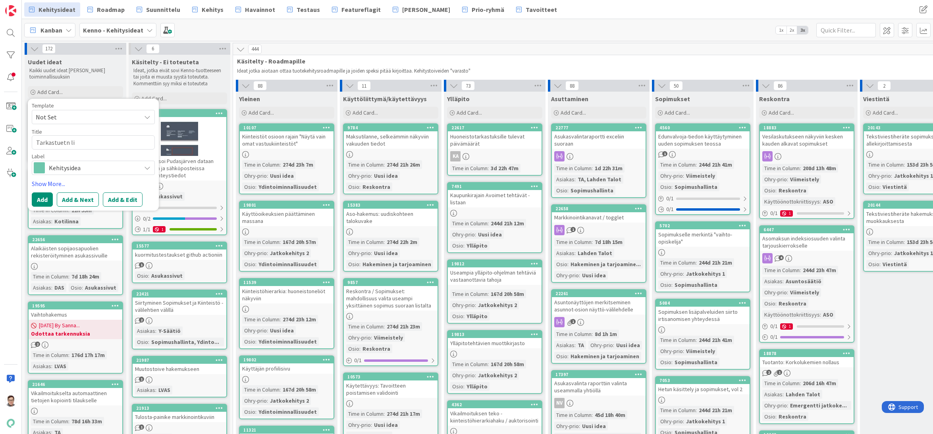
type textarea "Tarkastuetn l"
type textarea "x"
type textarea "Tarkastuetn"
type textarea "x"
type textarea "Tarkastuetn"
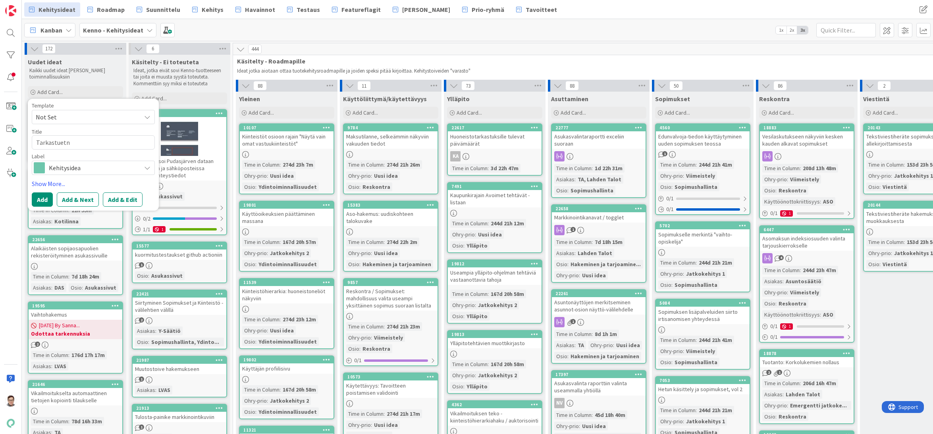
type textarea "x"
type textarea "Tarkastuet"
type textarea "x"
type textarea "Tarkastue"
type textarea "x"
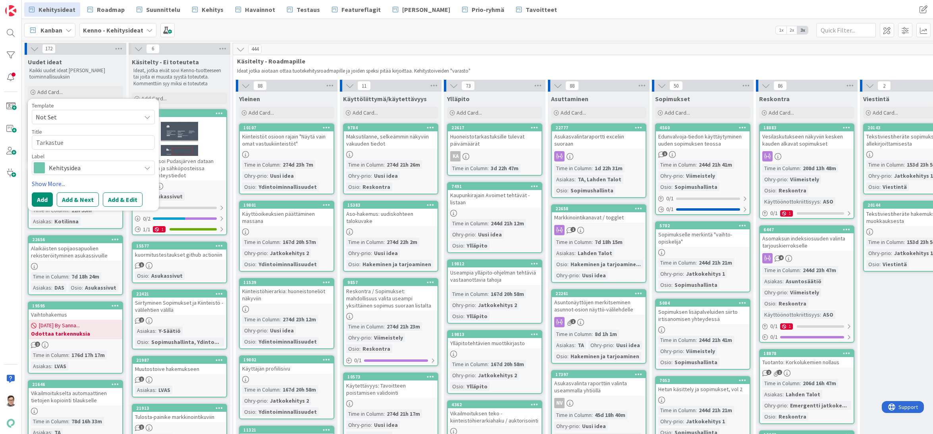
type textarea "Tarkastu"
type textarea "x"
type textarea "Tarkastus"
type textarea "x"
type textarea "Tarkastust"
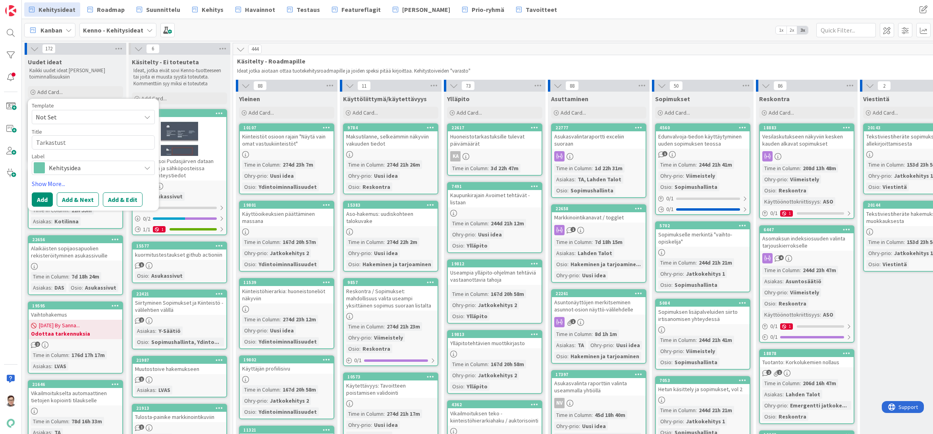
type textarea "x"
type textarea "Tarkastusten"
type textarea "x"
type textarea "Tarkastusten"
type textarea "x"
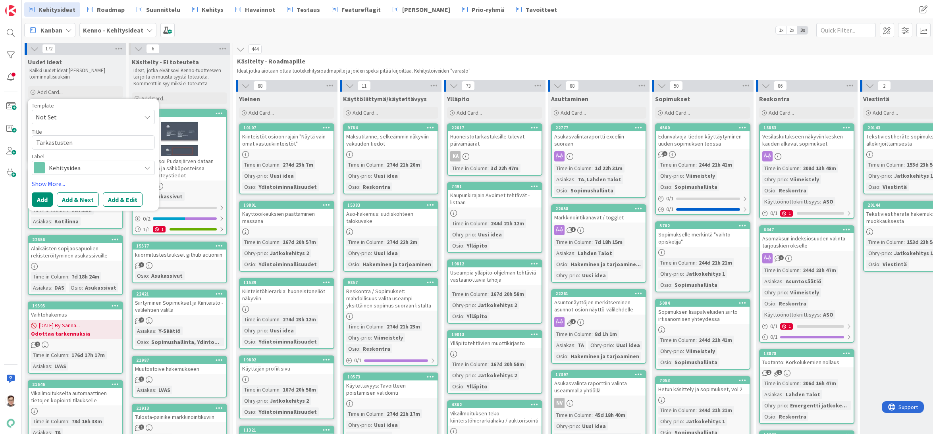
type textarea "Tarkastusten l"
type textarea "x"
type textarea "Tarkastusten li"
type textarea "x"
type textarea "Tarkastusten list"
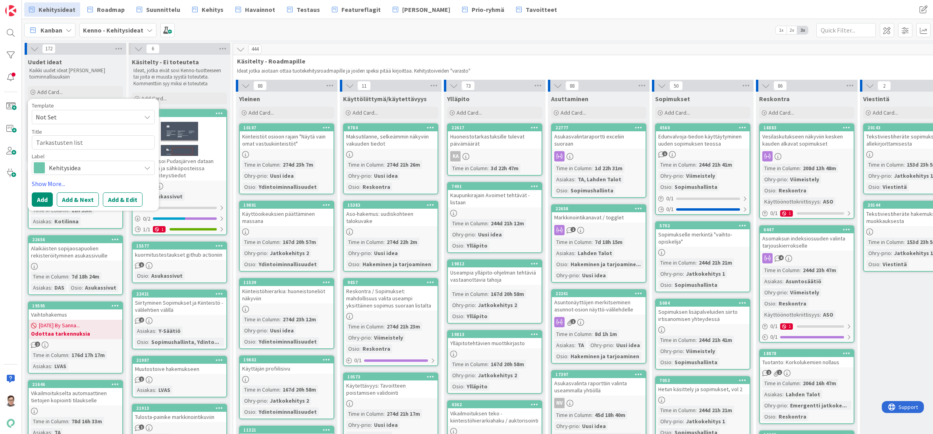
type textarea "x"
type textarea "Tarkastusten listan"
type textarea "x"
type textarea "Tarkastusten listan"
type textarea "x"
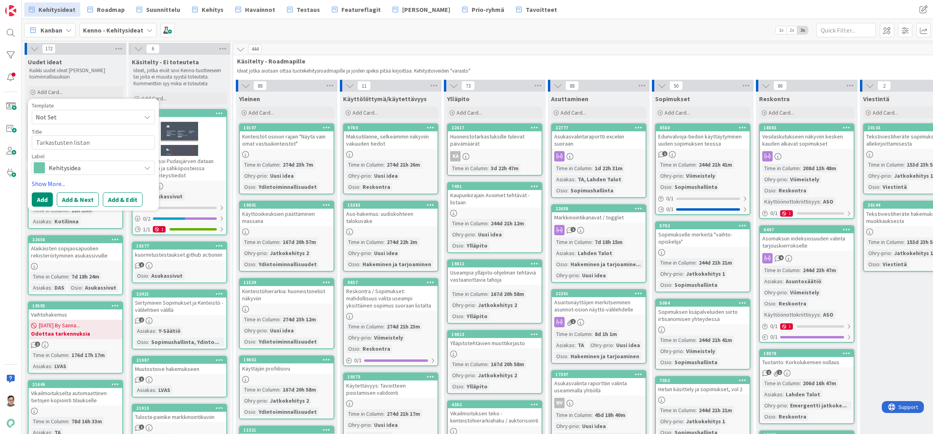
type textarea "Tarkastusten listan s"
type textarea "x"
type textarea "Tarkastusten listan so"
type textarea "x"
type textarea "Tarkastusten listan sor"
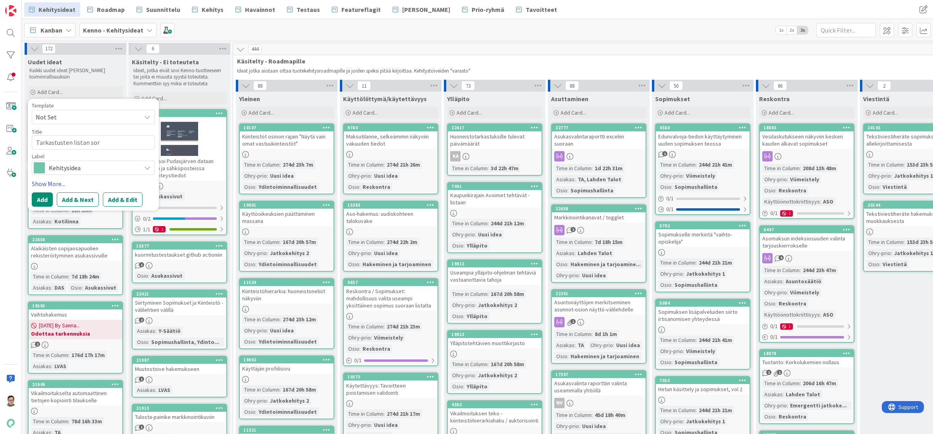
type textarea "x"
type textarea "Tarkastusten listan sort"
type textarea "x"
type textarea "Tarkastusten listan sortt"
type textarea "x"
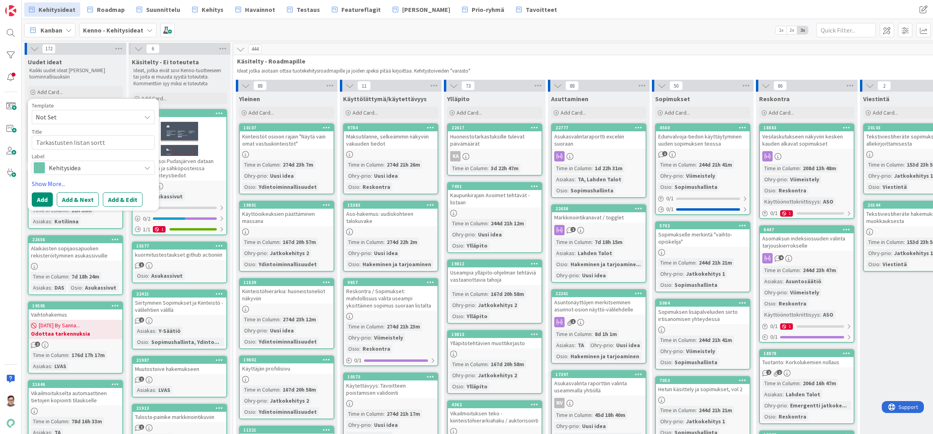
type textarea "Tarkastusten listan sortta"
type textarea "x"
type textarea "Tarkastusten listan sorttau"
type textarea "x"
type textarea "Tarkastusten listan sorttaus"
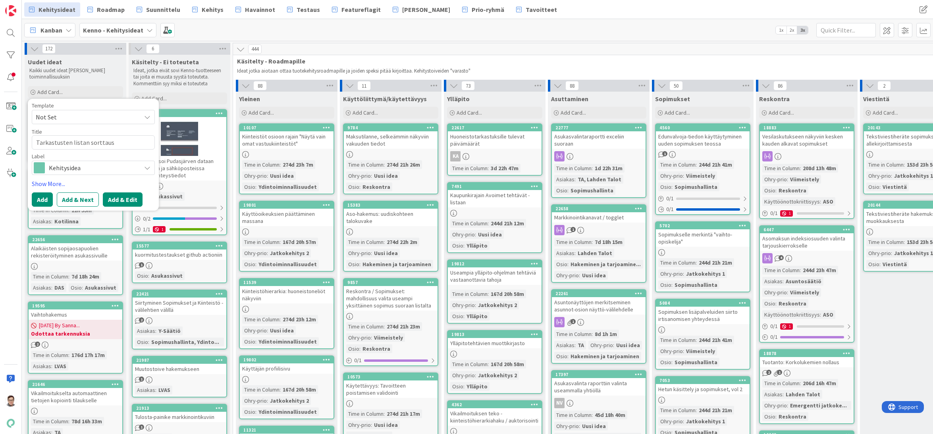
click at [125, 200] on button "Add & Edit" at bounding box center [123, 199] width 40 height 14
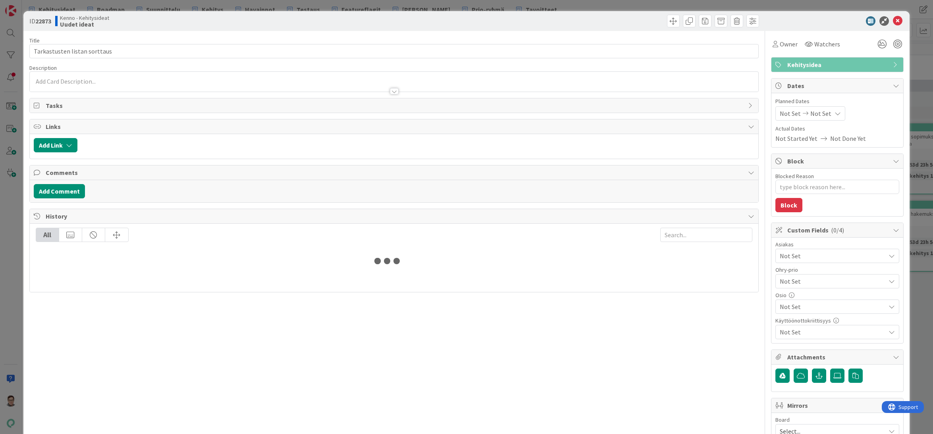
type textarea "x"
click at [77, 81] on div "Sanna Mattila just joined" at bounding box center [394, 82] width 729 height 20
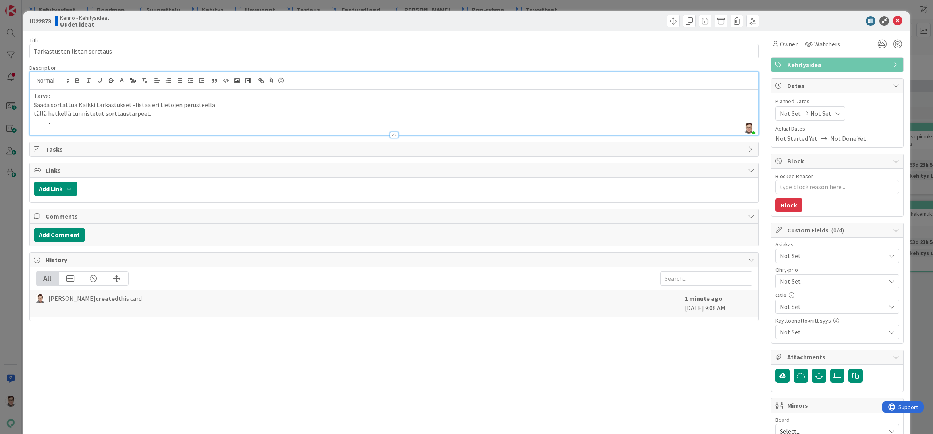
click at [35, 114] on p "tällä hetkellä tunnistetut sorttaustarpeet:" at bounding box center [394, 113] width 721 height 9
click at [58, 121] on li at bounding box center [398, 122] width 711 height 9
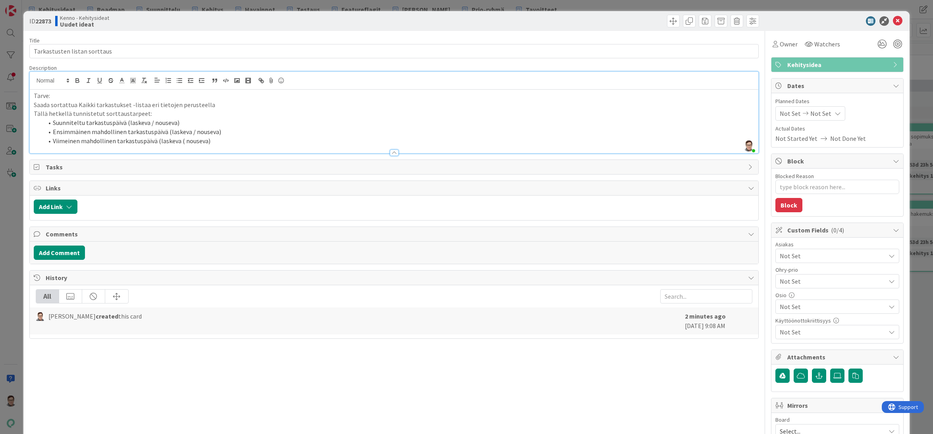
click at [224, 104] on p "Saada sortattua Kaikki tarkastukset -listaa eri tietojen perusteella" at bounding box center [394, 104] width 721 height 9
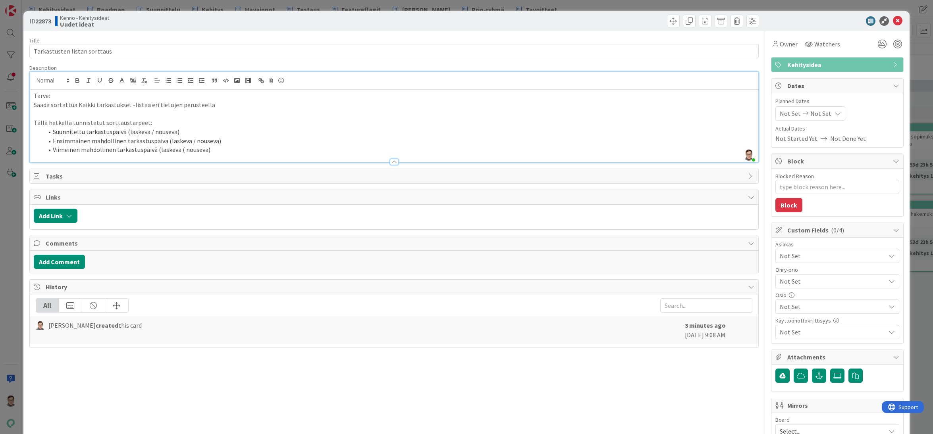
click at [394, 162] on div at bounding box center [394, 162] width 9 height 6
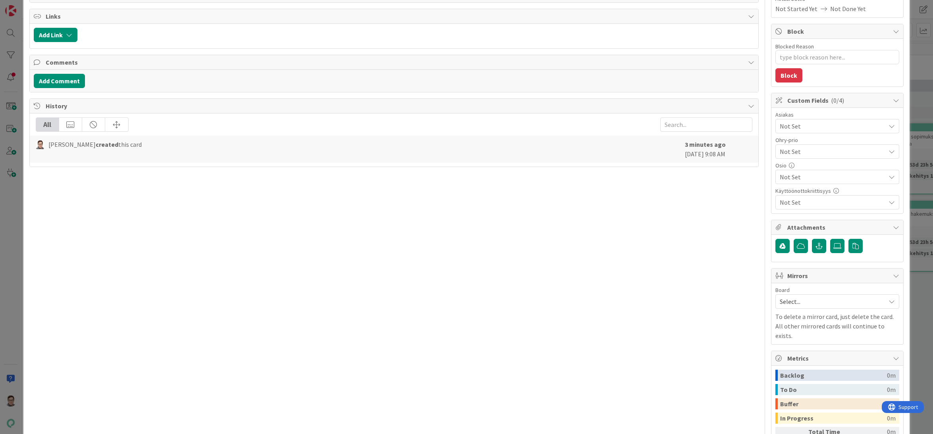
scroll to position [119, 0]
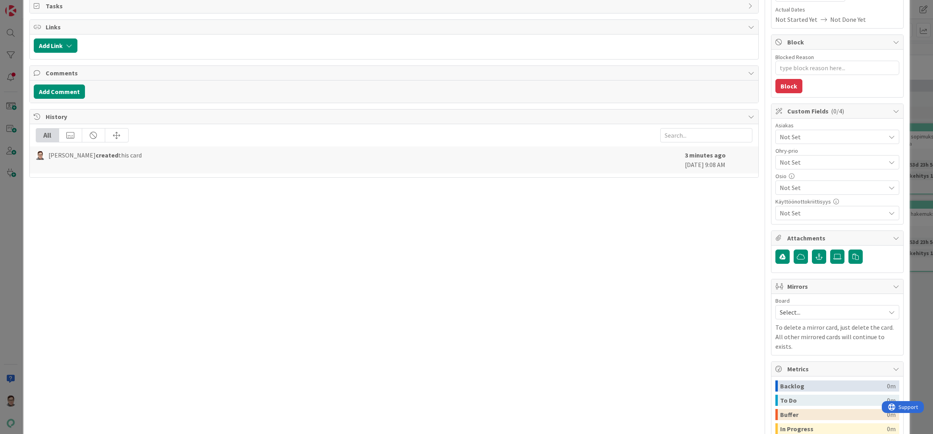
click at [797, 188] on span "Not Set" at bounding box center [832, 188] width 106 height 10
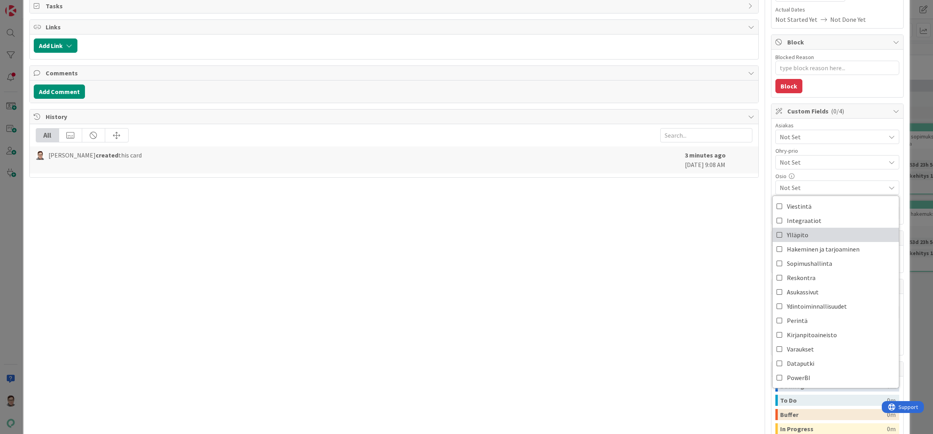
click at [790, 236] on span "Ylläpito" at bounding box center [797, 235] width 21 height 12
click at [718, 225] on div "Title 28 / 128 Tarkastusten listan sorttaus Description Sanna Mattila joined 30…" at bounding box center [393, 212] width 729 height 600
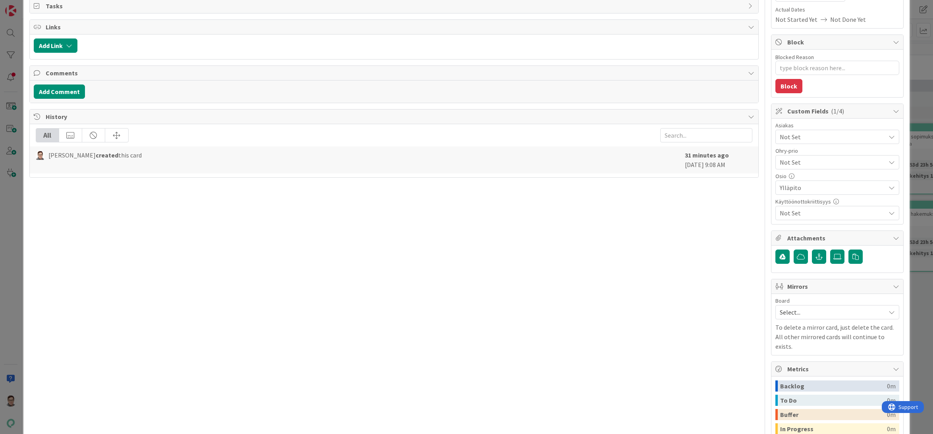
click at [799, 133] on span "Not Set" at bounding box center [832, 137] width 106 height 10
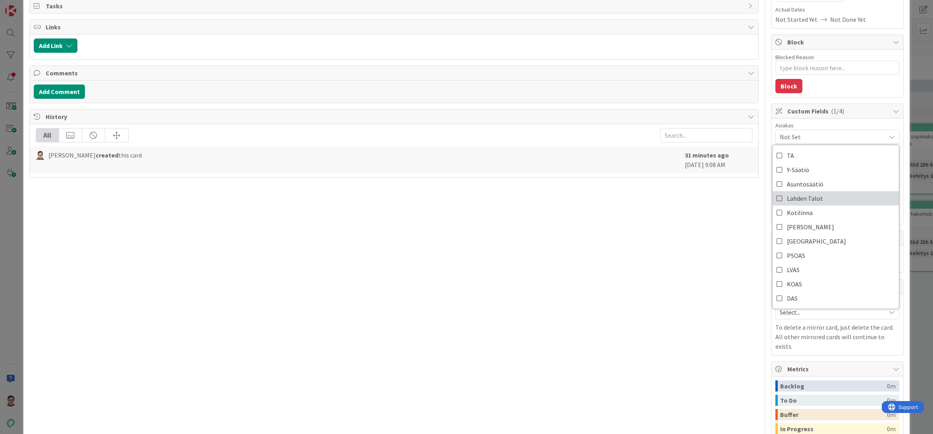
click at [790, 196] on span "Lahden Talot" at bounding box center [805, 198] width 36 height 12
click at [685, 241] on div "Title 28 / 128 Tarkastusten listan sorttaus Description Sanna Mattila joined 31…" at bounding box center [393, 212] width 729 height 600
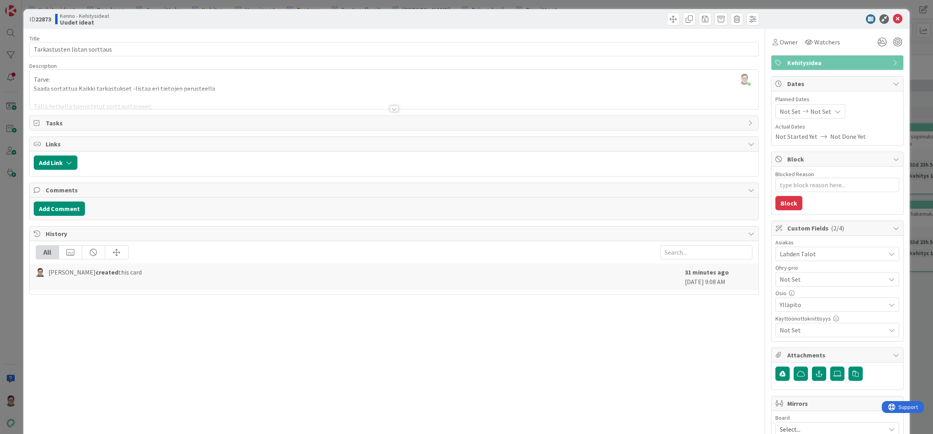
scroll to position [0, 0]
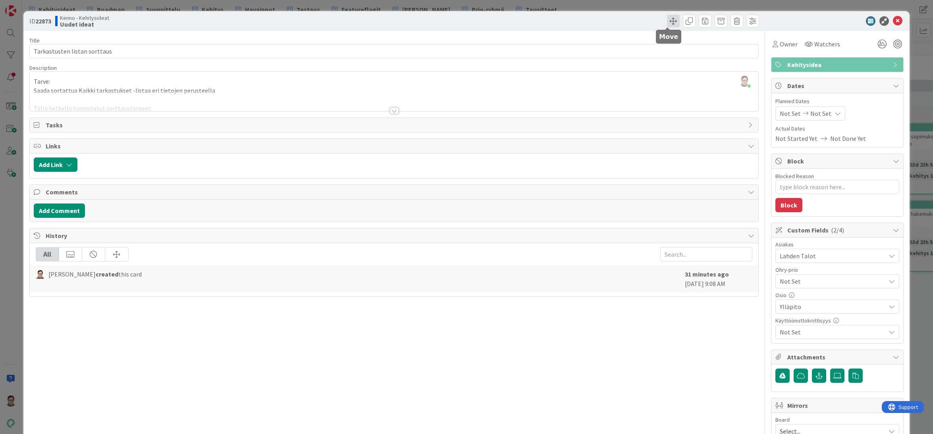
click at [667, 23] on span at bounding box center [673, 21] width 13 height 13
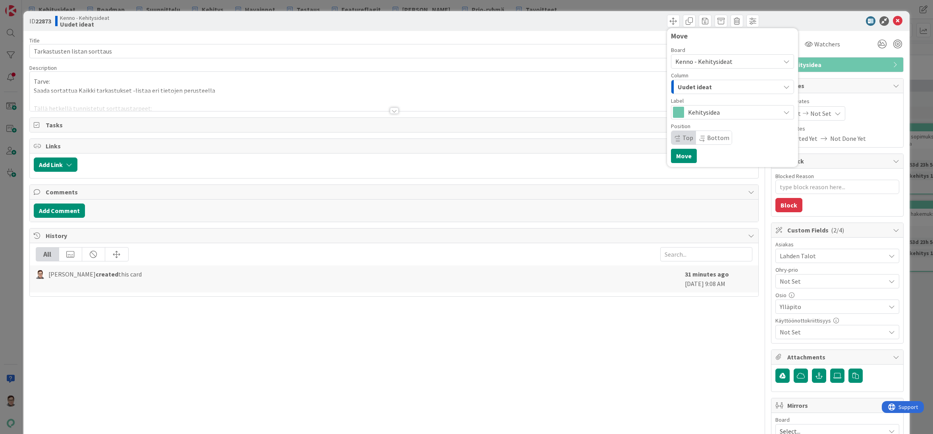
click at [696, 62] on span "Kenno - Kehitysideat" at bounding box center [703, 62] width 57 height 8
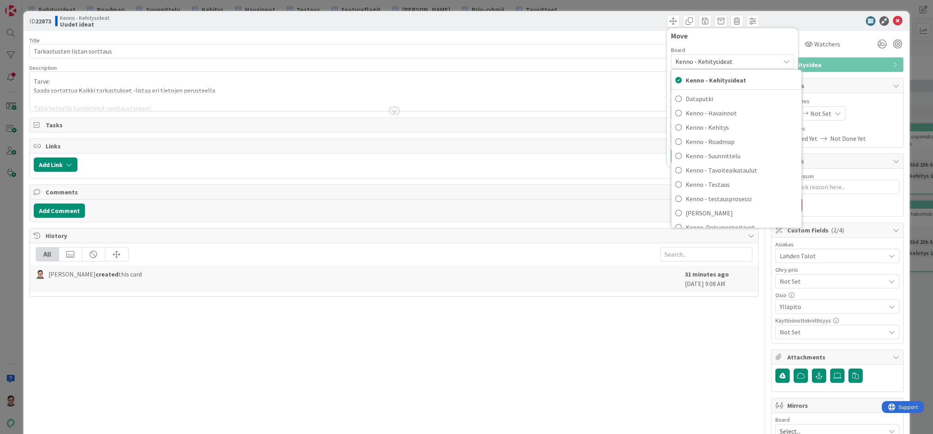
click at [628, 85] on p "Tarve:" at bounding box center [394, 81] width 721 height 9
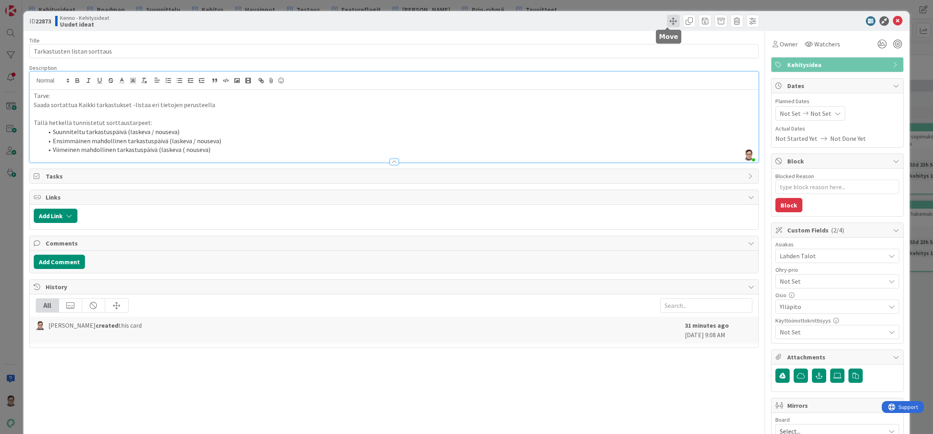
click at [667, 18] on span at bounding box center [673, 21] width 13 height 13
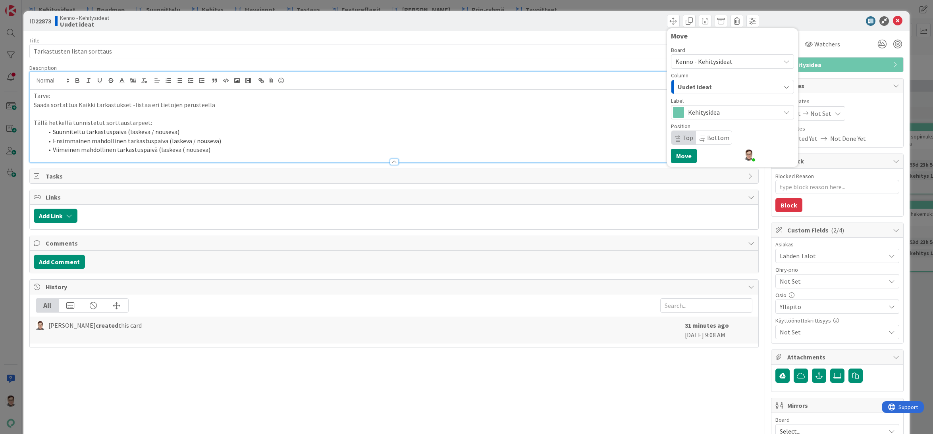
click at [712, 87] on div "Uudet ideat" at bounding box center [727, 87] width 104 height 13
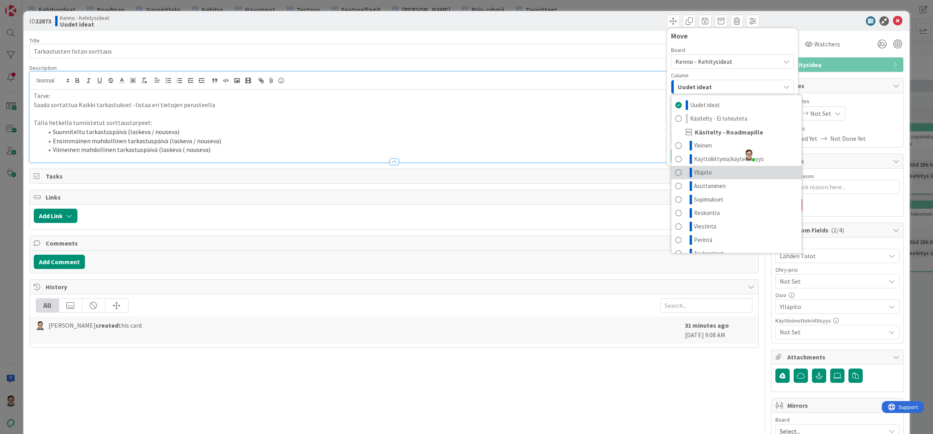
click at [706, 175] on span "Ylläpito" at bounding box center [703, 173] width 18 height 10
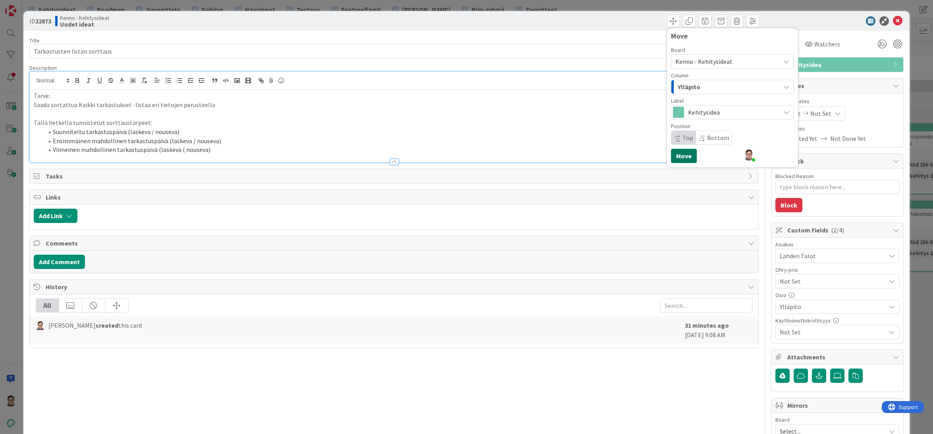
click at [680, 158] on button "Move" at bounding box center [684, 156] width 26 height 14
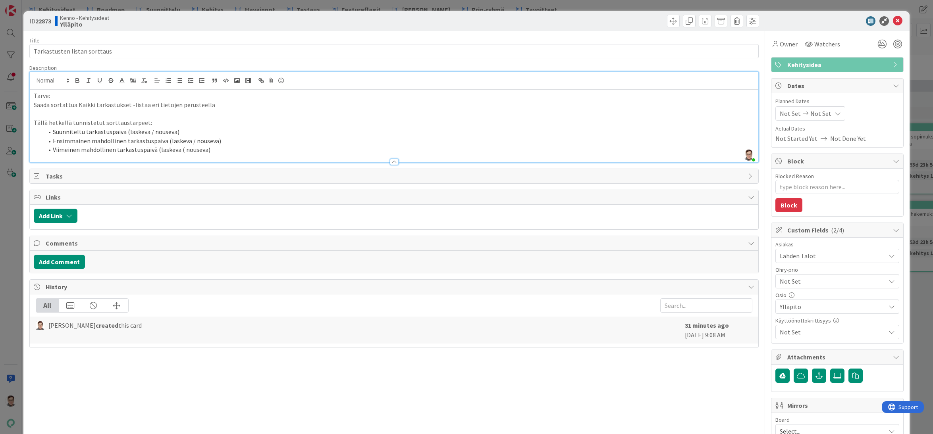
type textarea "x"
click at [892, 23] on icon at bounding box center [897, 21] width 10 height 10
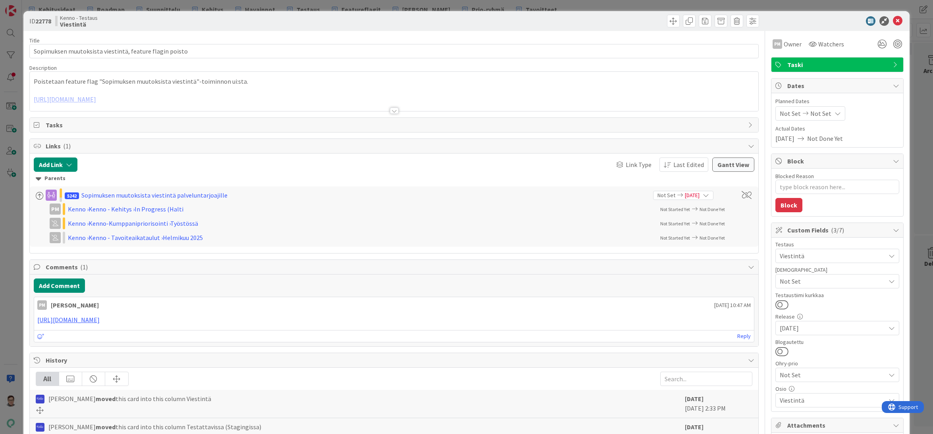
type textarea "x"
click at [391, 110] on div at bounding box center [394, 111] width 9 height 6
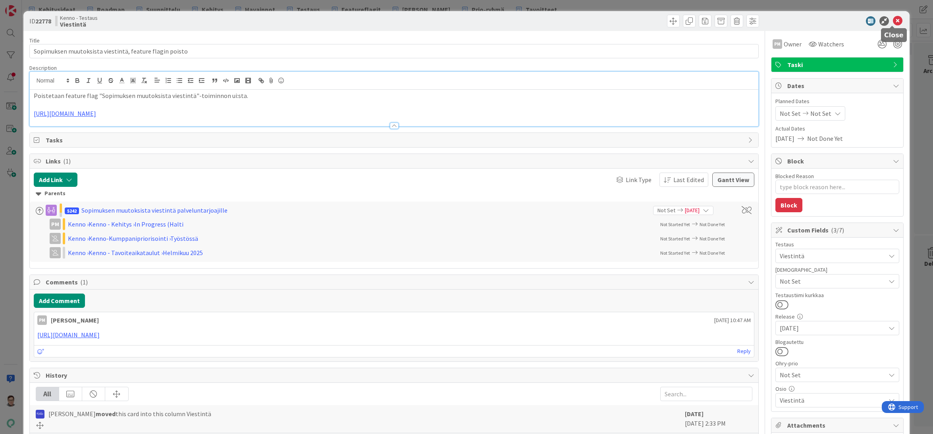
click at [892, 19] on icon at bounding box center [897, 21] width 10 height 10
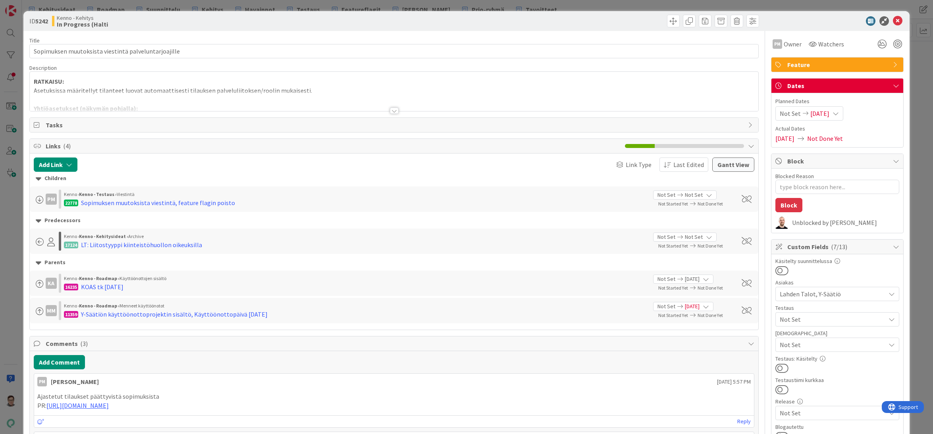
type textarea "x"
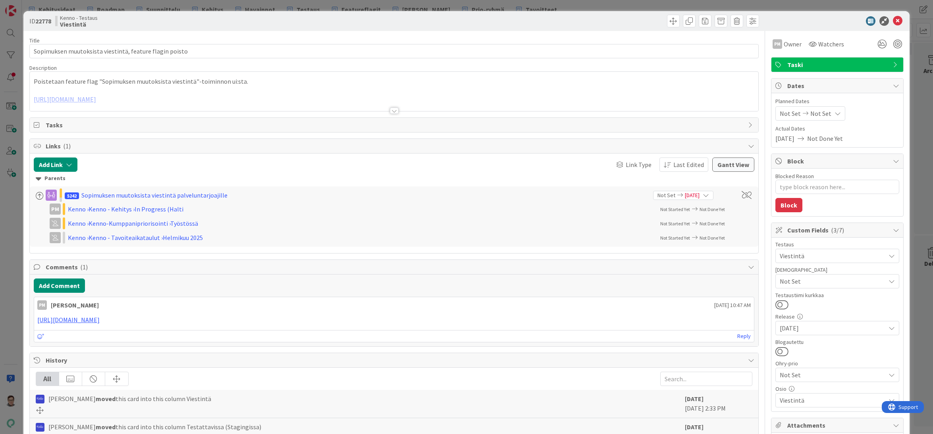
type textarea "x"
